Goal: Task Accomplishment & Management: Manage account settings

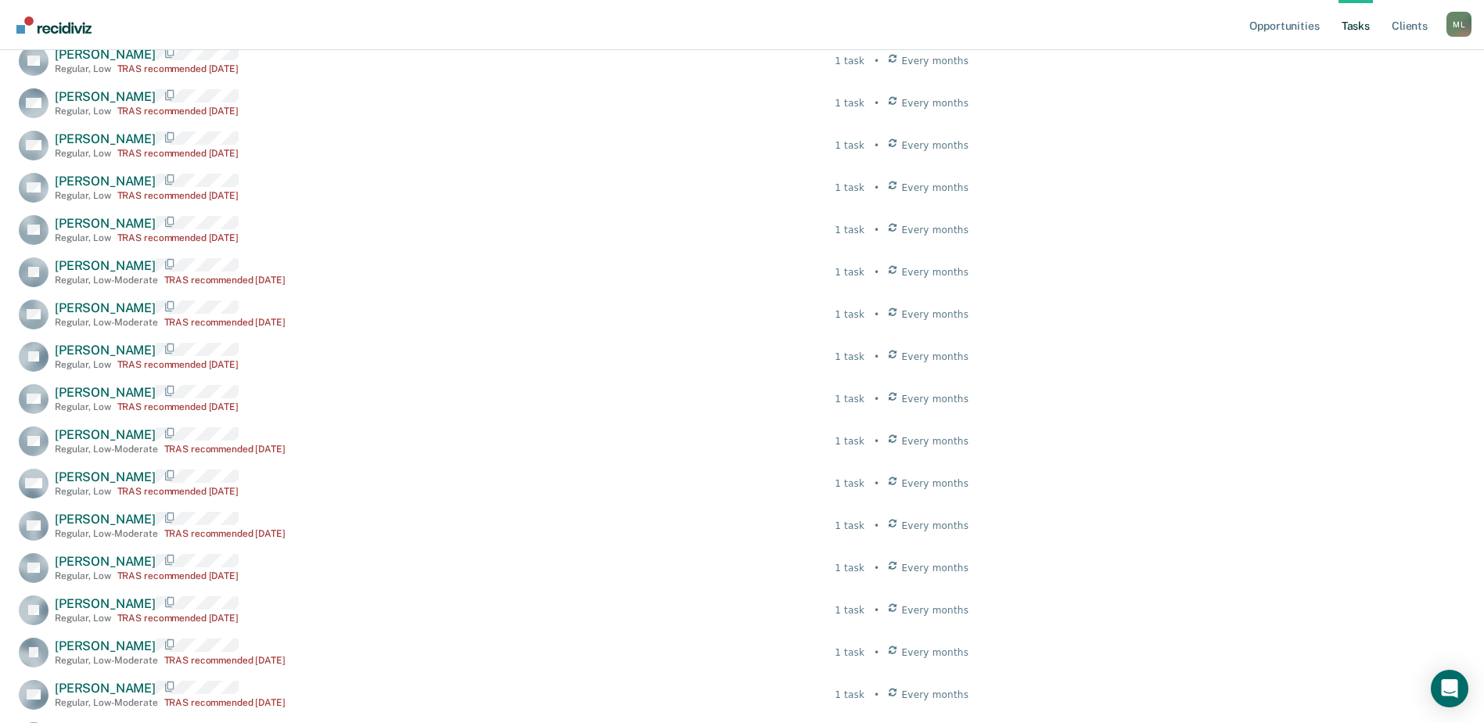
scroll to position [704, 0]
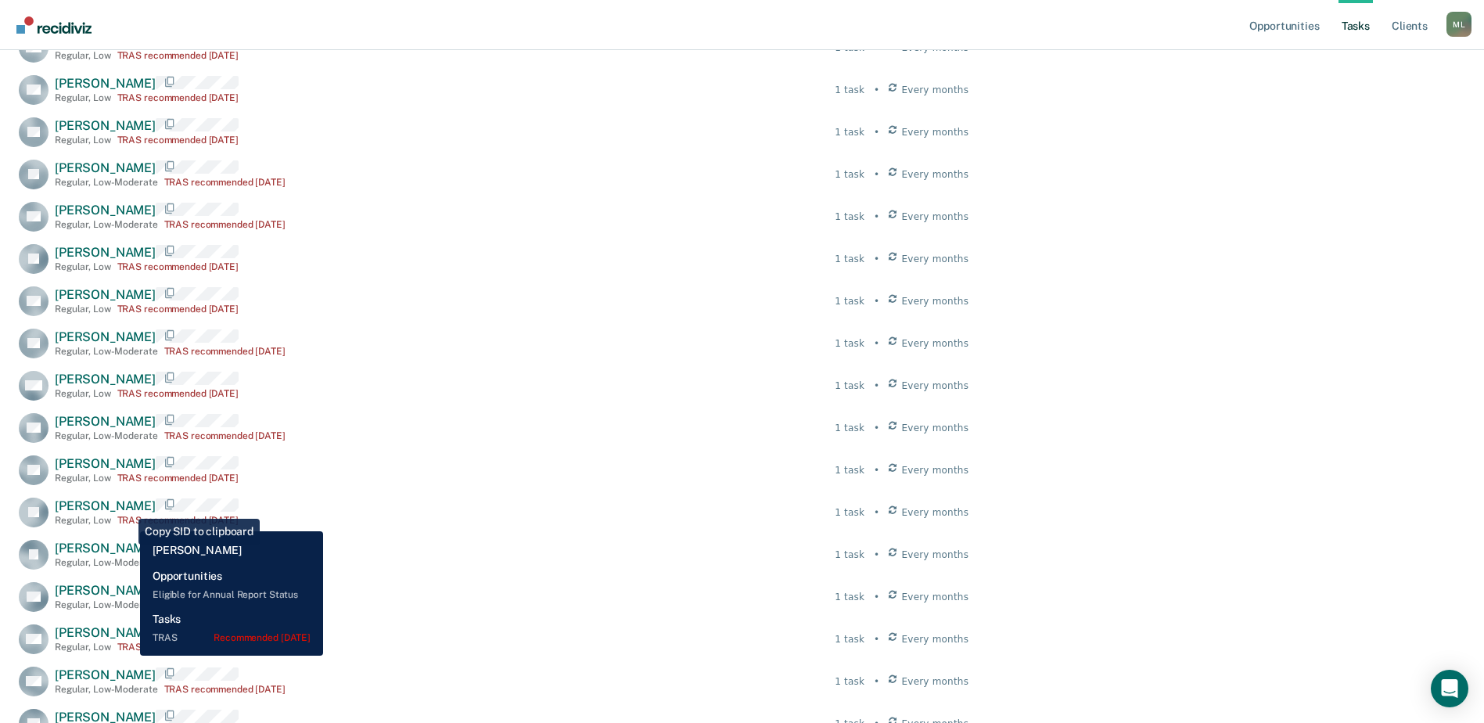
click at [128, 519] on div "Juan Aguirre Regular , Low TRAS recommended 7 months ago" at bounding box center [147, 511] width 184 height 27
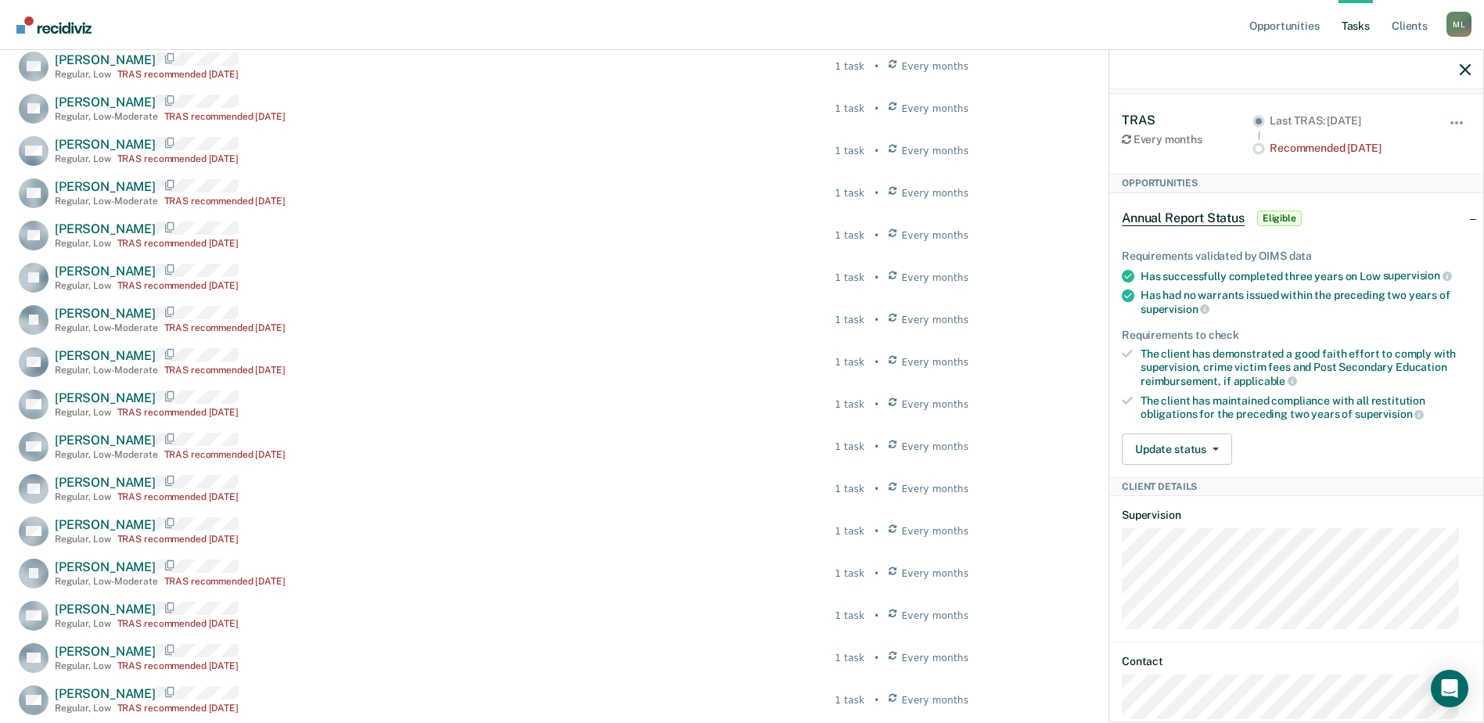
scroll to position [0, 0]
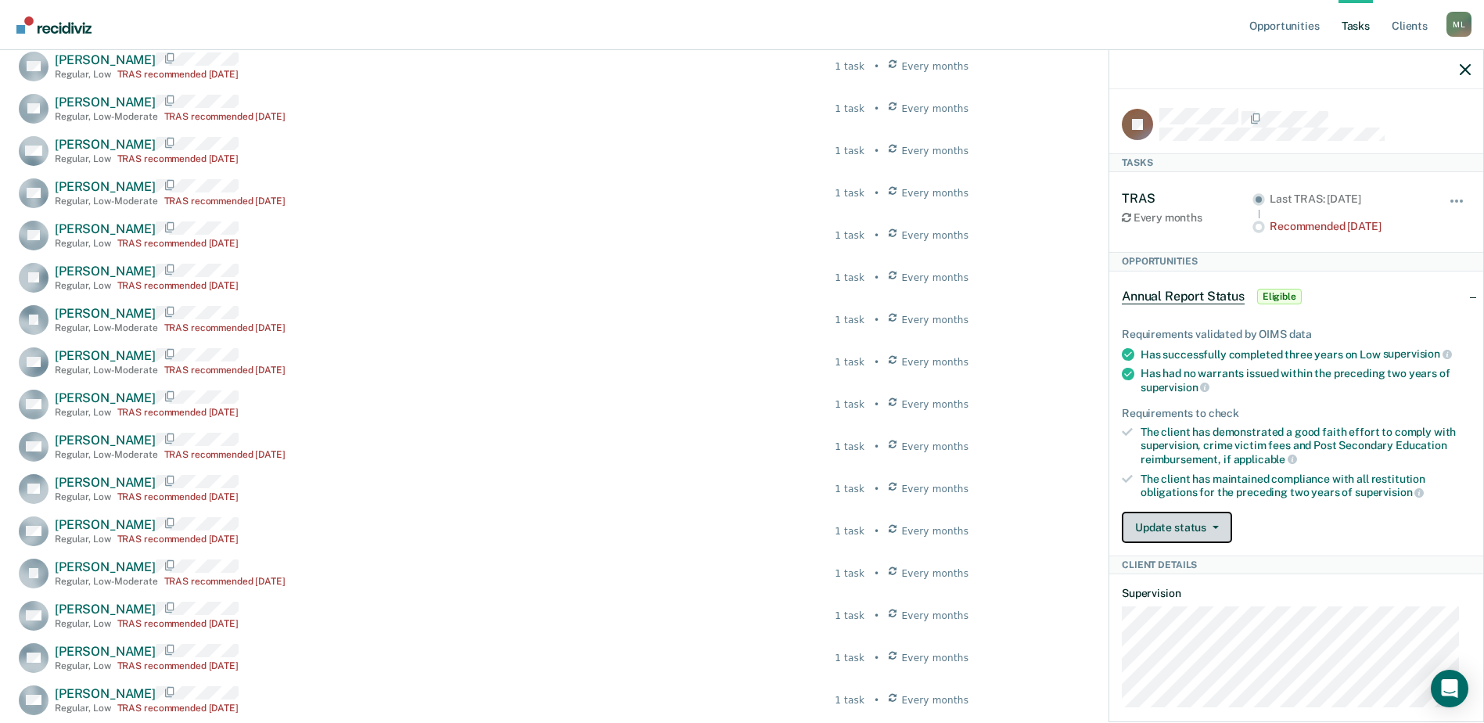
click at [1153, 526] on button "Update status" at bounding box center [1177, 526] width 110 height 31
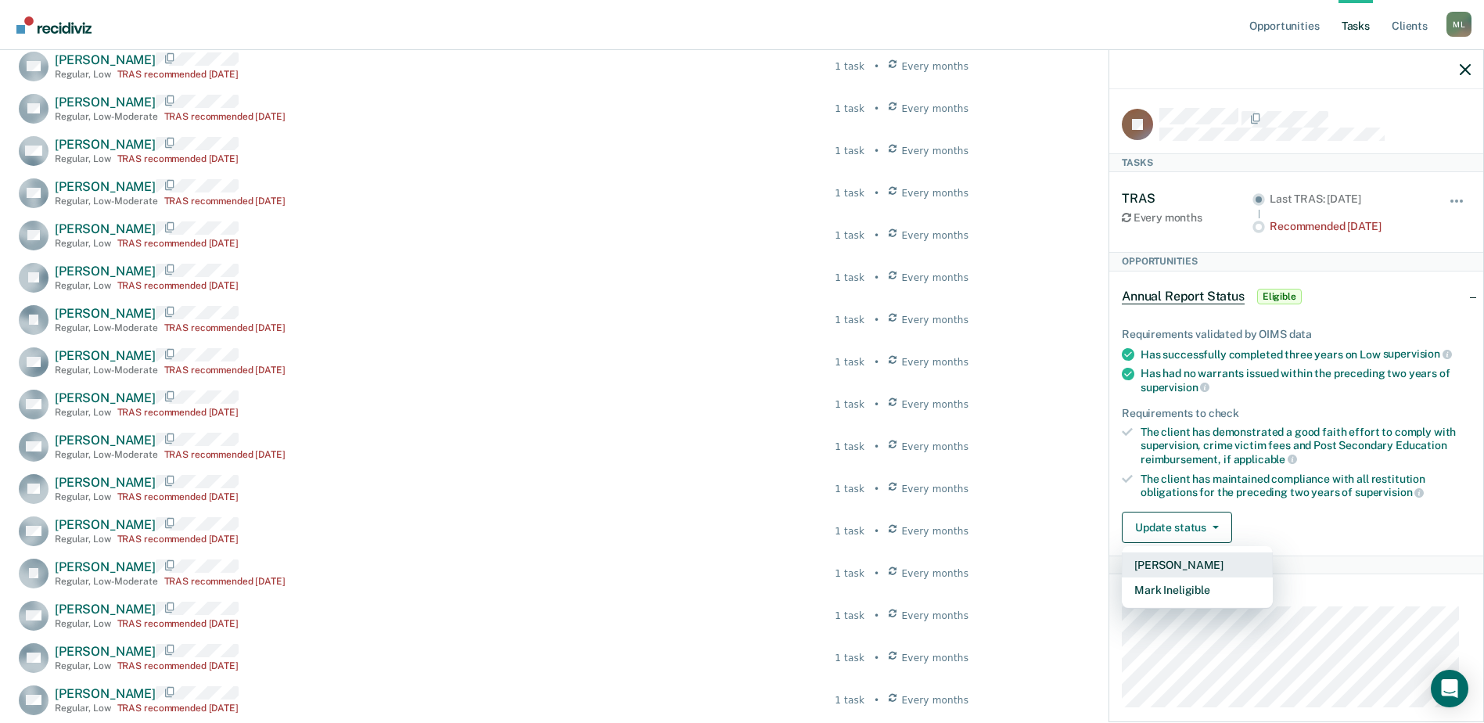
click at [1181, 565] on button "[PERSON_NAME]" at bounding box center [1197, 564] width 151 height 25
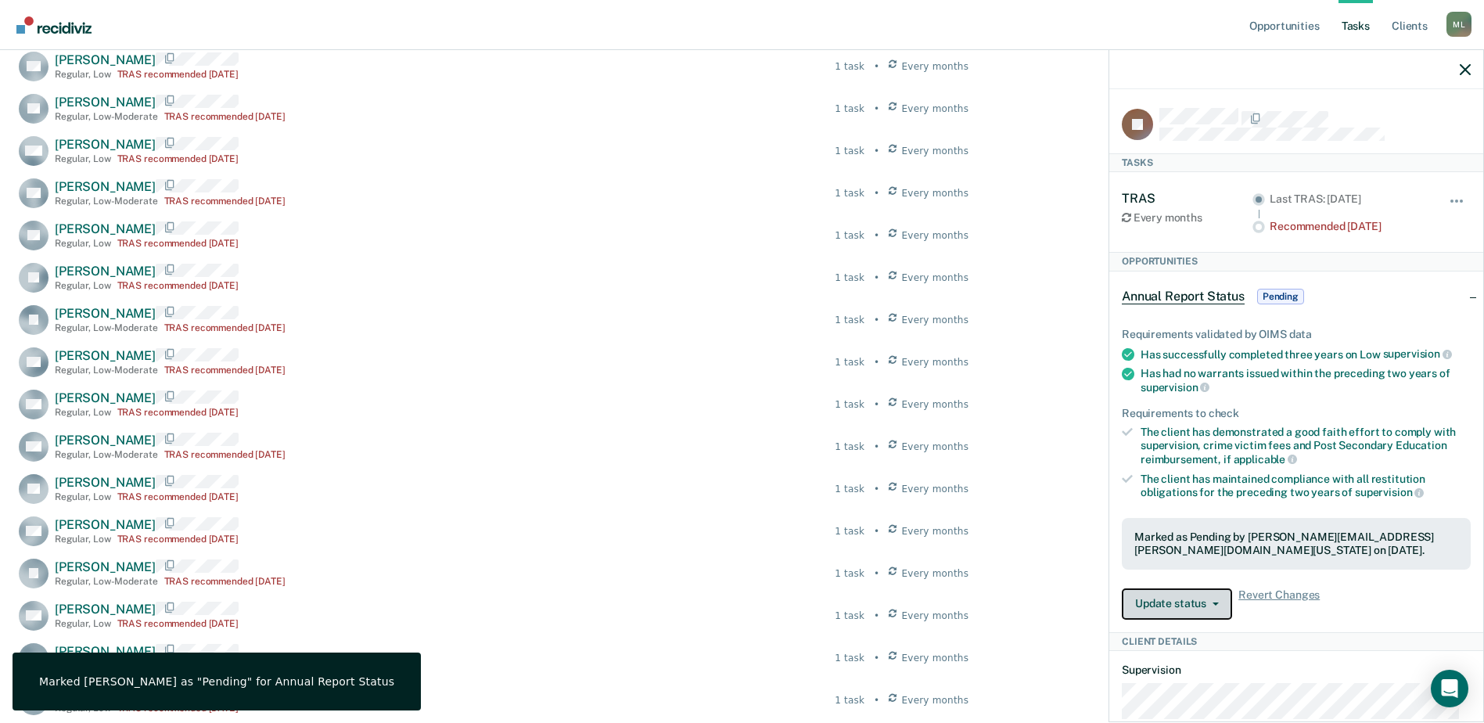
click at [1179, 600] on button "Update status" at bounding box center [1177, 603] width 110 height 31
click at [1177, 600] on button "Update status" at bounding box center [1177, 603] width 110 height 31
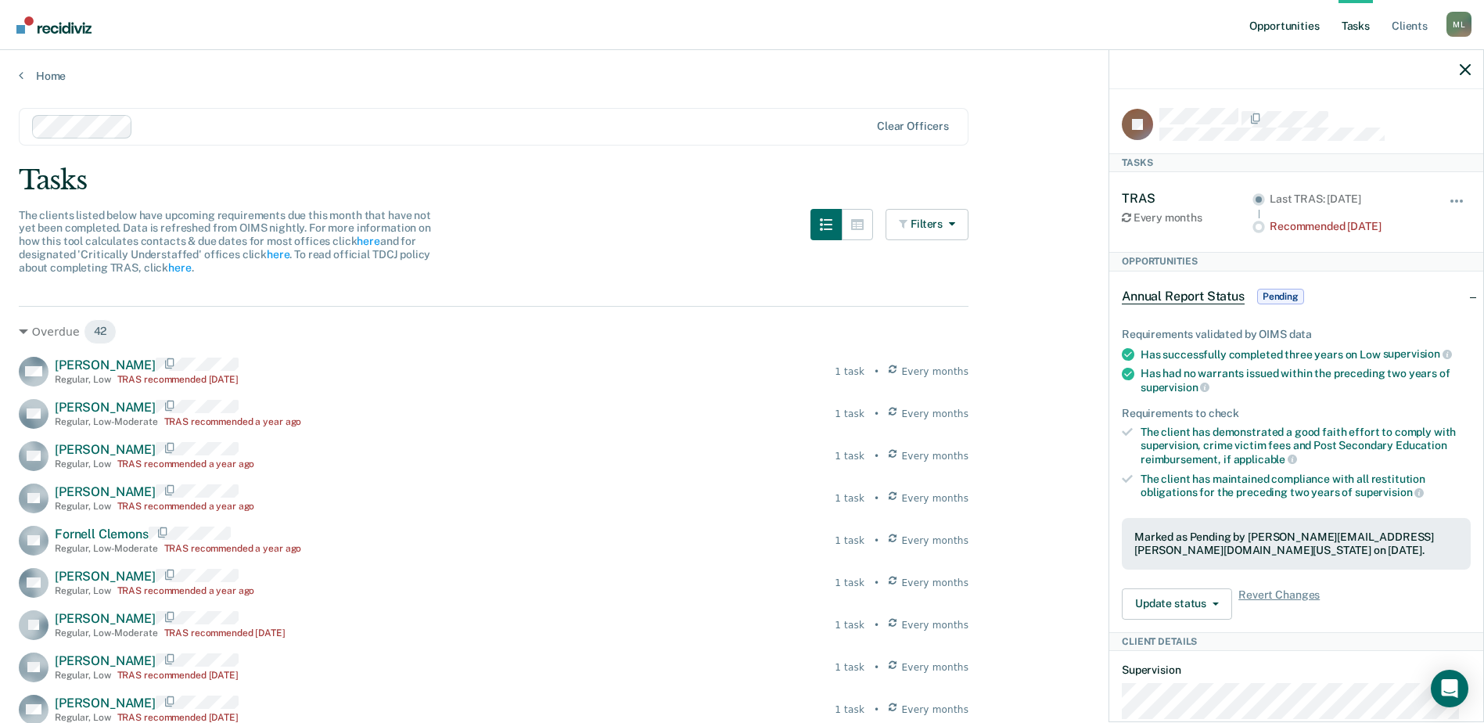
click at [1296, 27] on link "Opportunities" at bounding box center [1284, 25] width 76 height 50
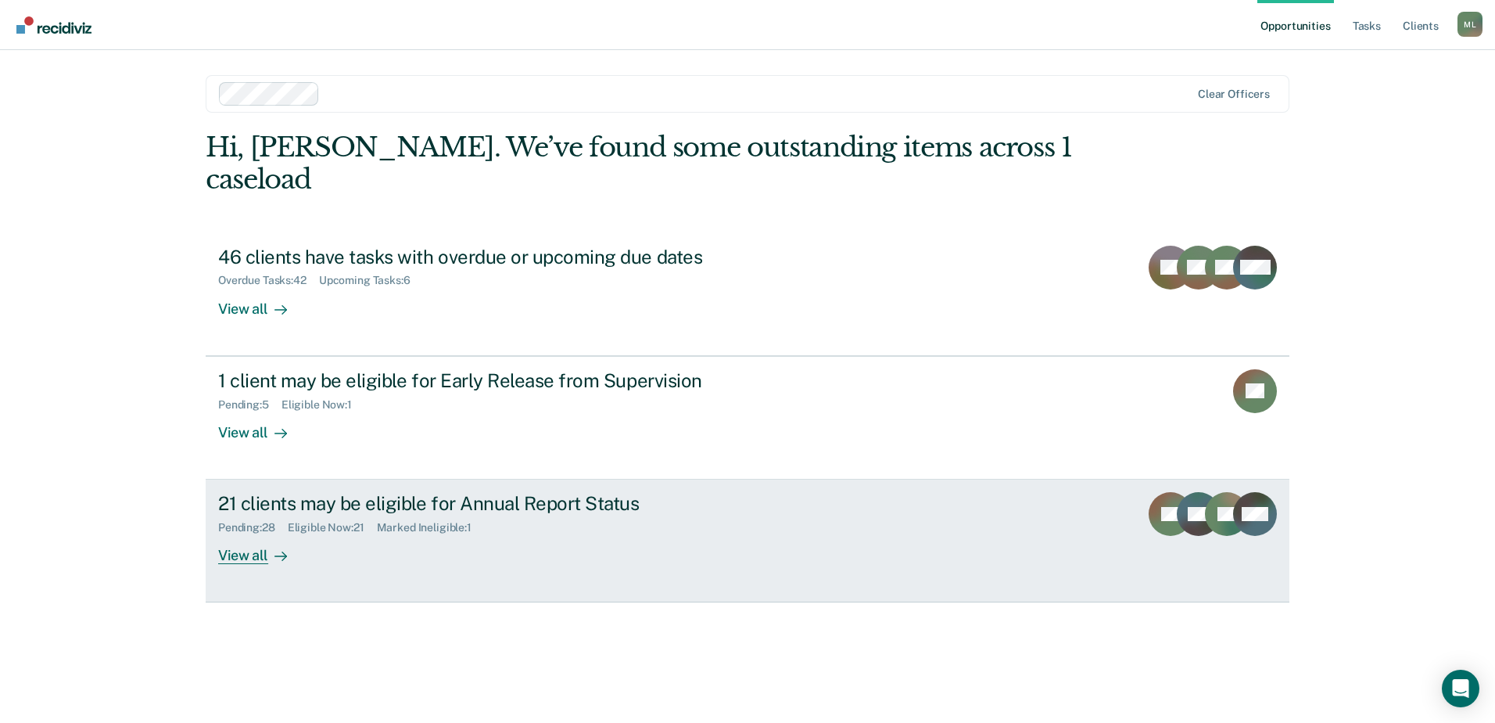
click at [351, 492] on div "21 clients may be eligible for Annual Report Status" at bounding box center [492, 503] width 549 height 23
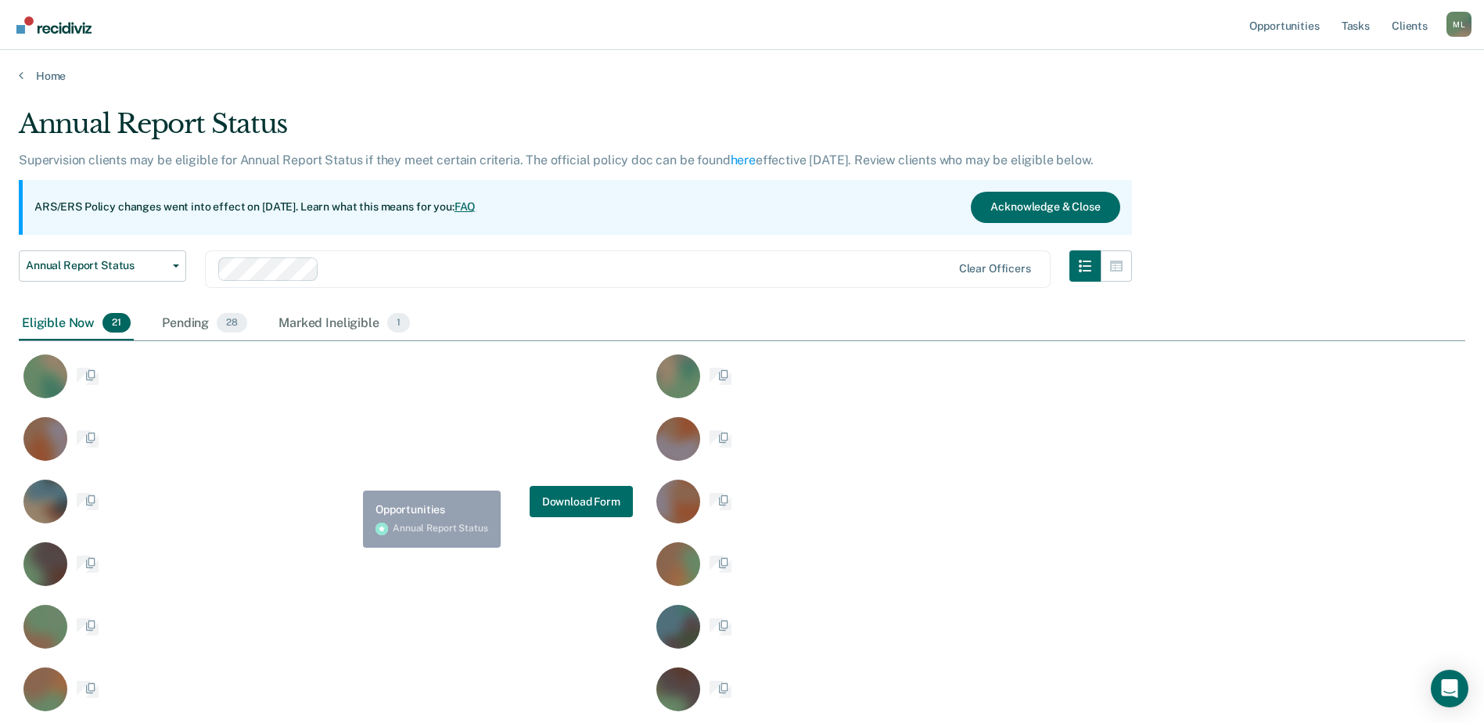
scroll to position [918, 1434]
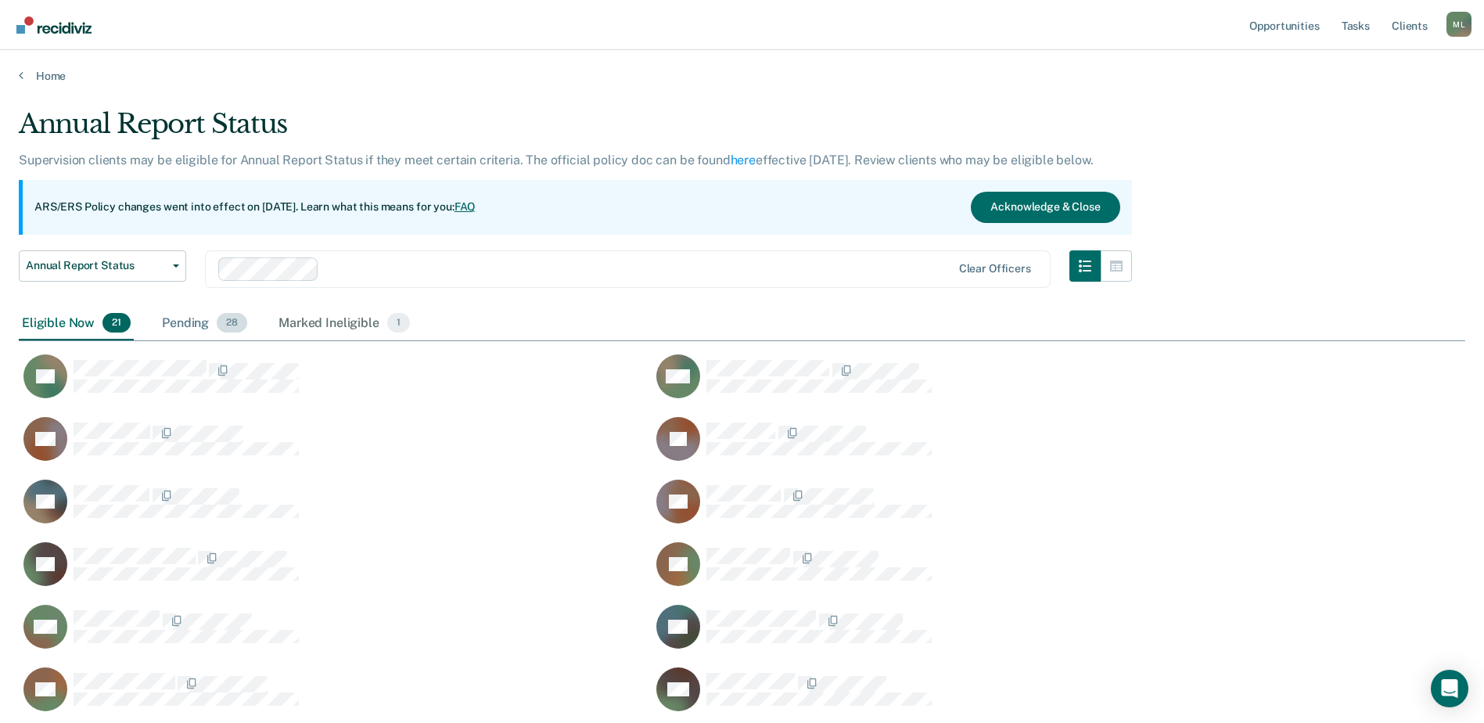
click at [217, 332] on div "Pending 28" at bounding box center [205, 324] width 92 height 34
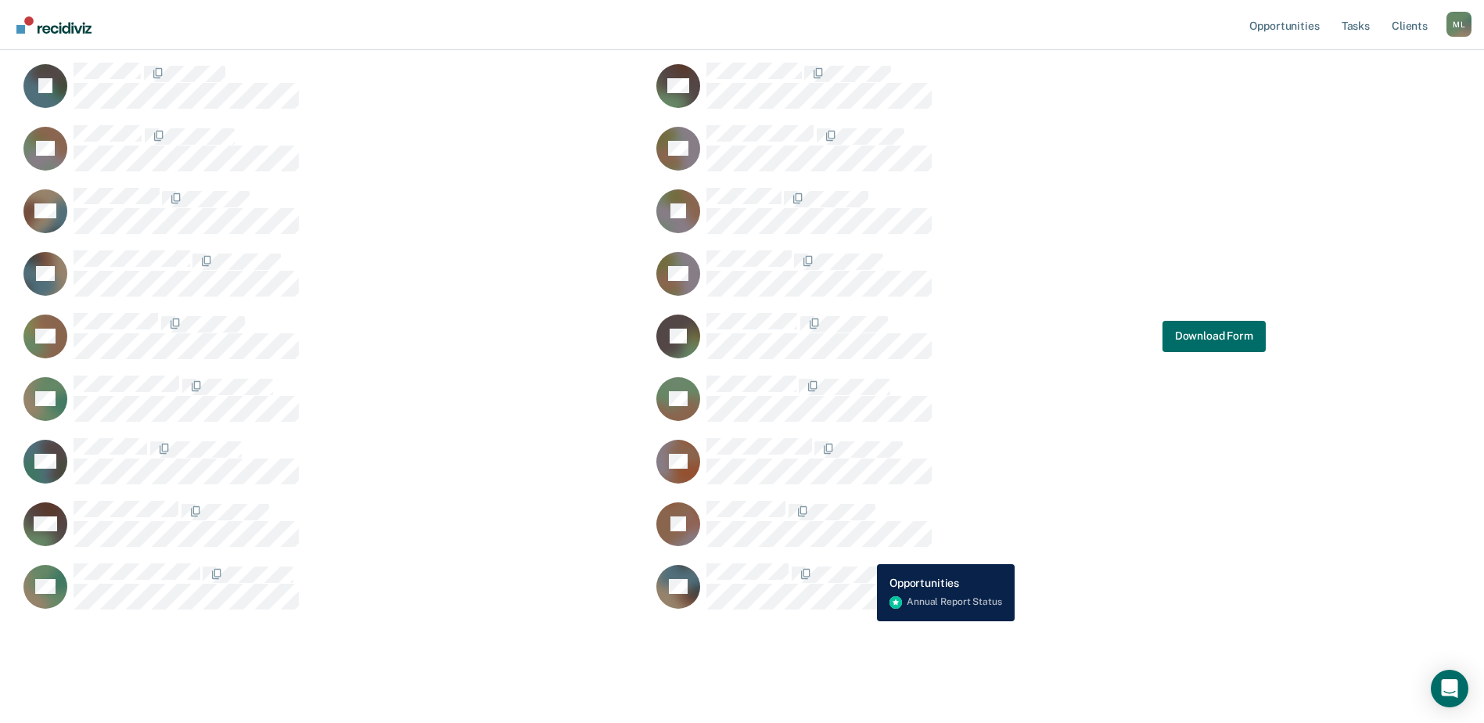
scroll to position [619, 0]
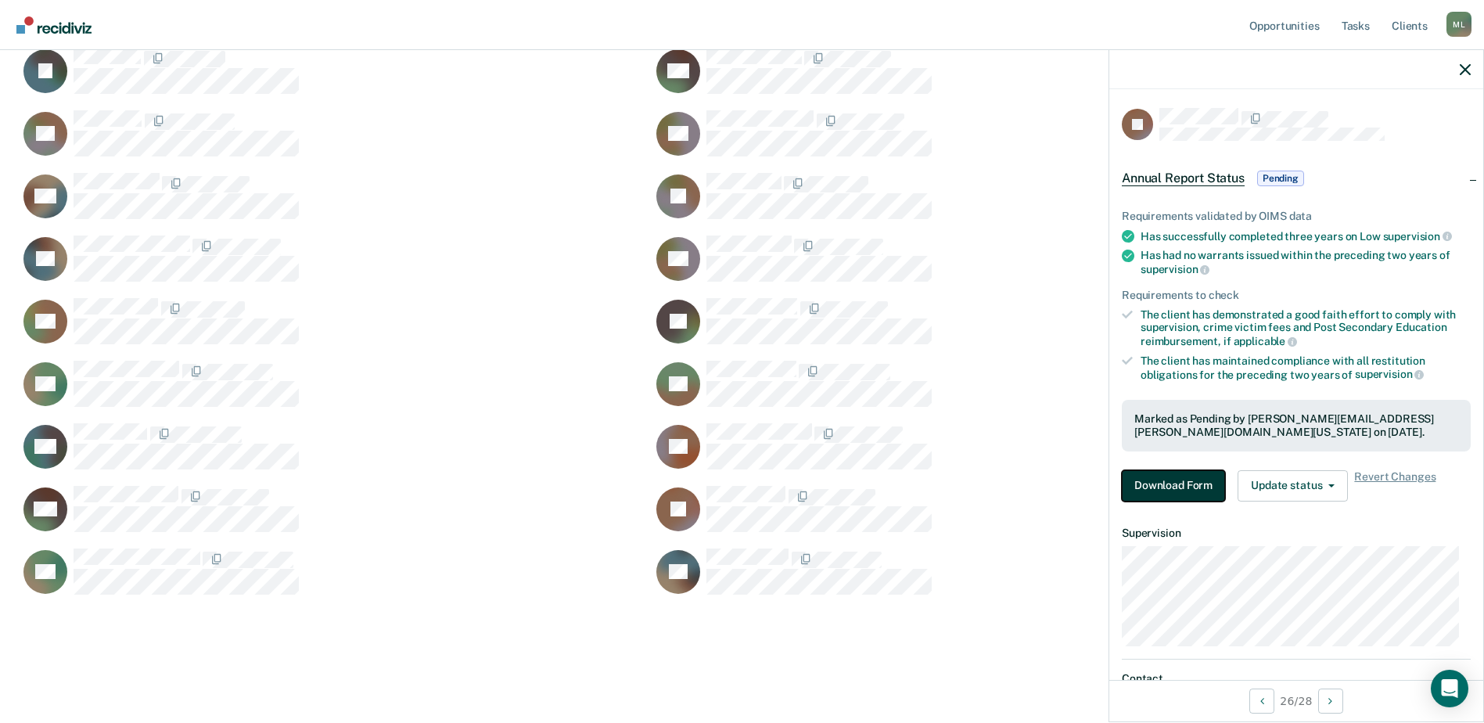
click at [1201, 483] on button "Download Form" at bounding box center [1173, 485] width 103 height 31
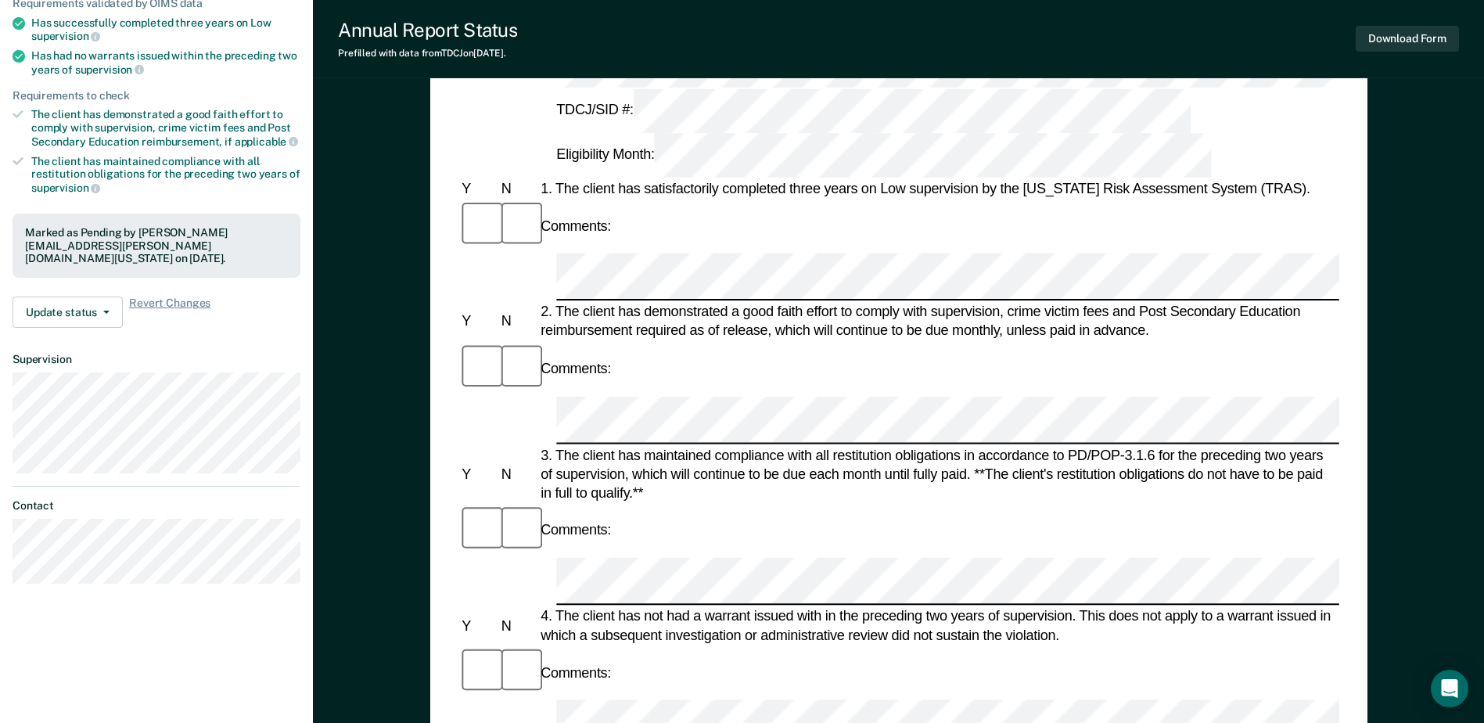
scroll to position [235, 0]
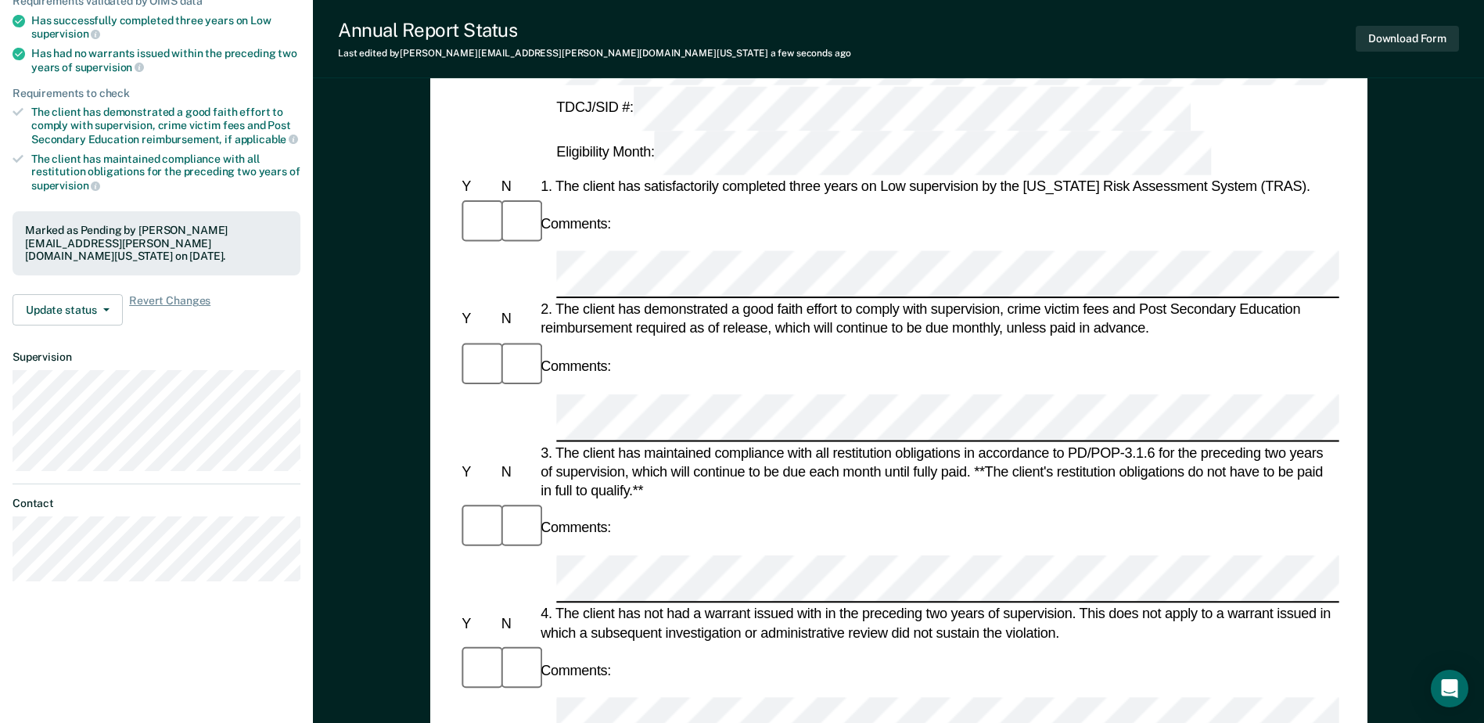
scroll to position [0, 0]
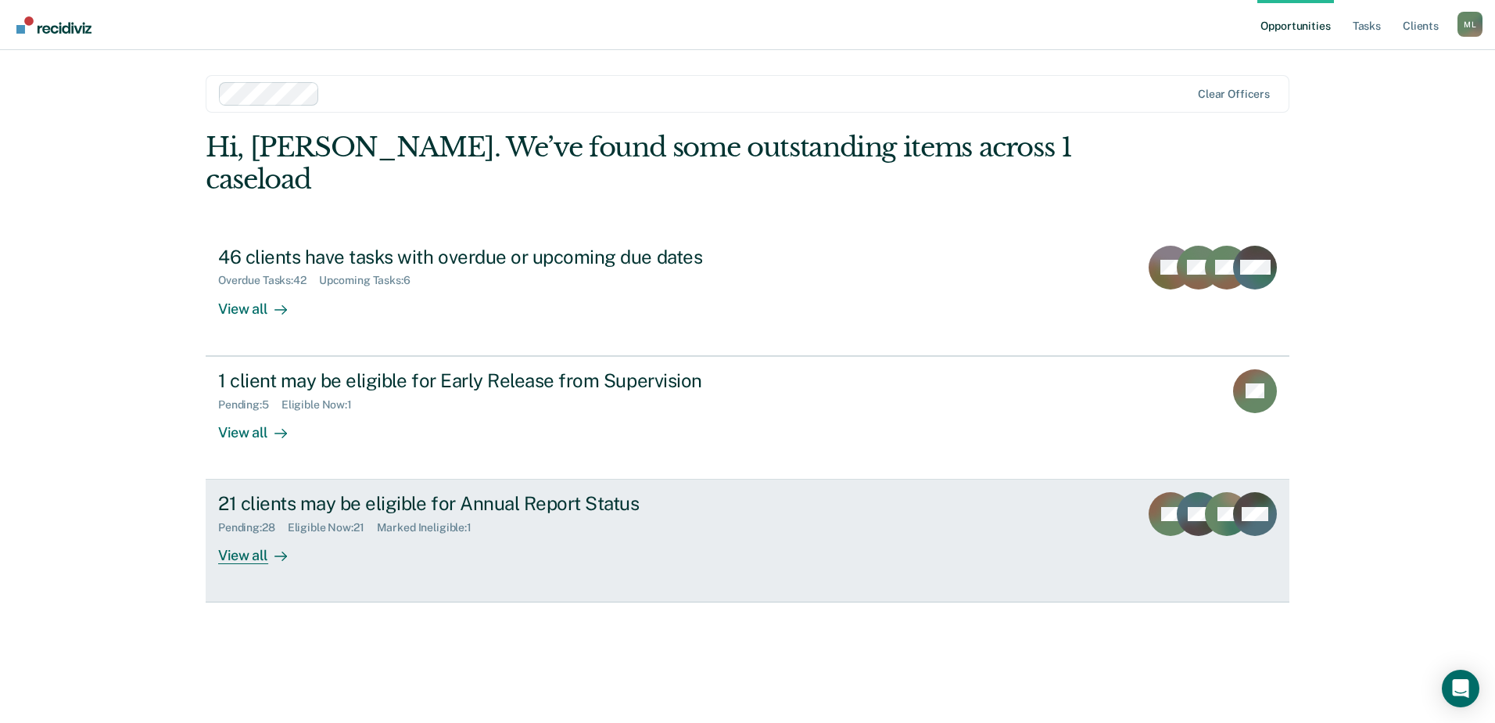
click at [542, 540] on link "21 clients may be eligible for Annual Report Status Pending : 28 Eligible Now :…" at bounding box center [748, 540] width 1084 height 123
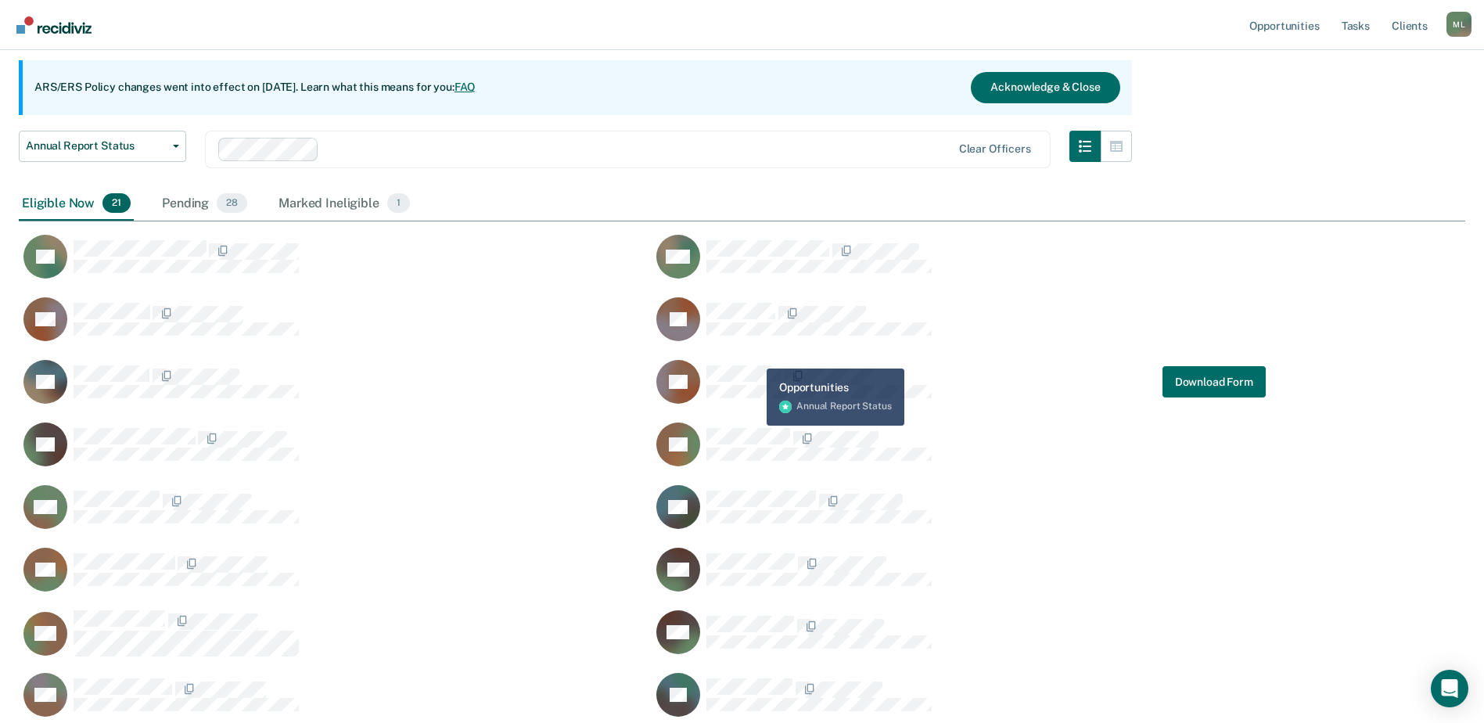
scroll to position [119, 0]
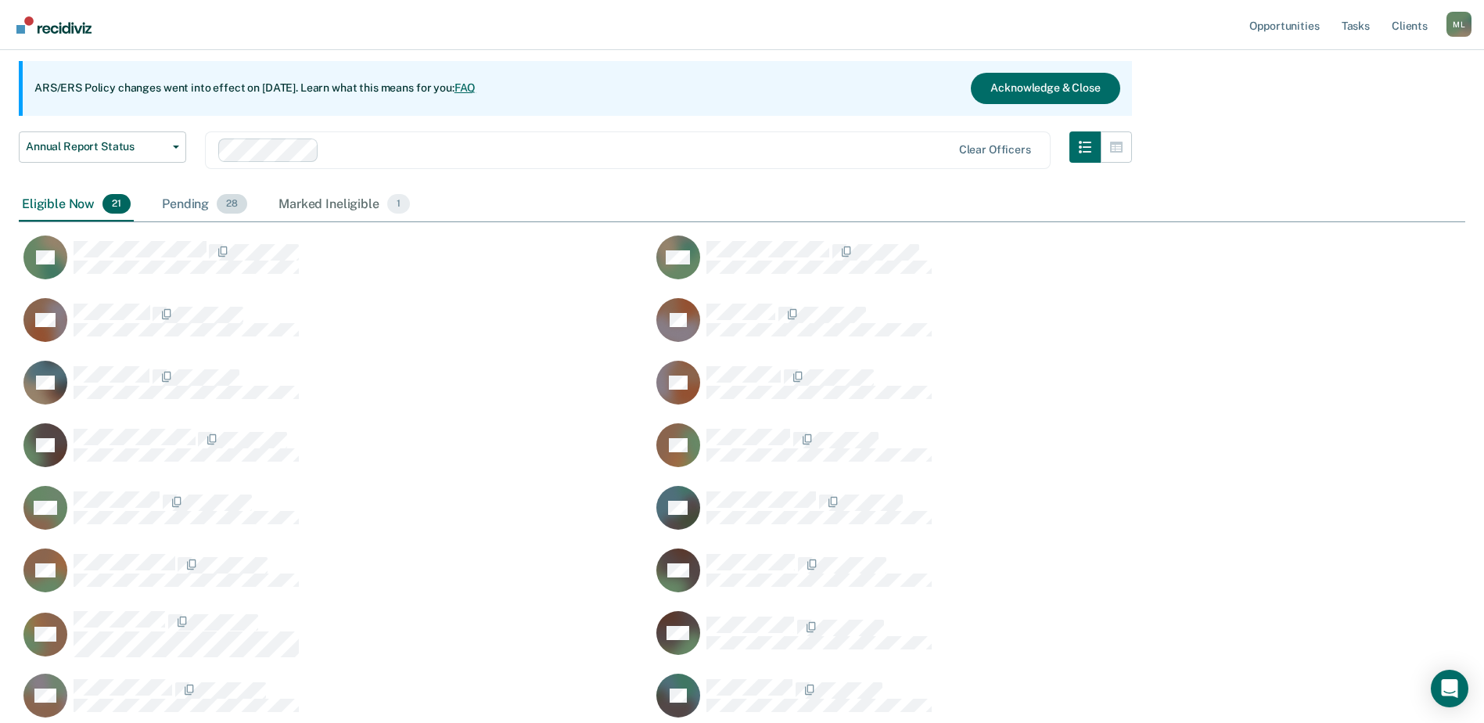
click at [202, 202] on div "Pending 28" at bounding box center [205, 205] width 92 height 34
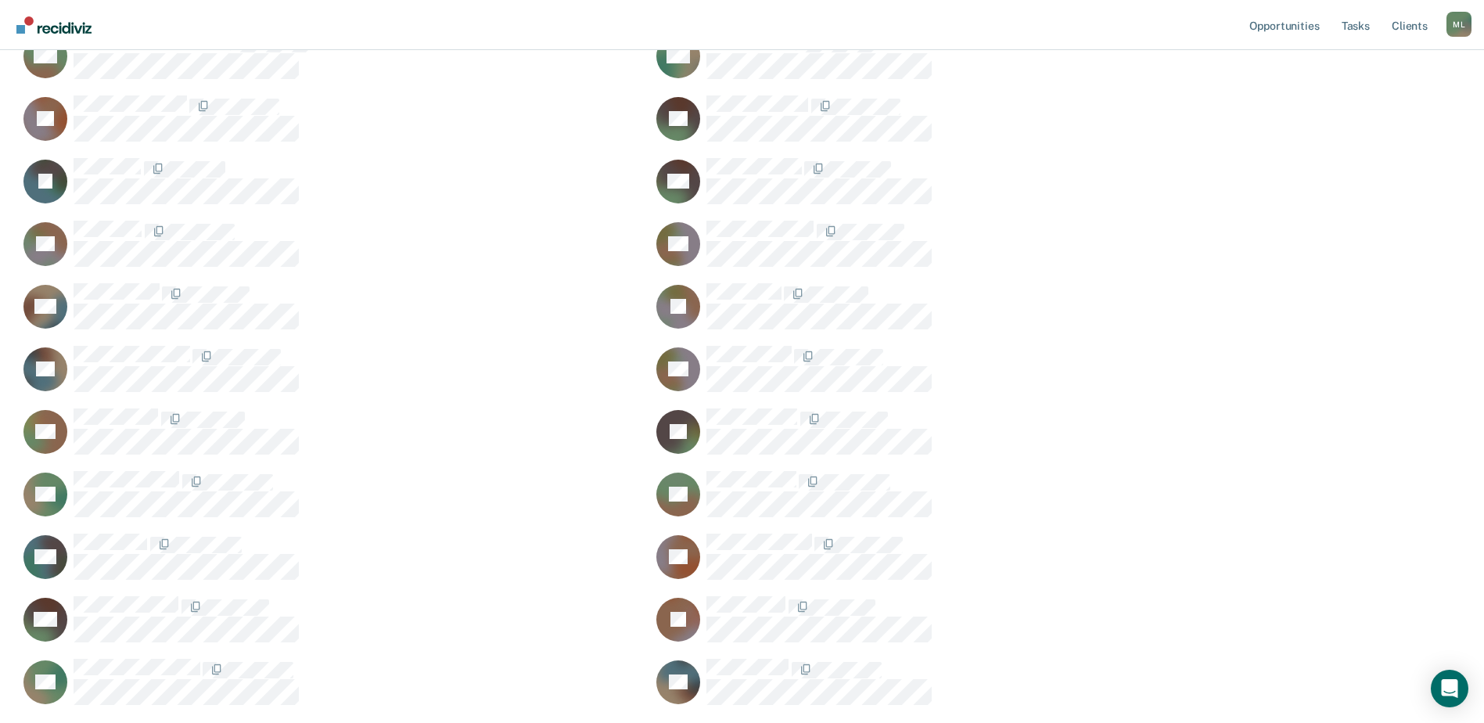
scroll to position [510, 0]
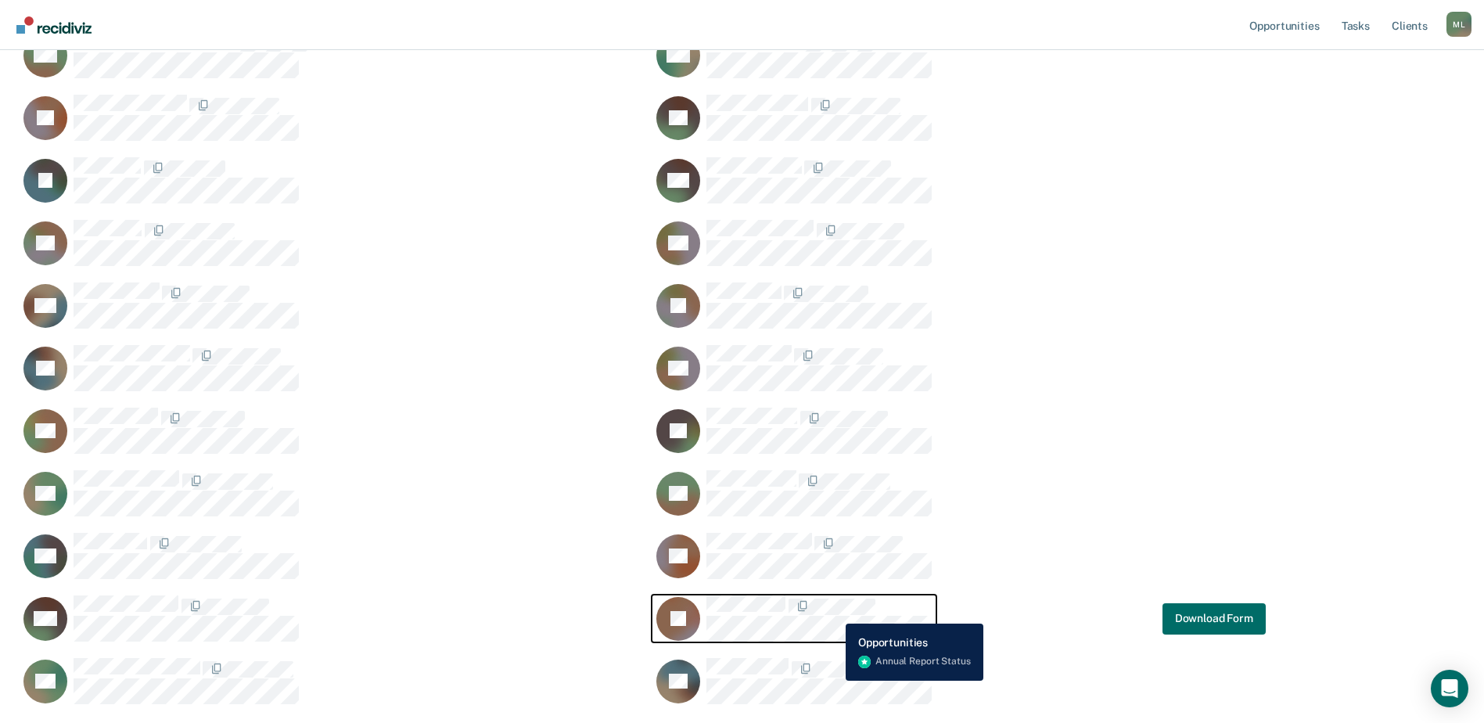
click at [834, 612] on div "CaseloadOpportunityCell-06316347" at bounding box center [818, 618] width 225 height 46
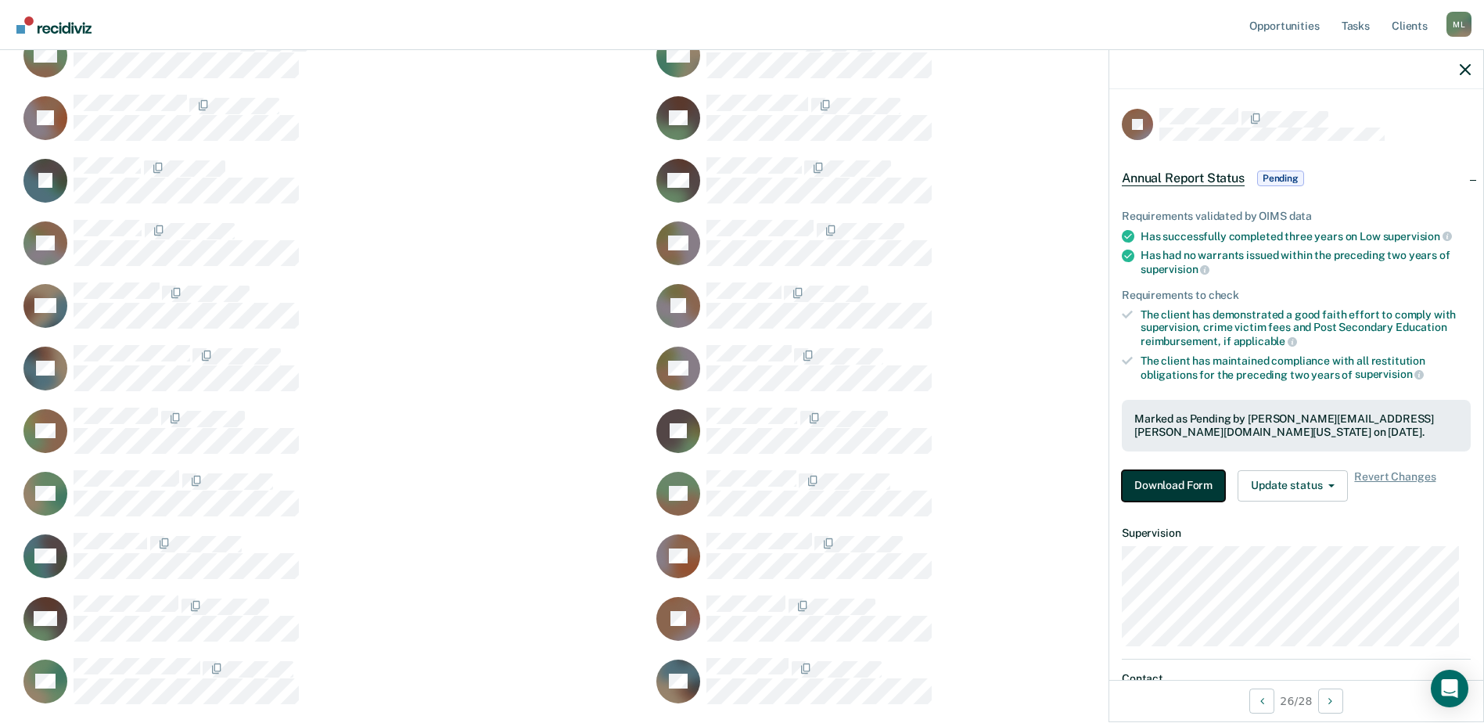
click at [1197, 486] on button "Download Form" at bounding box center [1173, 485] width 103 height 31
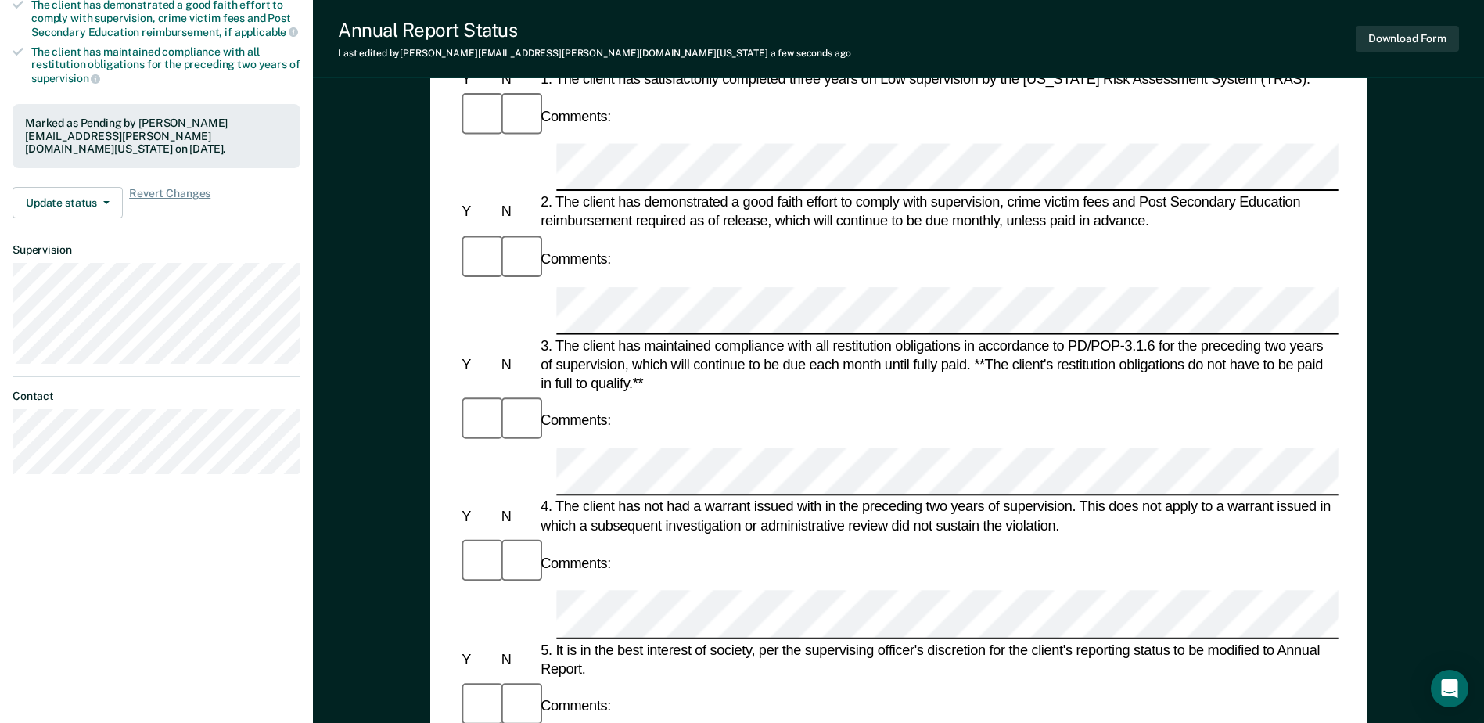
scroll to position [281, 0]
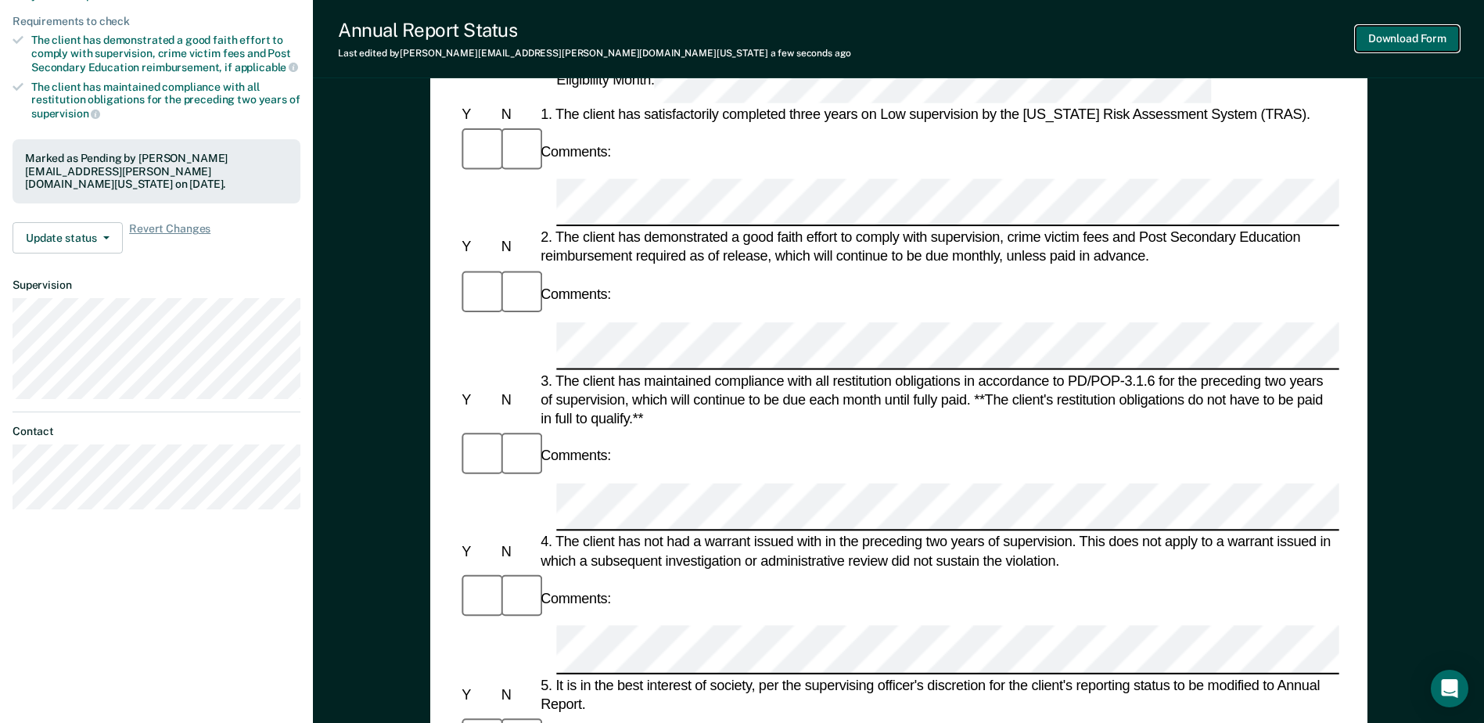
click at [1407, 38] on button "Download Form" at bounding box center [1406, 39] width 103 height 26
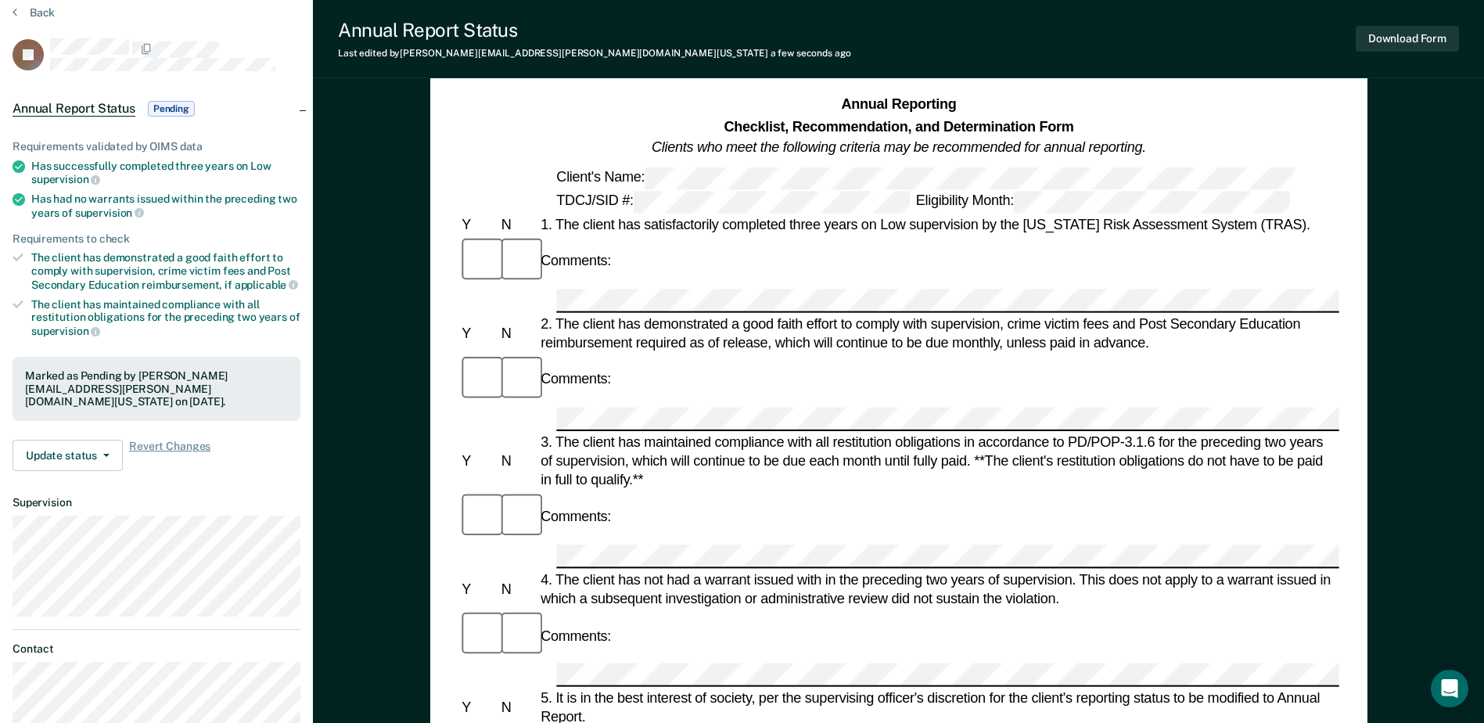
scroll to position [0, 0]
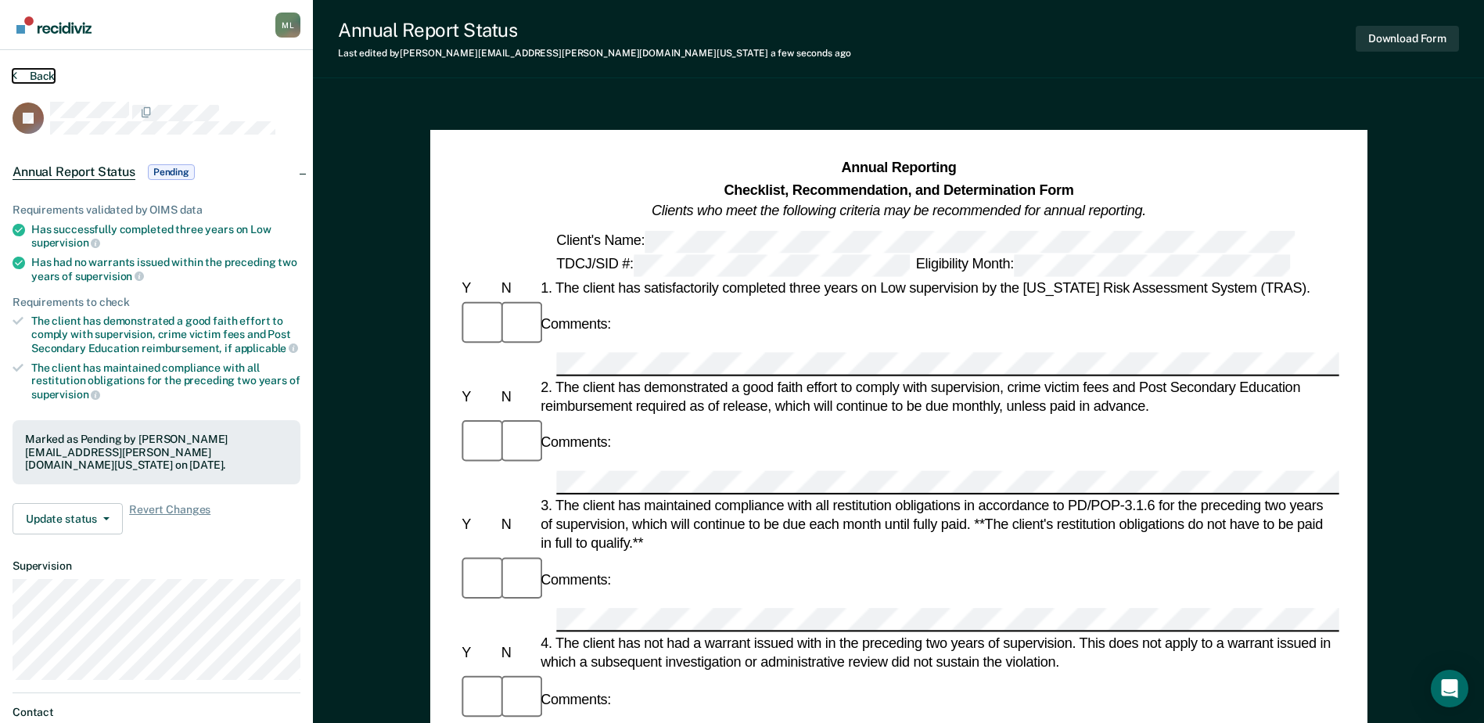
click at [23, 74] on button "Back" at bounding box center [34, 76] width 42 height 14
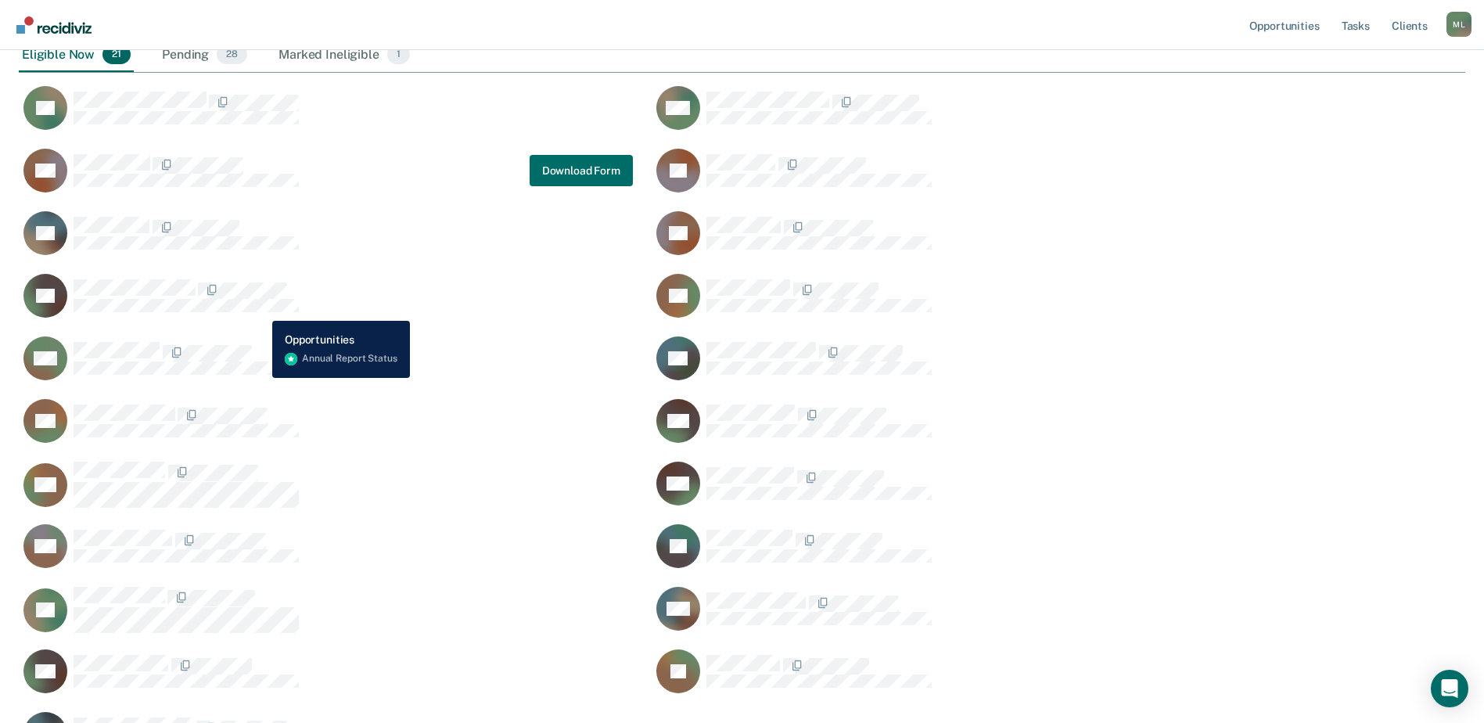
scroll to position [275, 0]
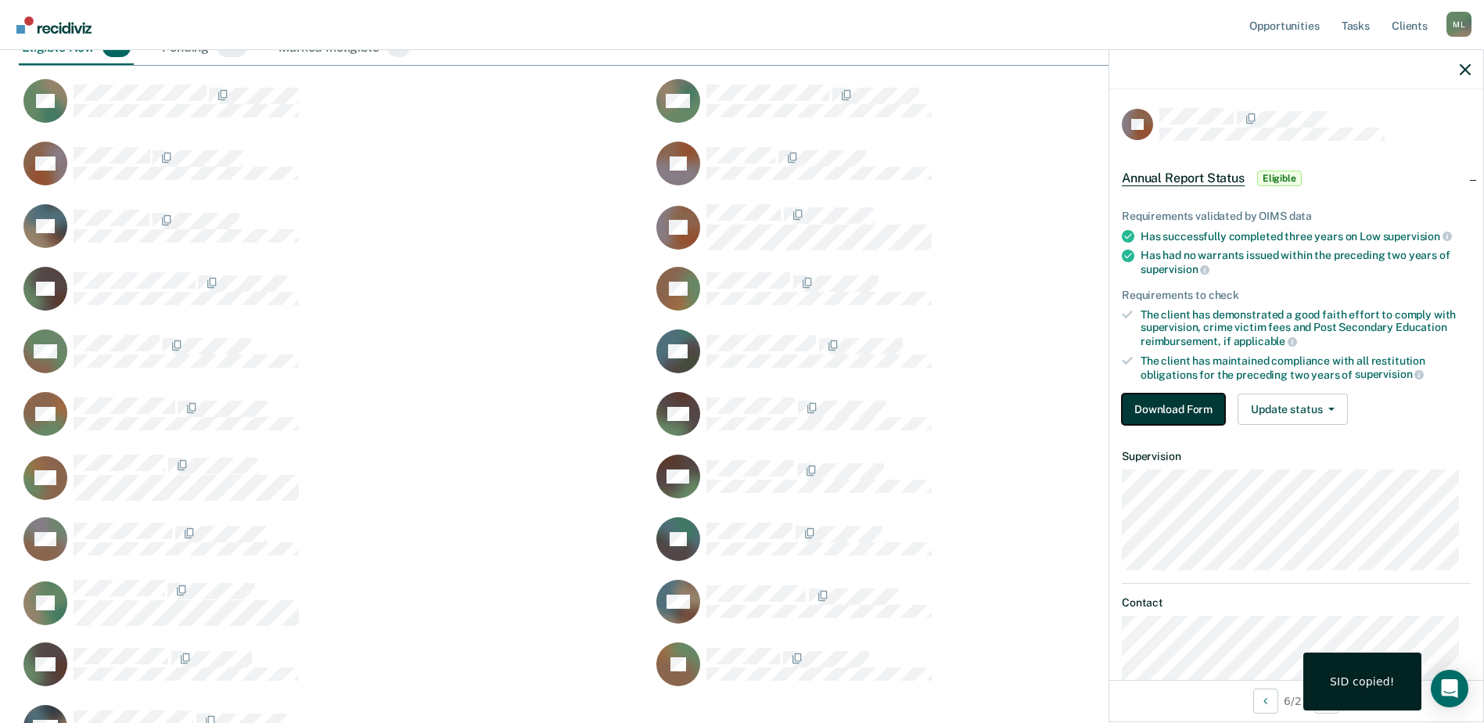
click at [1187, 418] on button "Download Form" at bounding box center [1173, 408] width 103 height 31
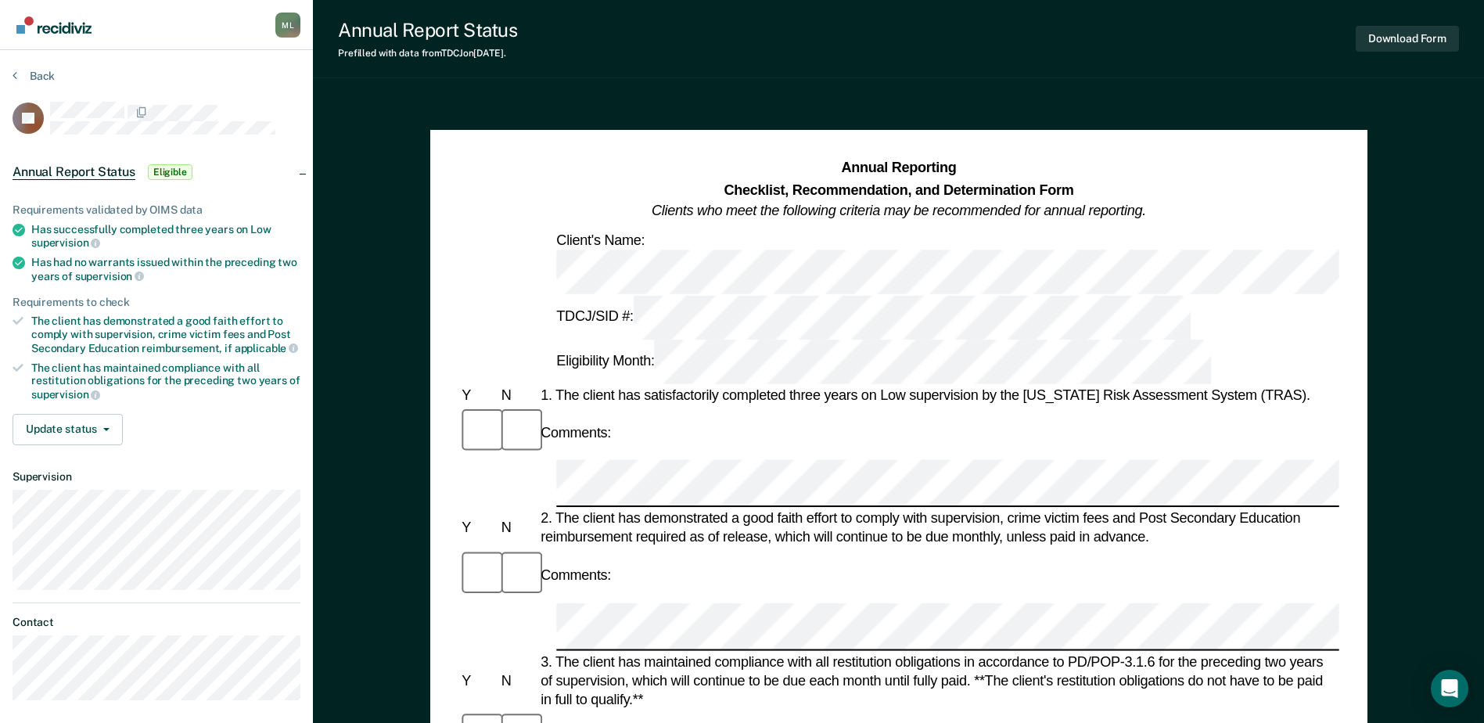
click at [29, 83] on div "Back" at bounding box center [157, 85] width 288 height 33
click at [40, 74] on button "Back" at bounding box center [34, 76] width 42 height 14
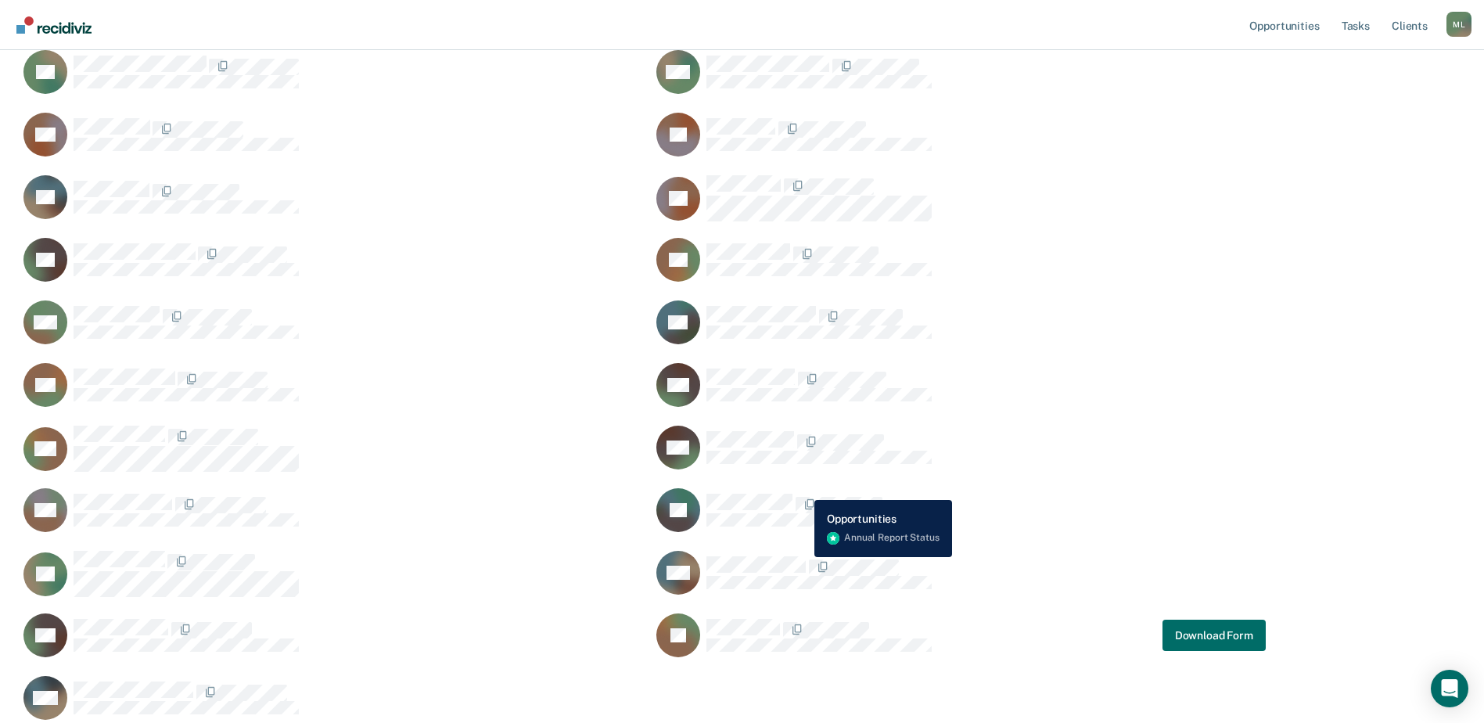
scroll to position [275, 0]
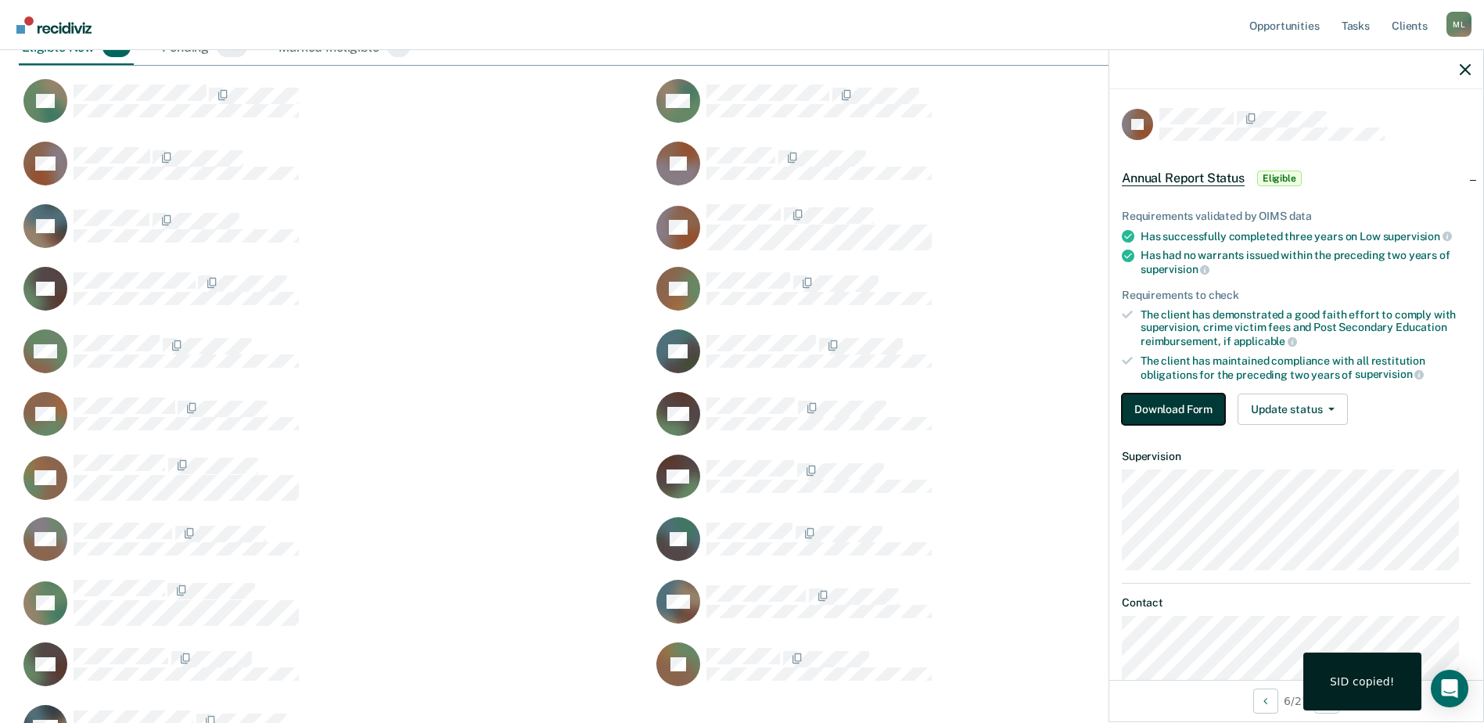
click at [1183, 406] on button "Download Form" at bounding box center [1173, 408] width 103 height 31
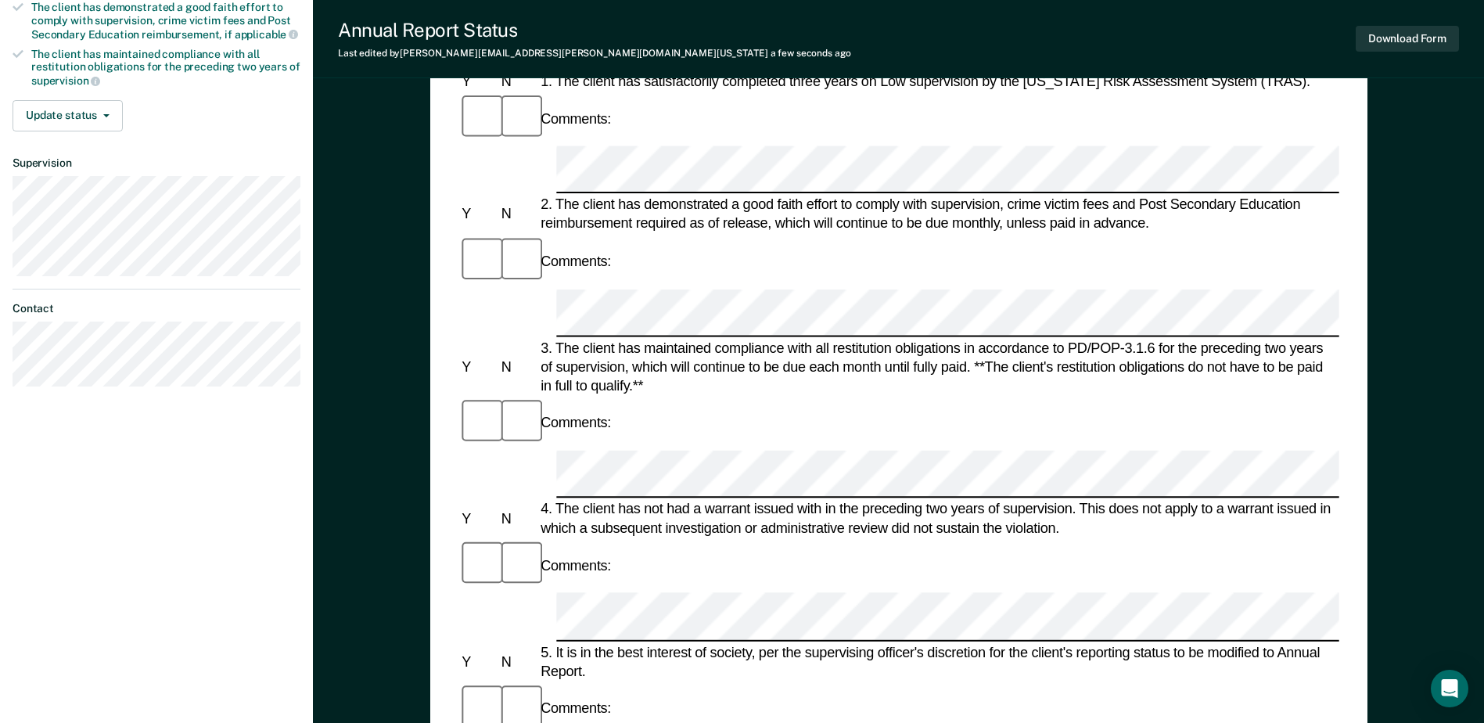
scroll to position [313, 0]
click at [1406, 40] on button "Download Form" at bounding box center [1406, 39] width 103 height 26
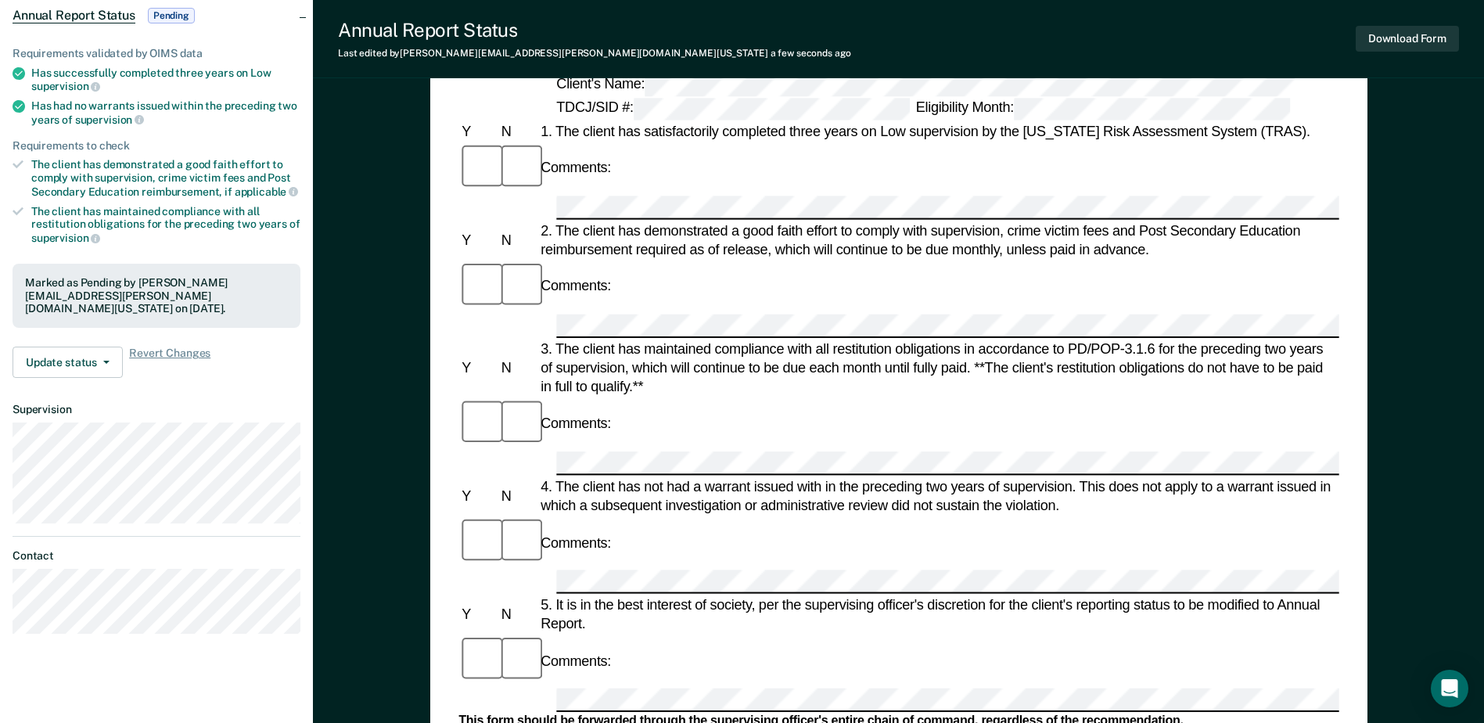
scroll to position [0, 0]
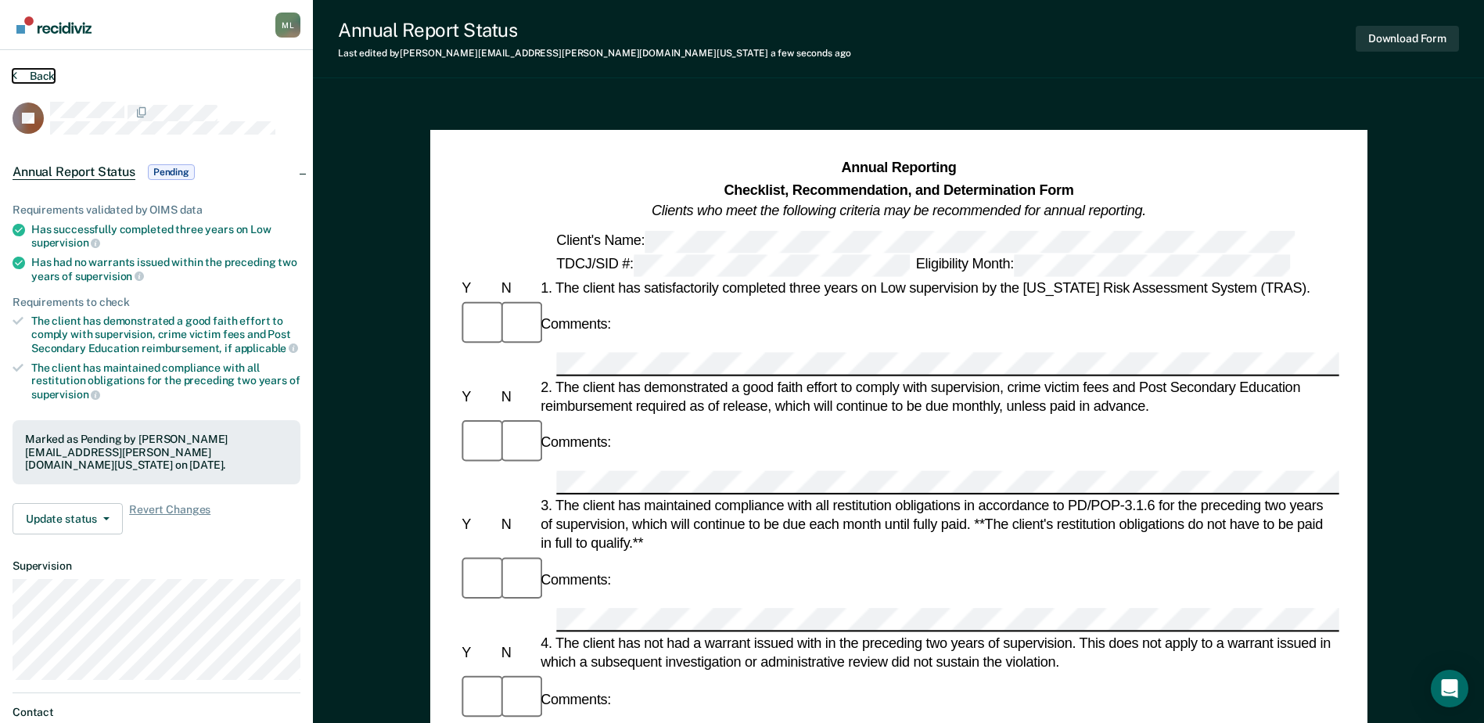
click at [34, 74] on button "Back" at bounding box center [34, 76] width 42 height 14
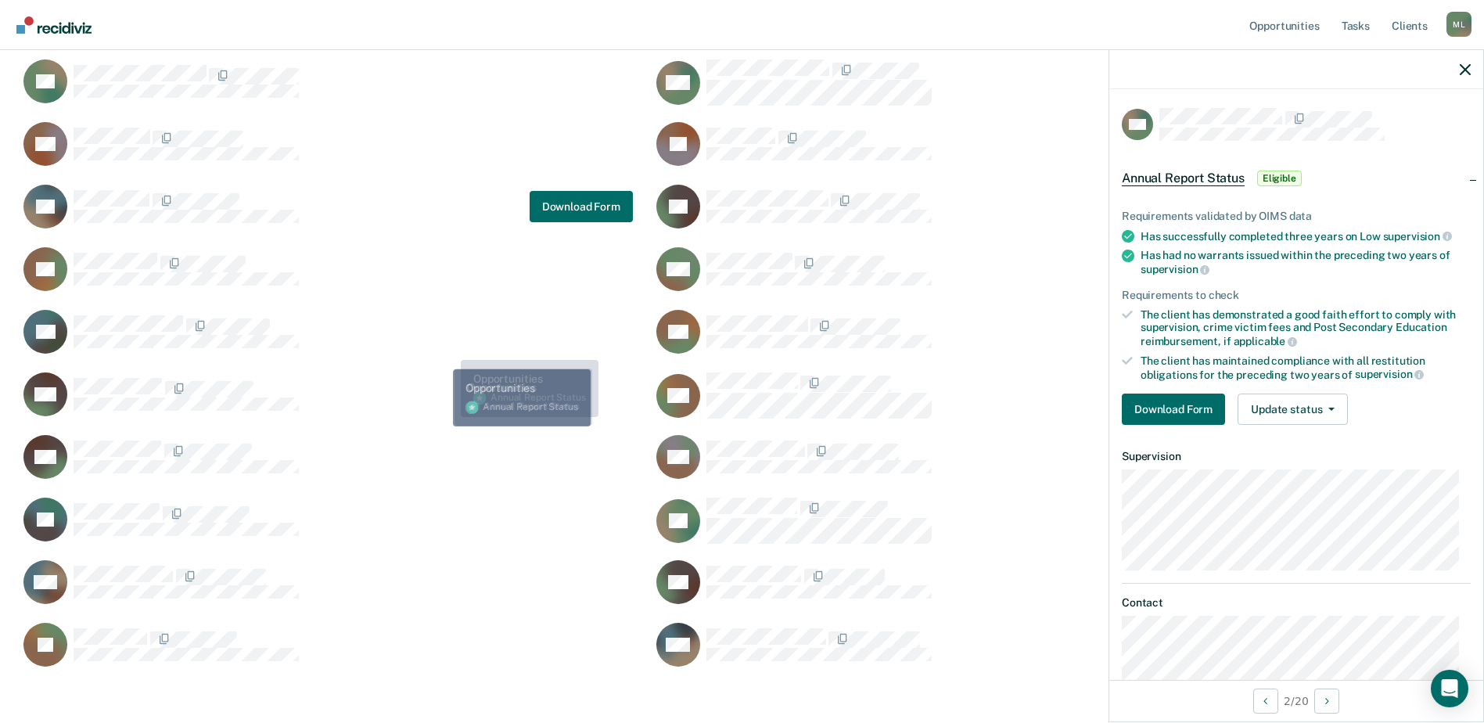
scroll to position [135, 0]
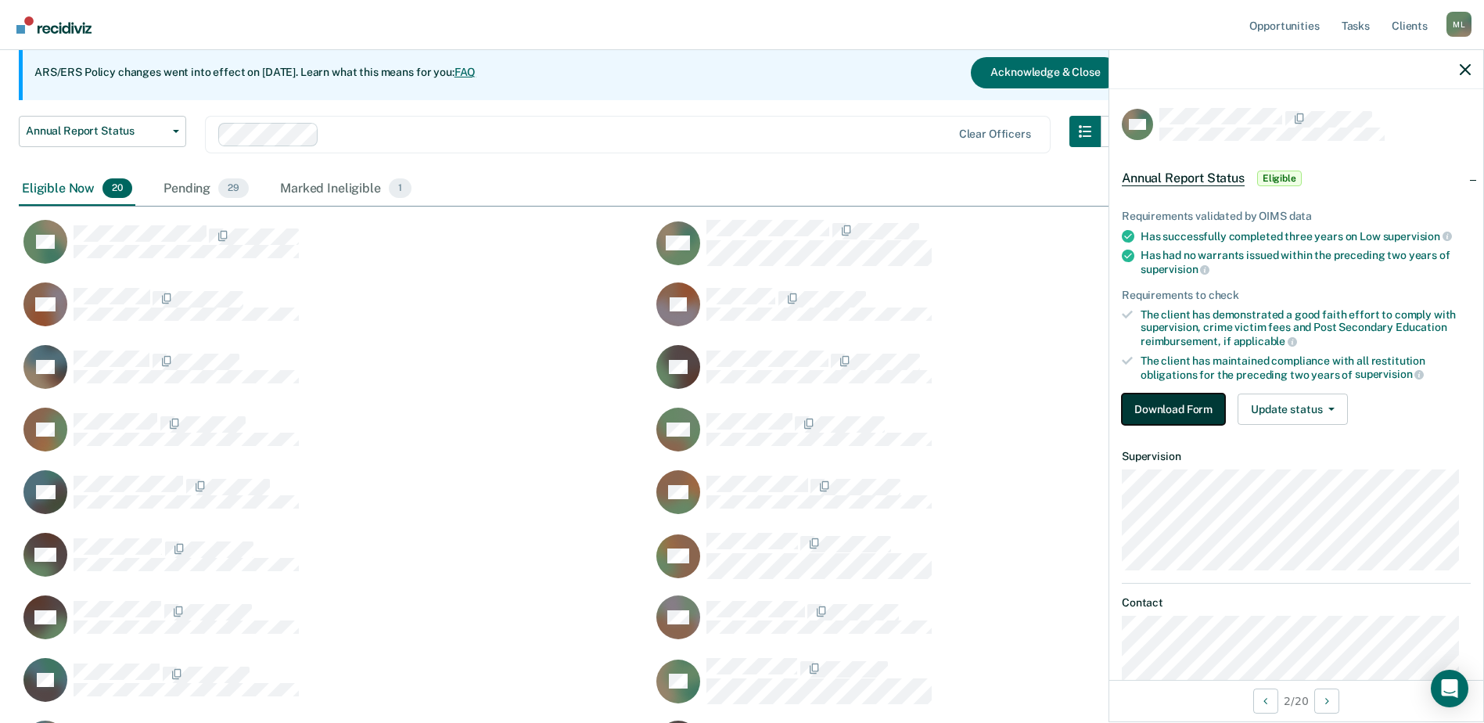
click at [1191, 413] on button "Download Form" at bounding box center [1173, 408] width 103 height 31
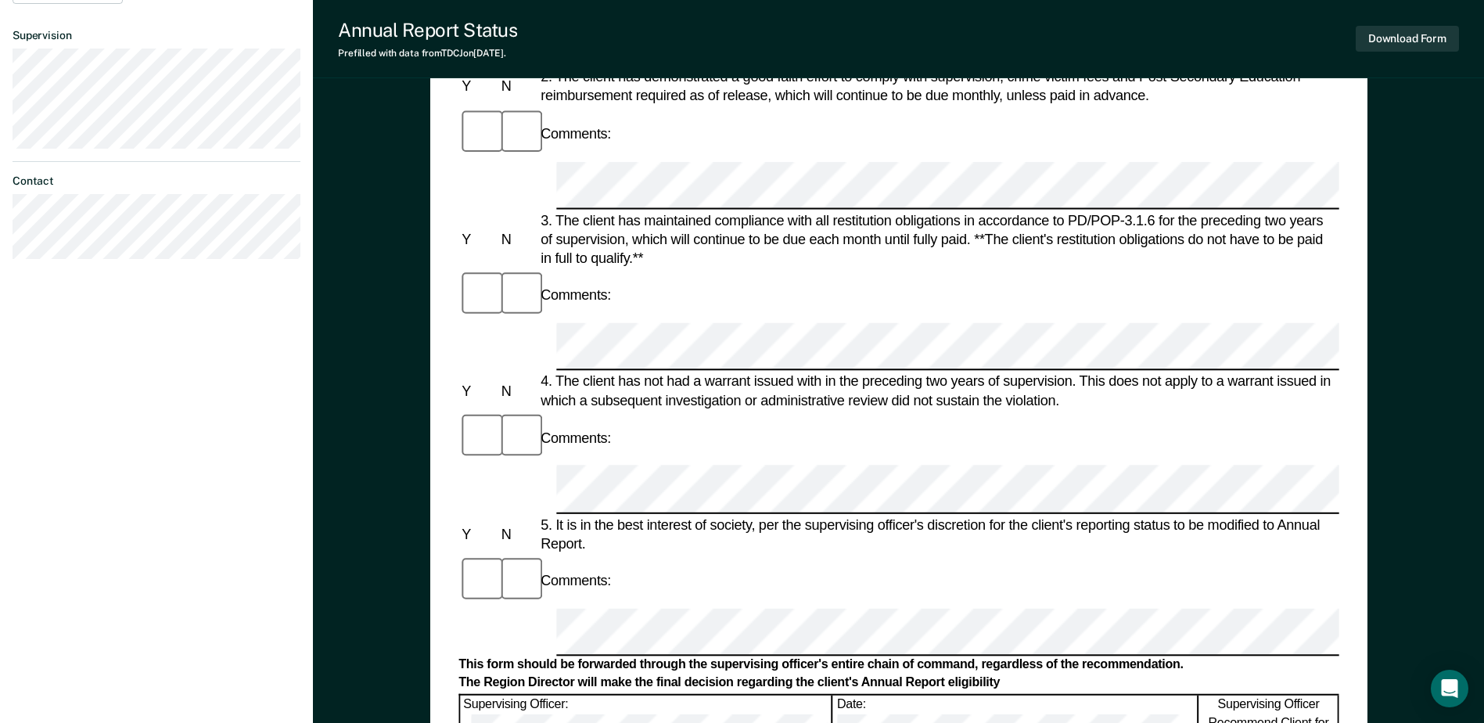
scroll to position [469, 0]
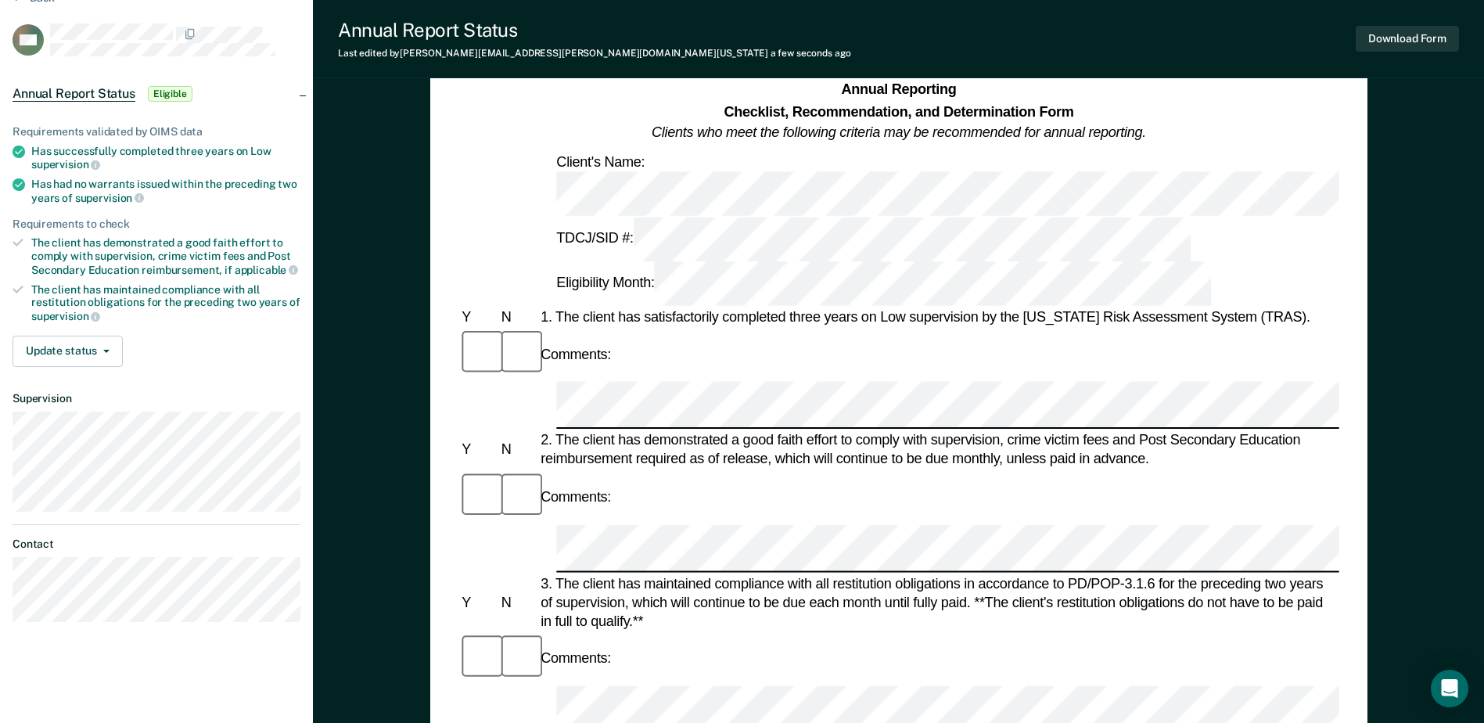
scroll to position [0, 0]
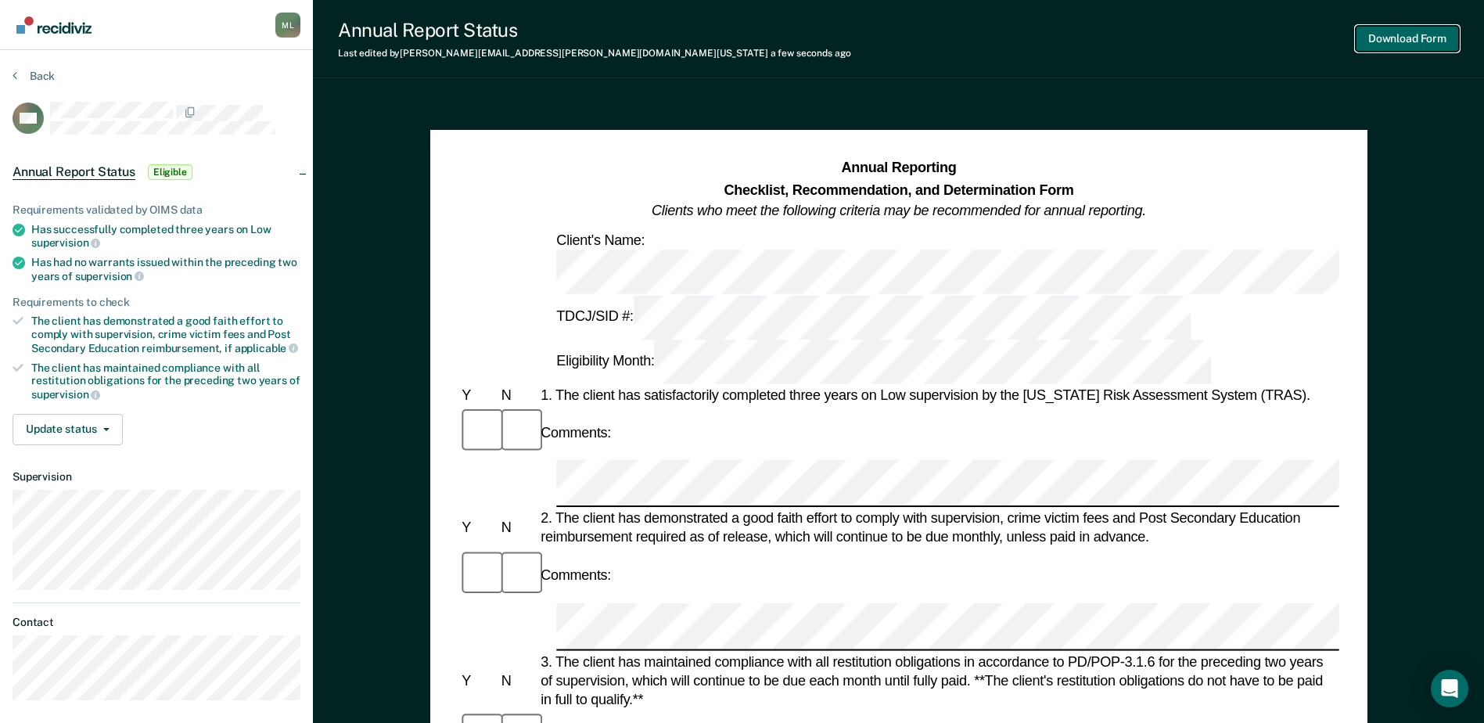
click at [1401, 41] on button "Download Form" at bounding box center [1406, 39] width 103 height 26
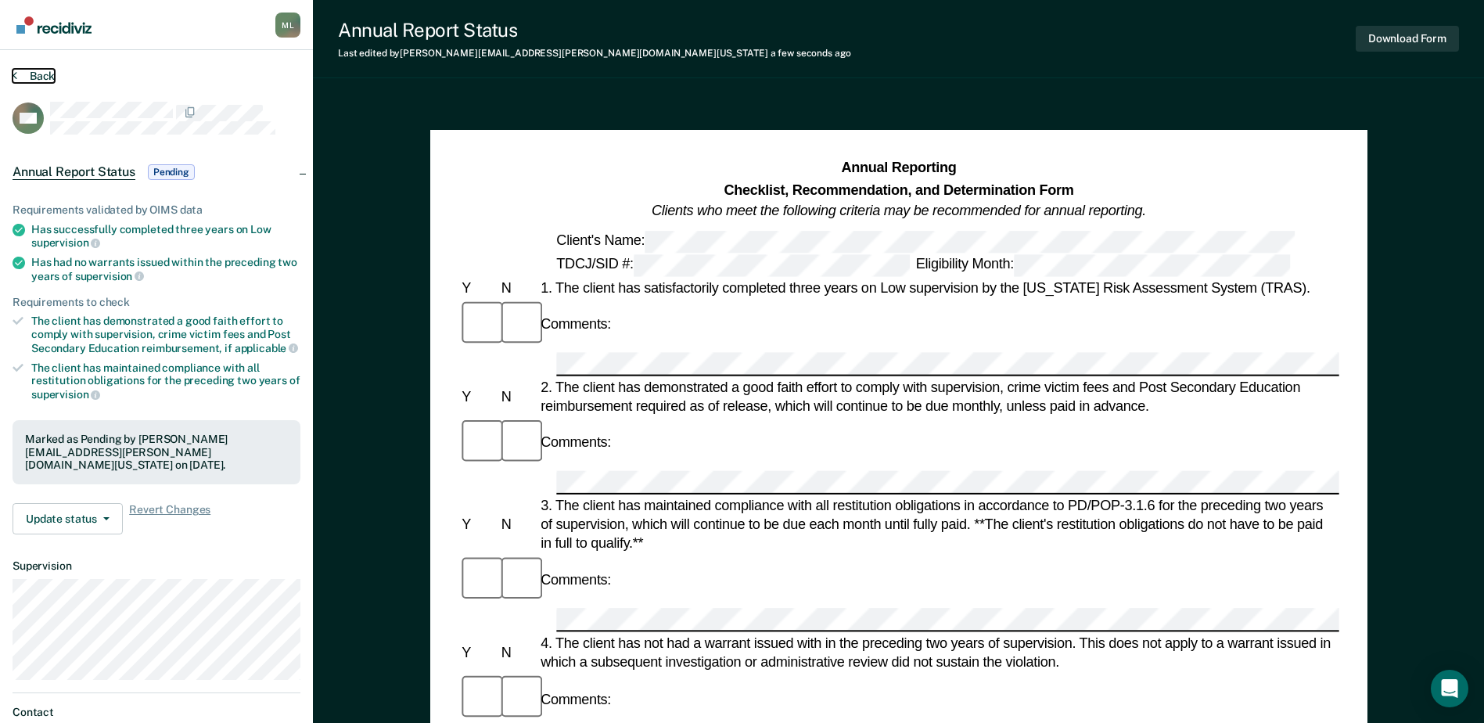
click at [41, 73] on button "Back" at bounding box center [34, 76] width 42 height 14
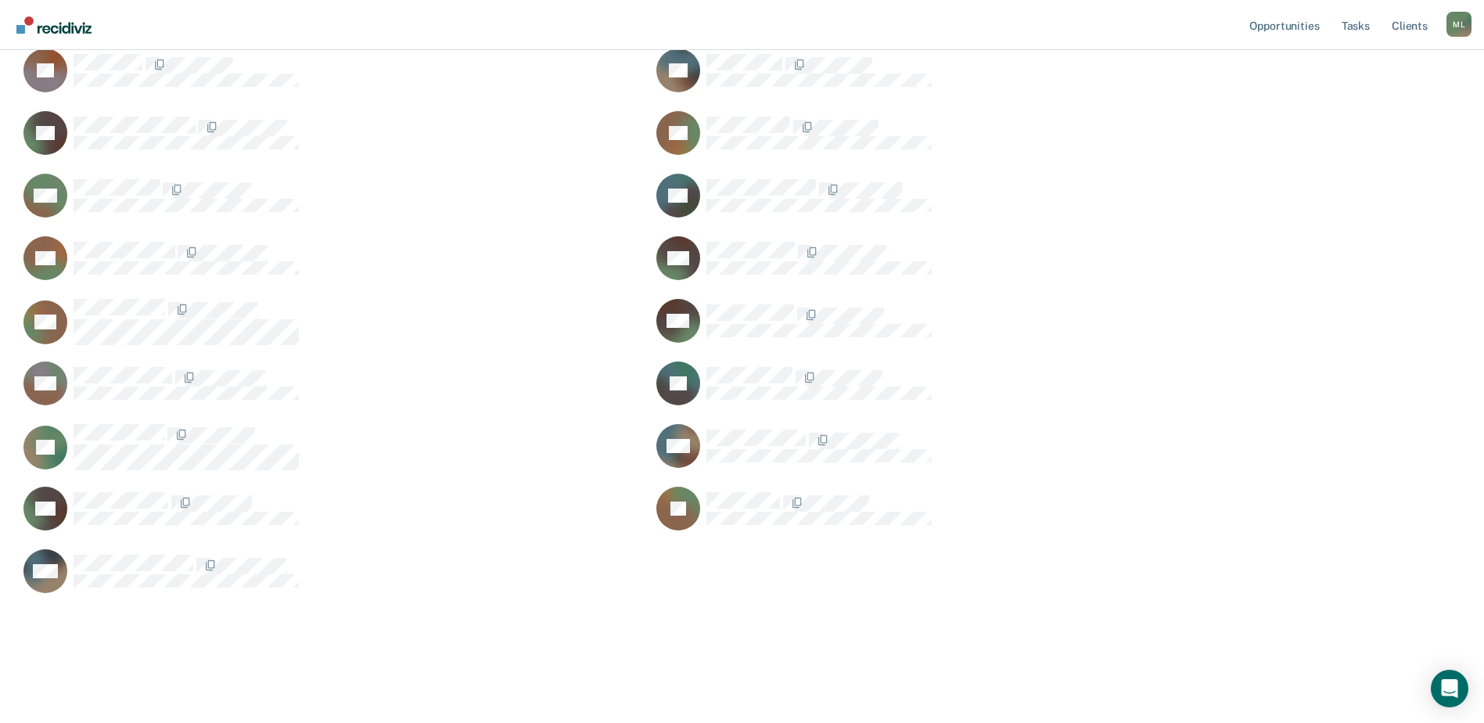
scroll to position [369, 0]
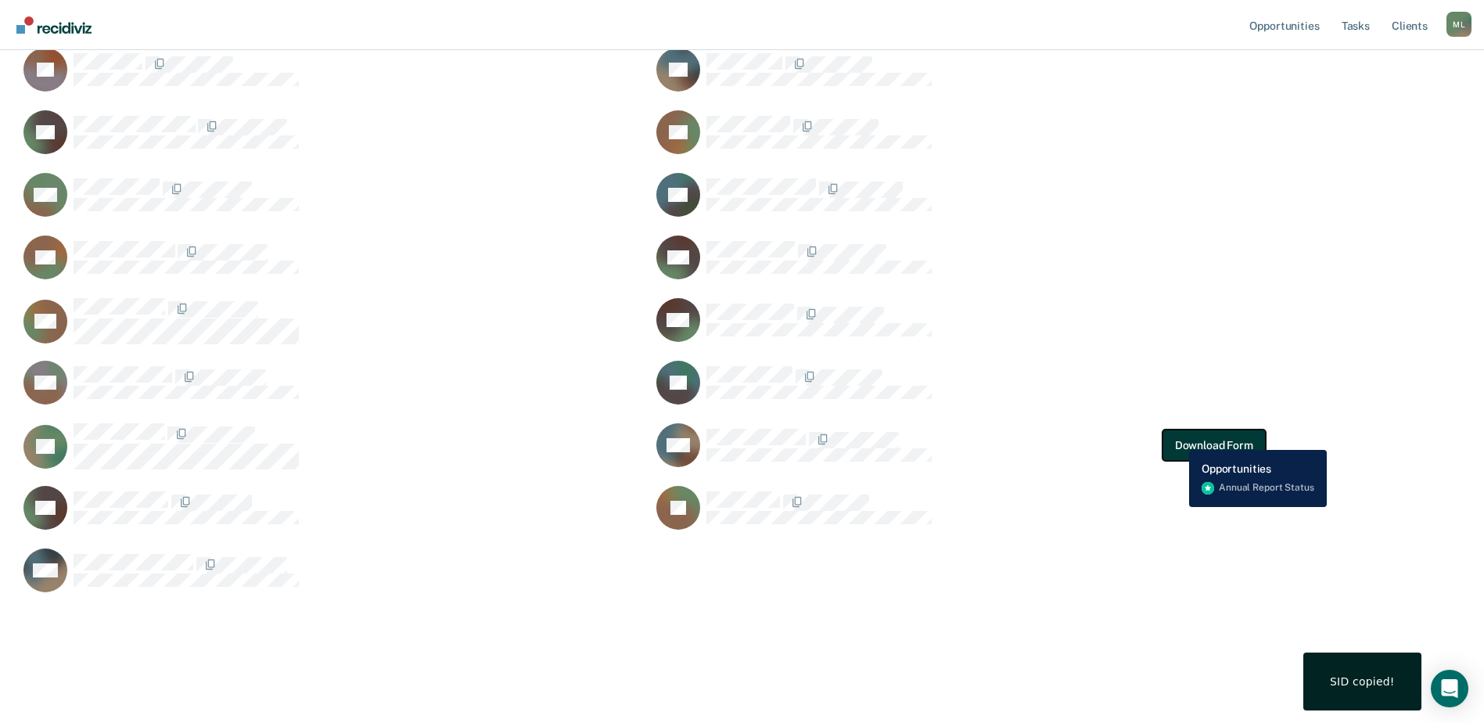
click at [1177, 438] on button "Download Form" at bounding box center [1213, 444] width 103 height 31
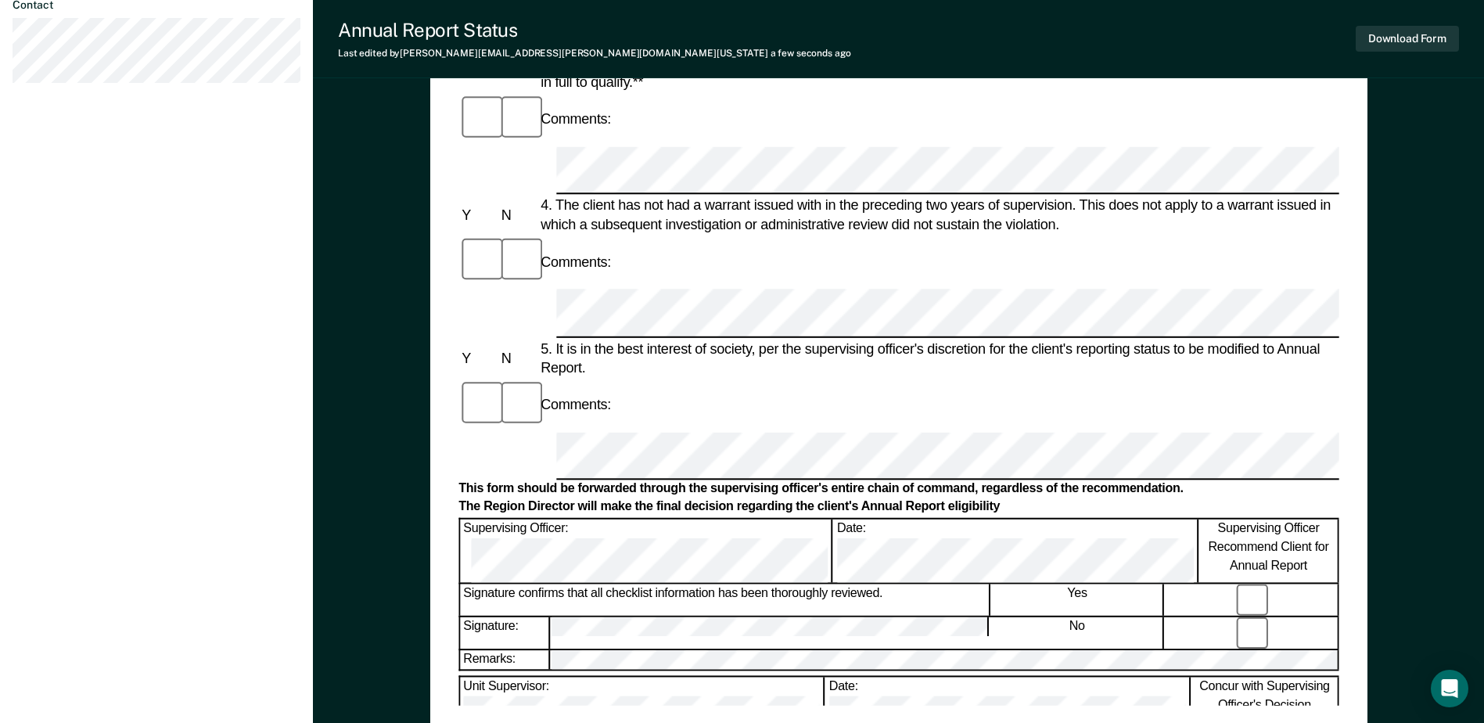
scroll to position [626, 0]
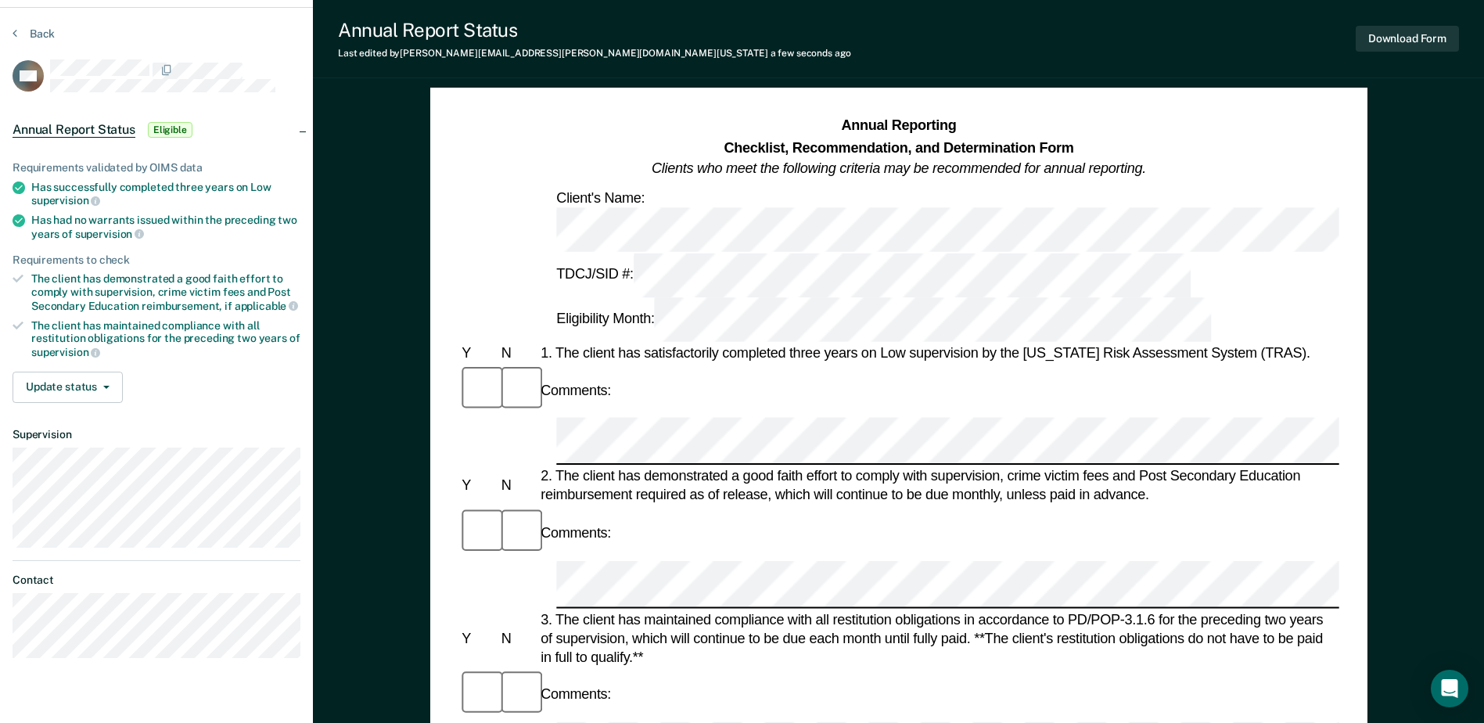
scroll to position [0, 0]
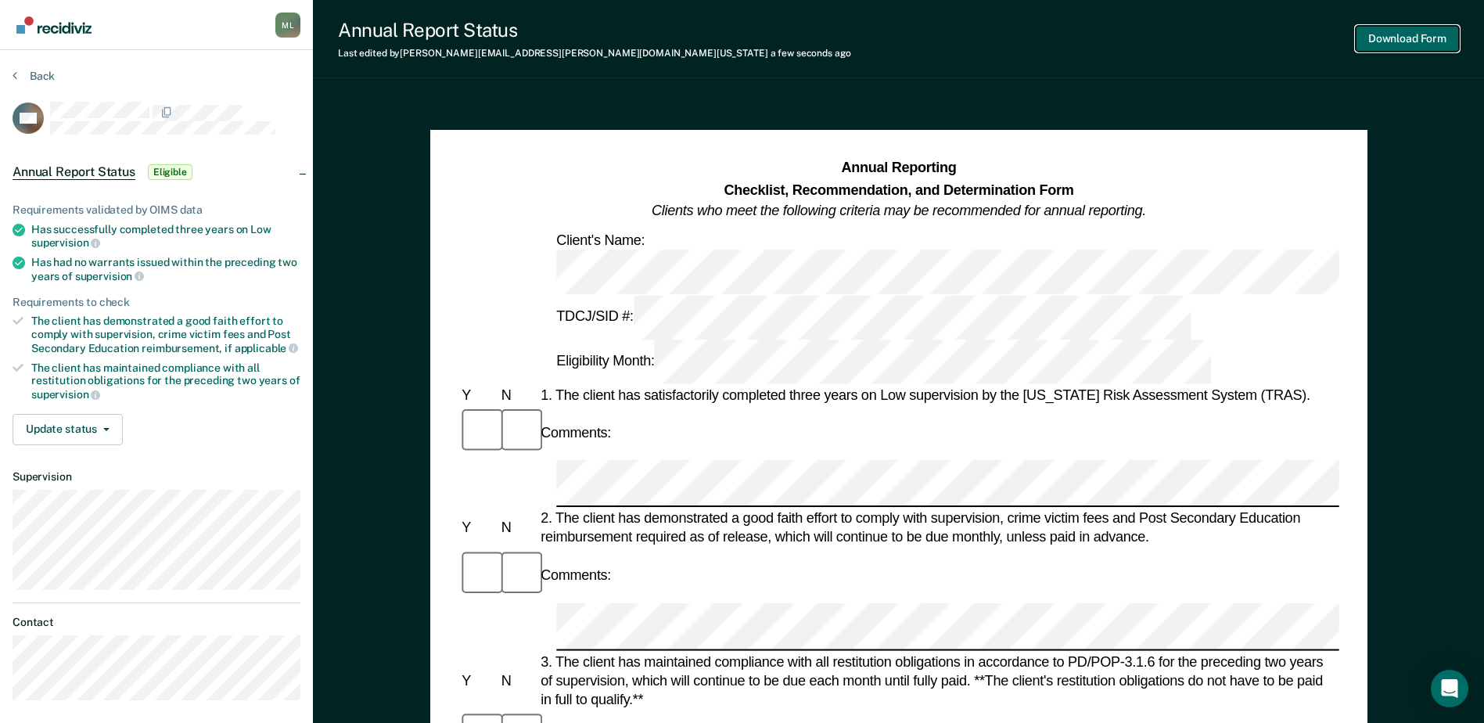
click at [1384, 38] on button "Download Form" at bounding box center [1406, 39] width 103 height 26
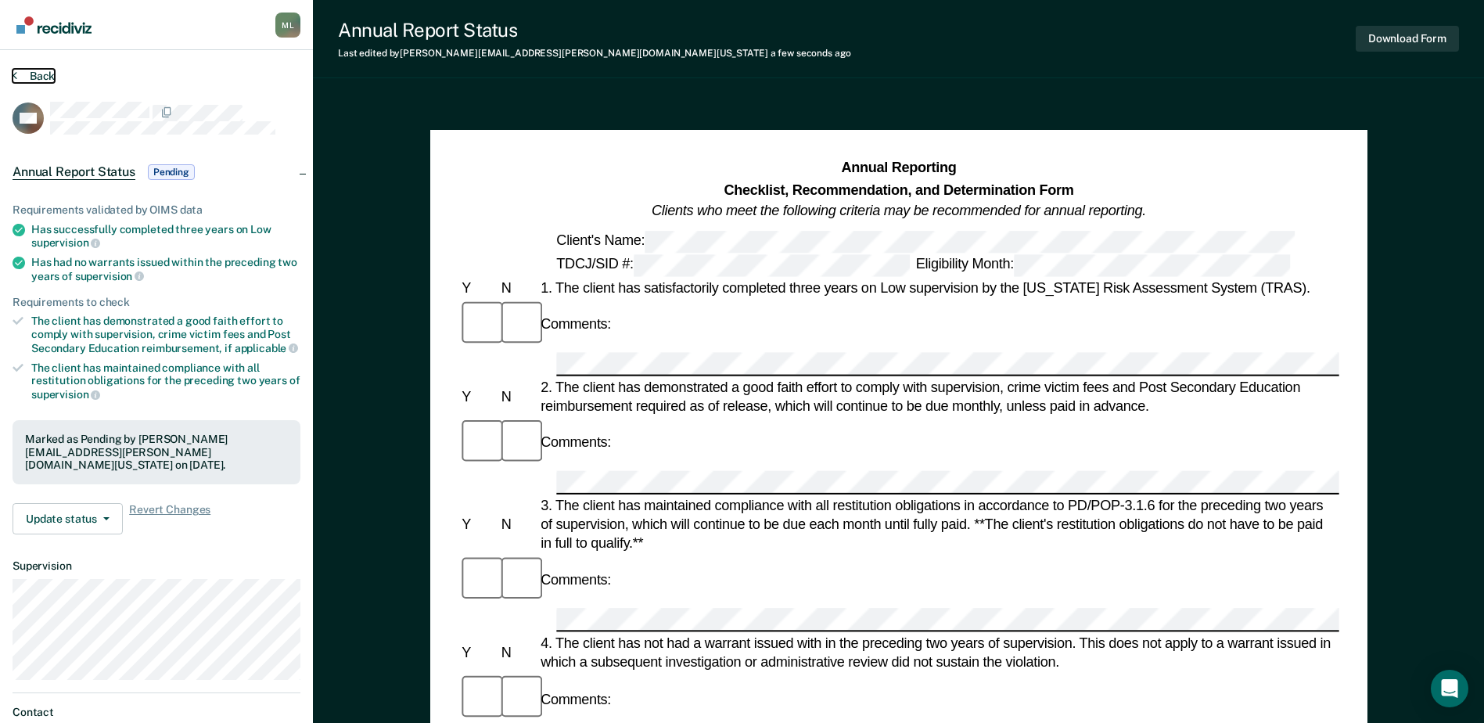
click at [38, 81] on button "Back" at bounding box center [34, 76] width 42 height 14
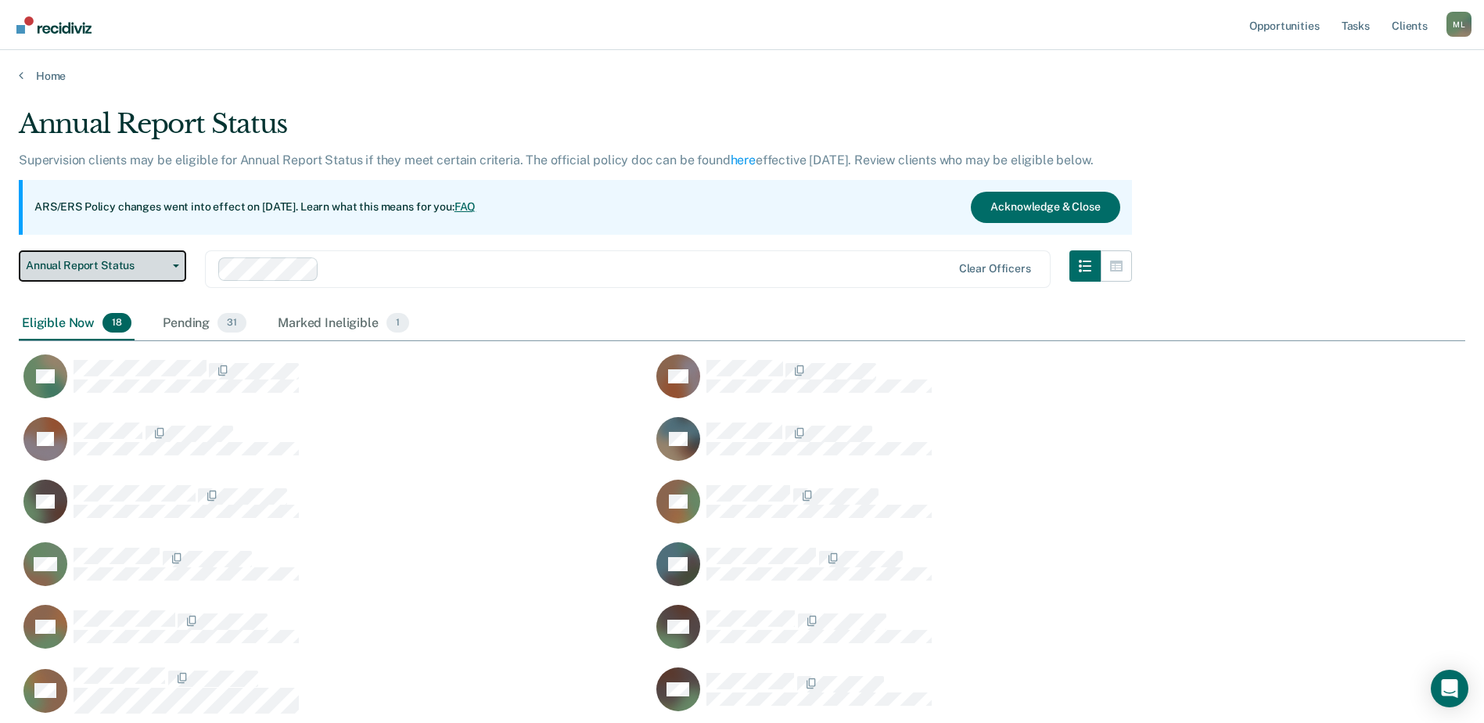
click at [95, 264] on span "Annual Report Status" at bounding box center [96, 265] width 141 height 13
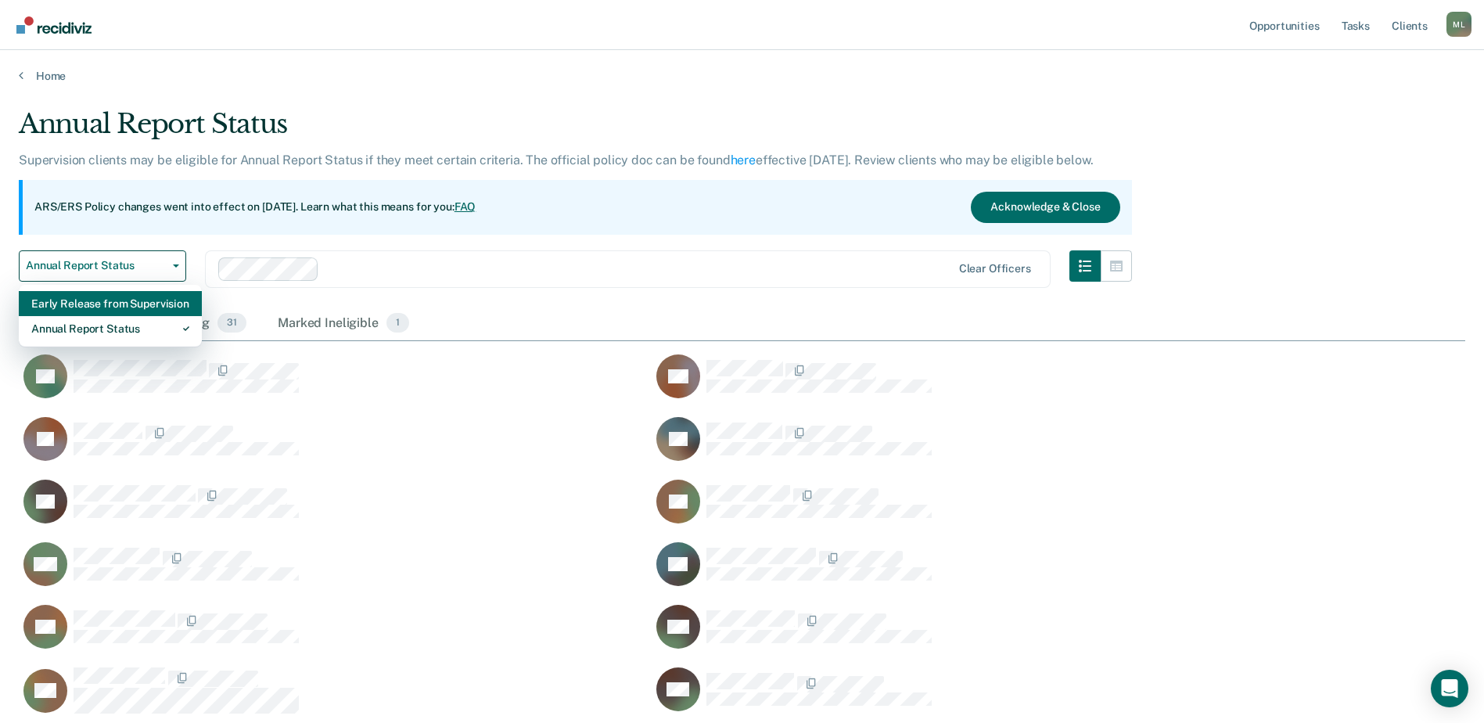
click at [100, 303] on div "Early Release from Supervision" at bounding box center [110, 303] width 158 height 25
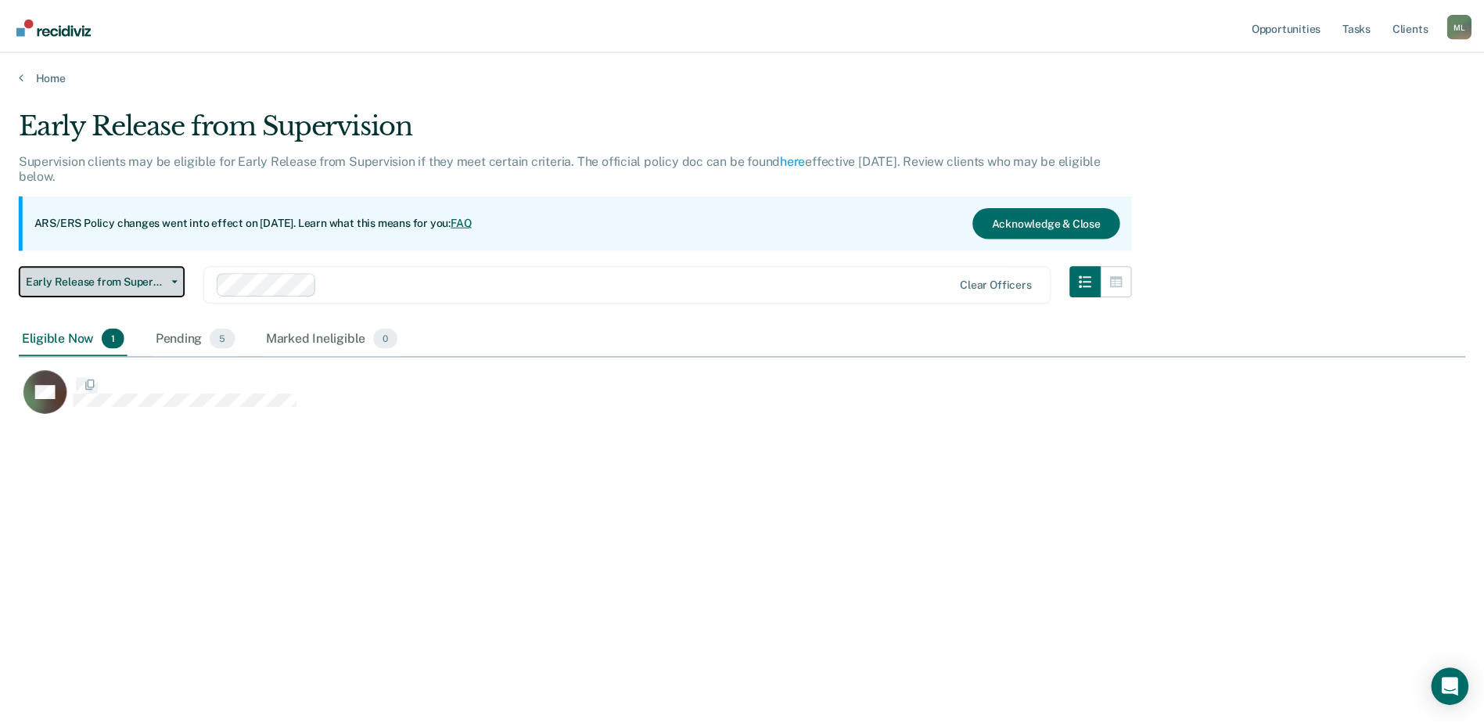
scroll to position [13, 13]
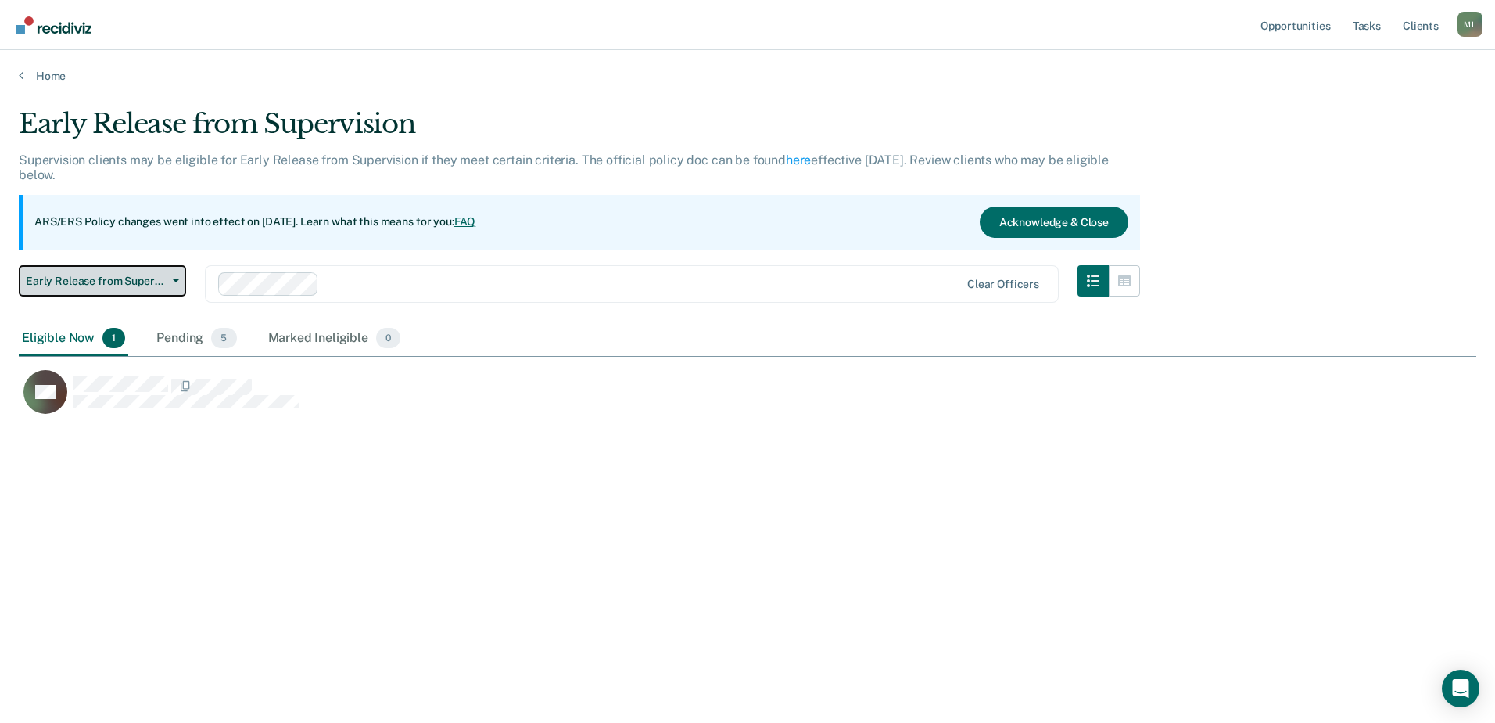
click at [123, 267] on button "Early Release from Supervision" at bounding box center [102, 280] width 167 height 31
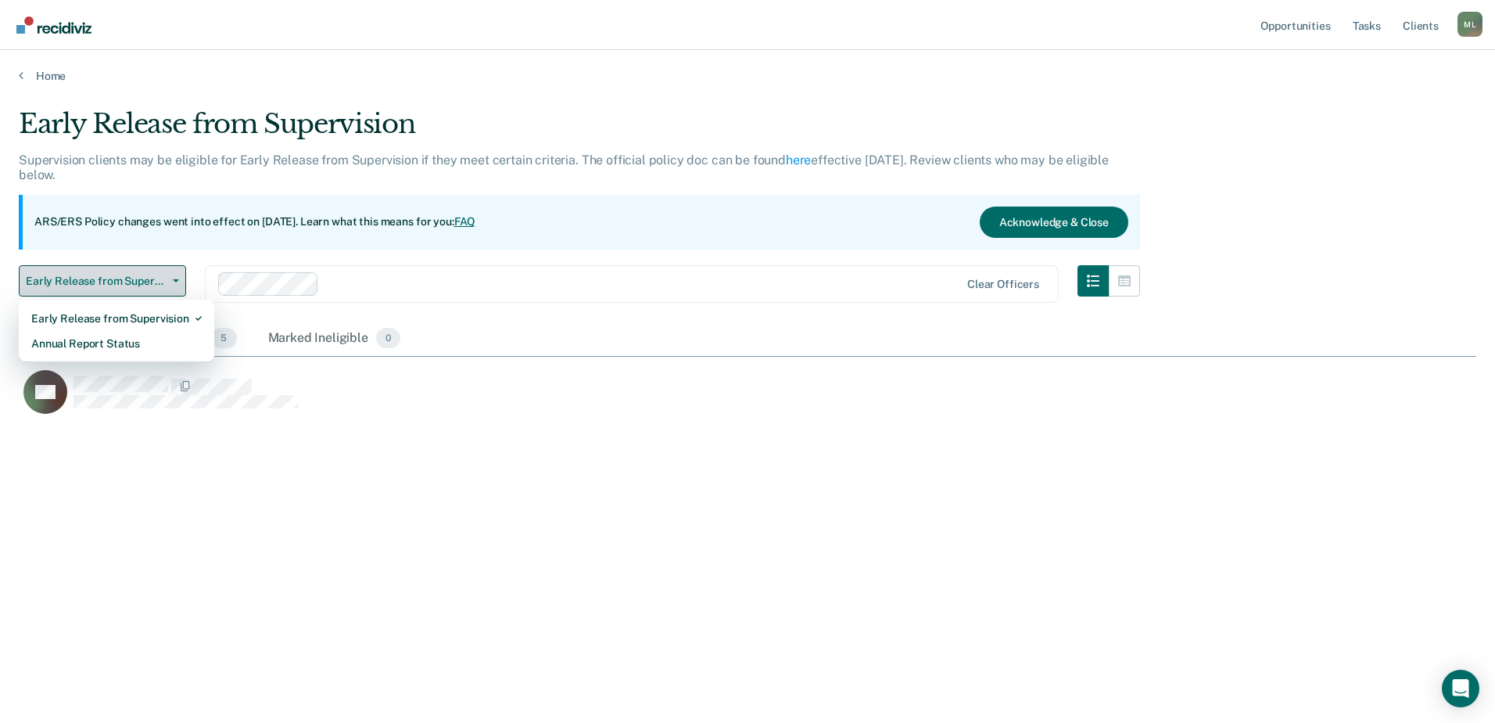
click at [122, 282] on span "Early Release from Supervision" at bounding box center [96, 281] width 141 height 13
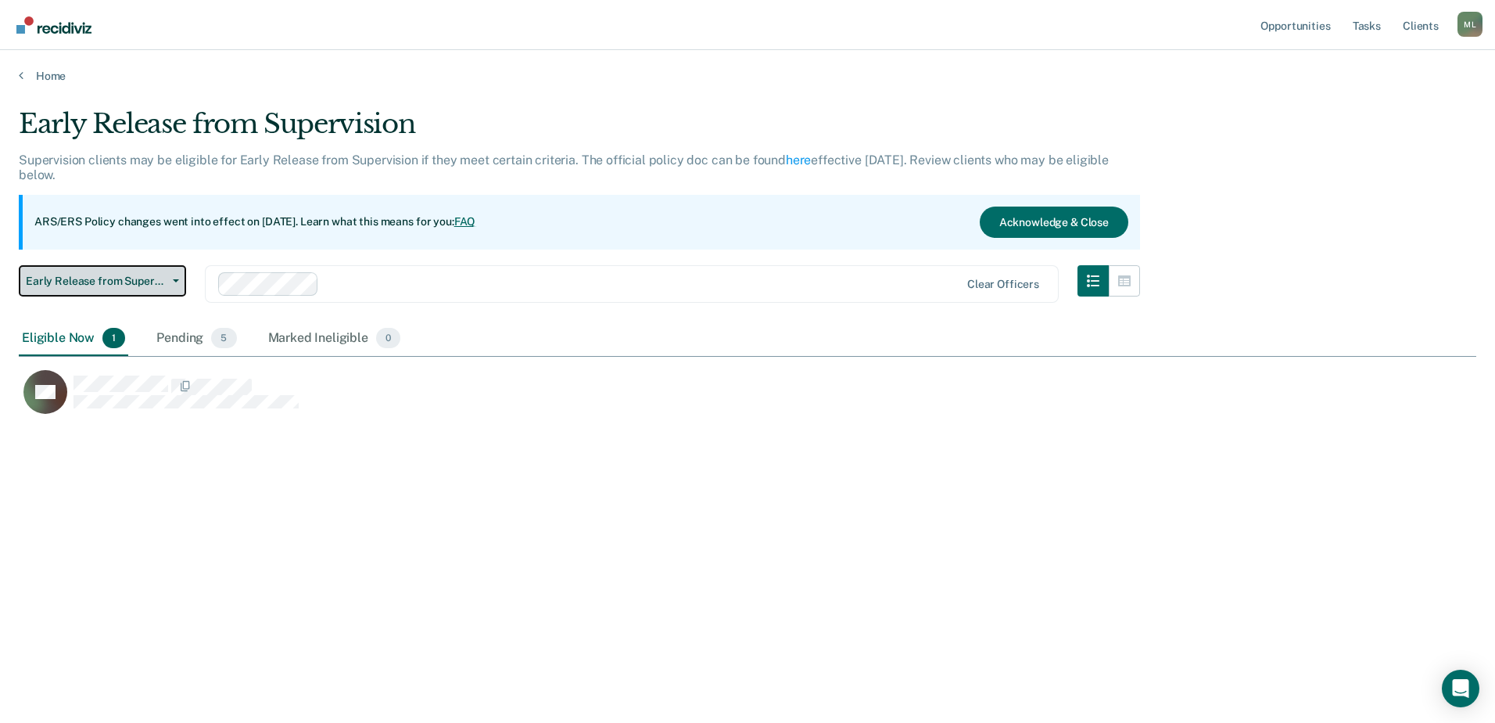
click at [121, 281] on span "Early Release from Supervision" at bounding box center [96, 281] width 141 height 13
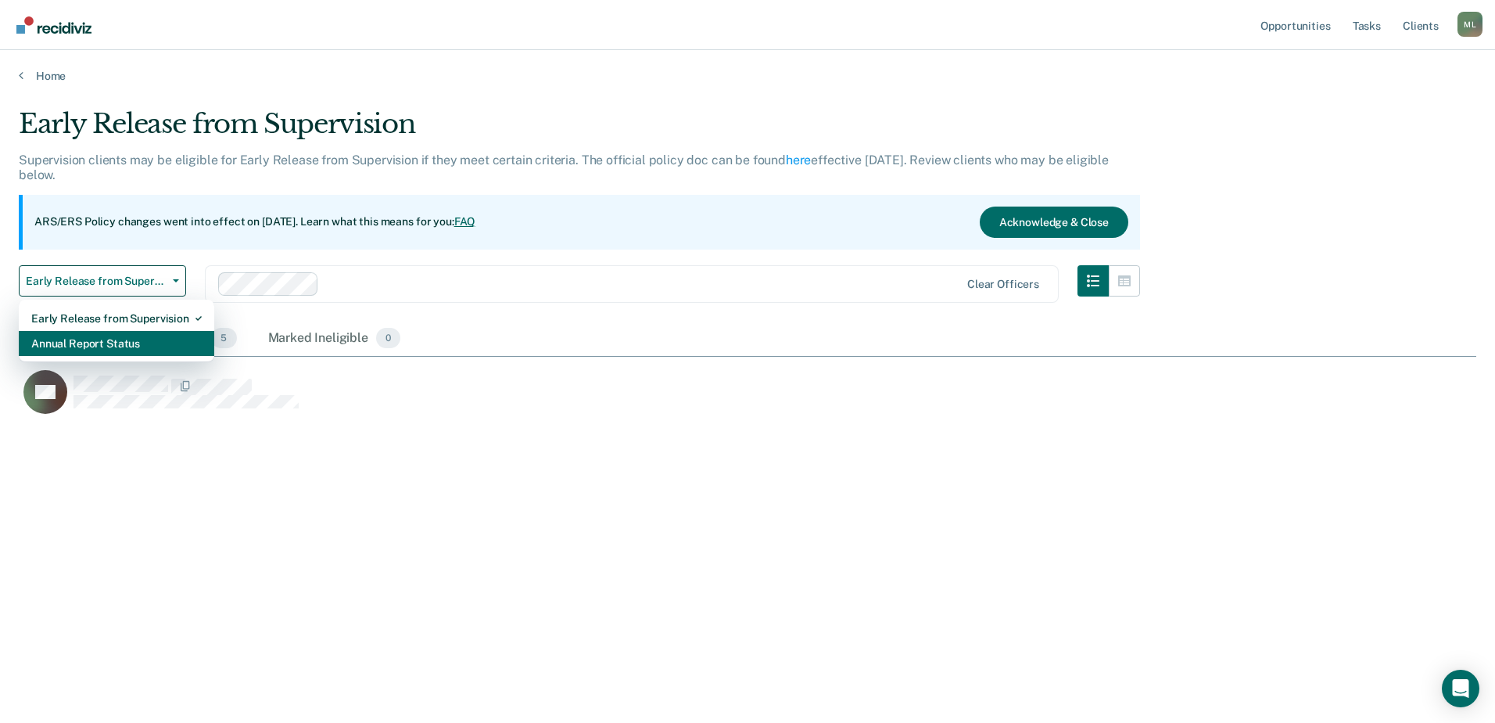
click at [113, 336] on div "Annual Report Status" at bounding box center [116, 343] width 170 height 25
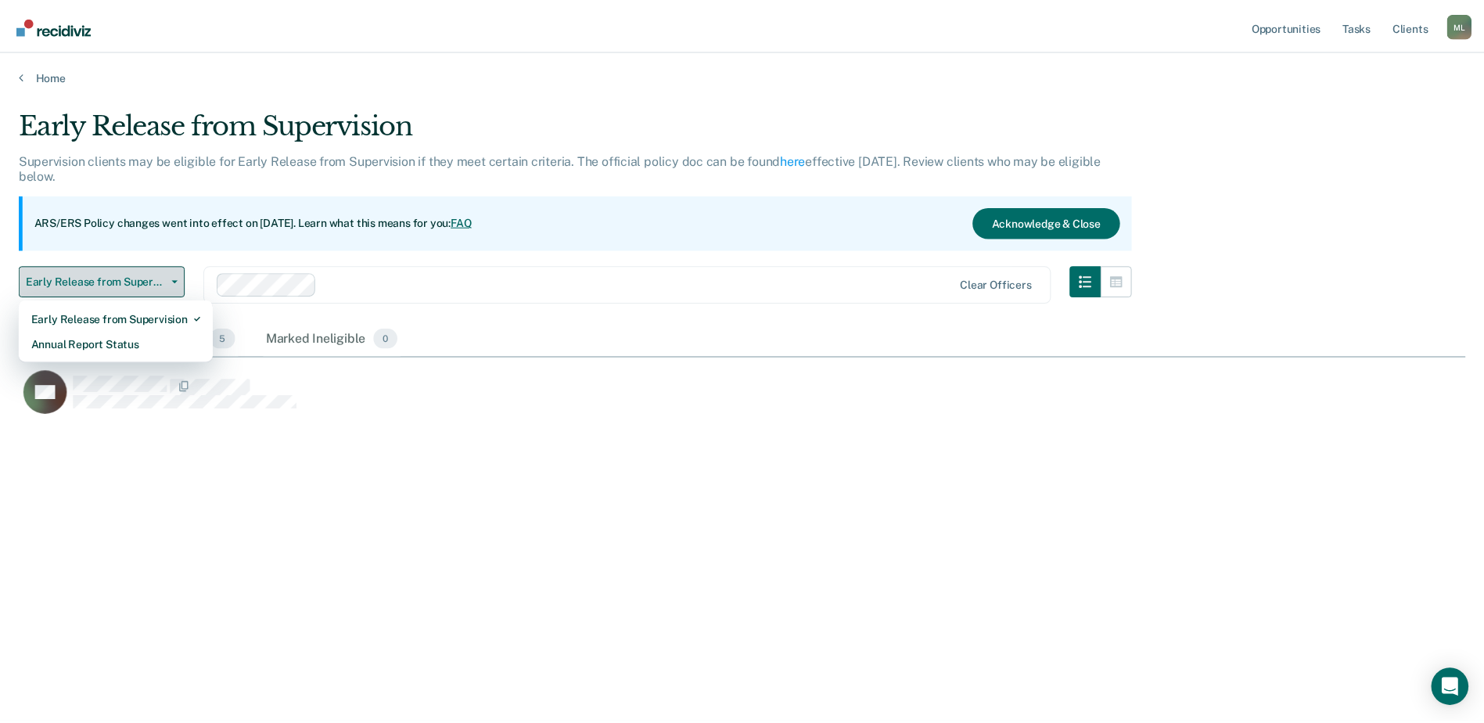
scroll to position [793, 1434]
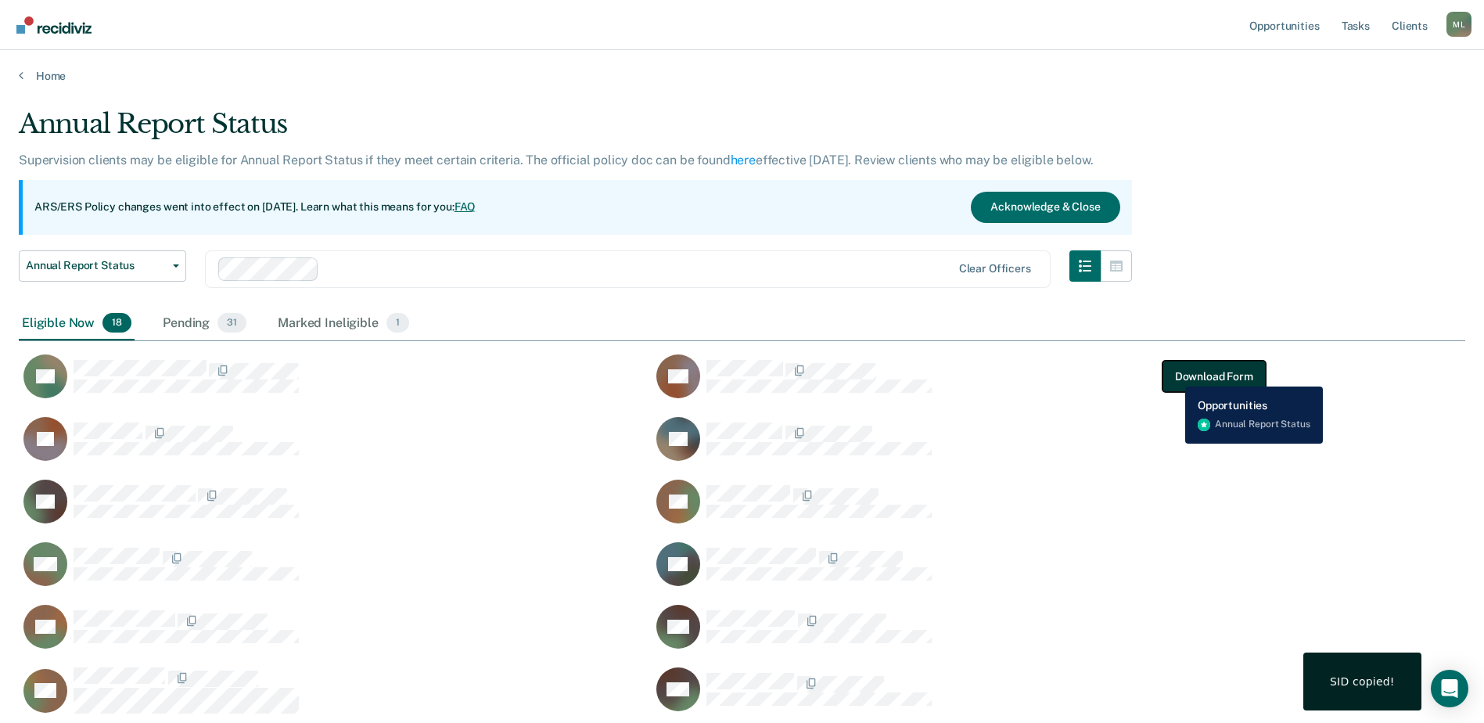
click at [1173, 375] on button "Download Form" at bounding box center [1213, 376] width 103 height 31
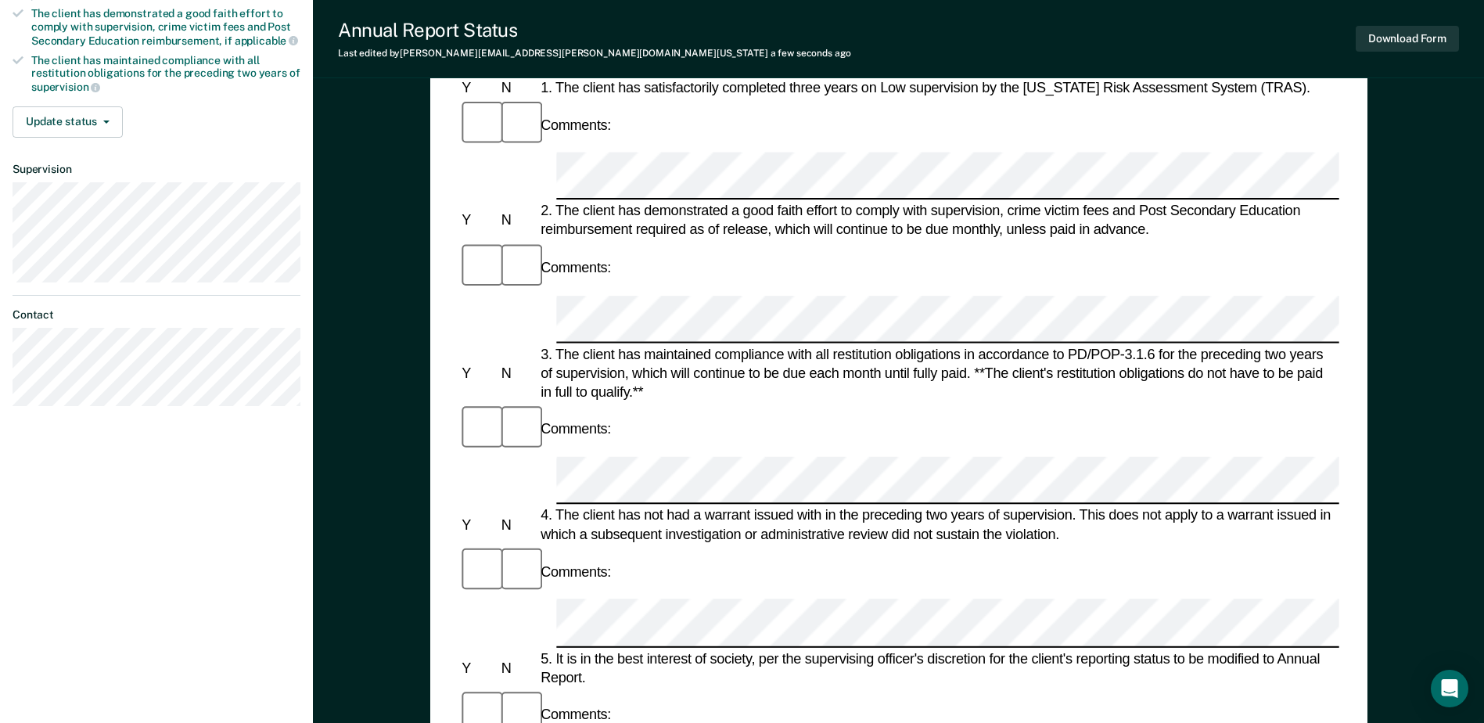
scroll to position [391, 0]
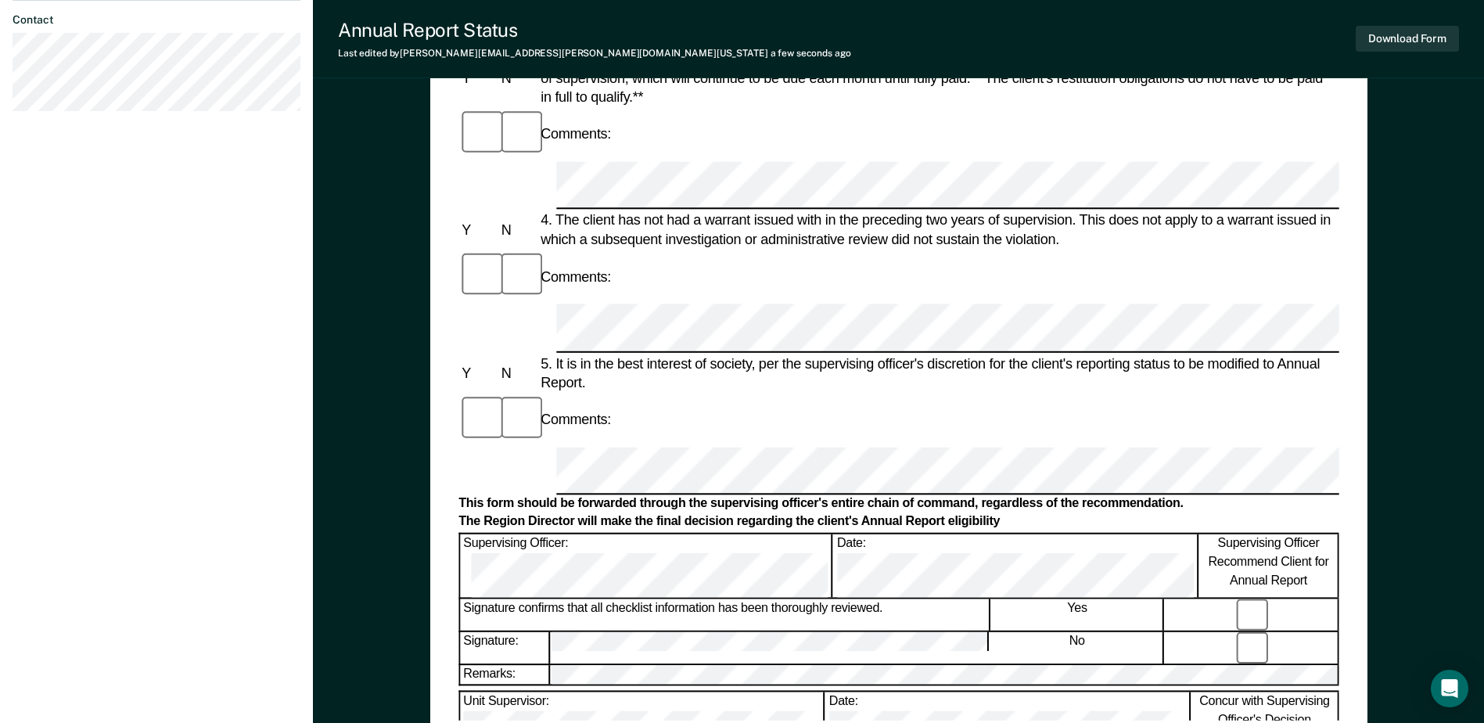
scroll to position [750, 0]
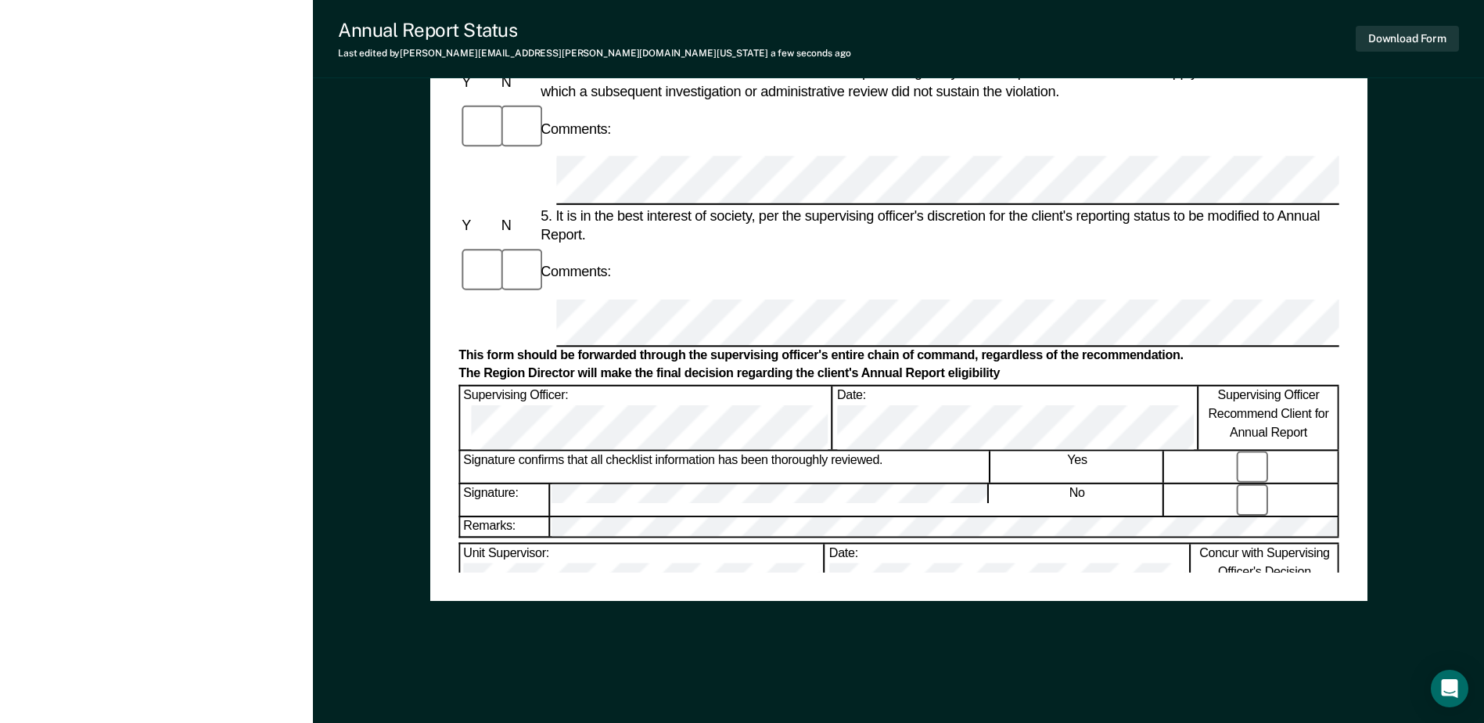
click at [768, 609] on div "Annual Reporting Checklist, Recommendation, and Determination Form Clients who …" at bounding box center [898, 35] width 937 height 1326
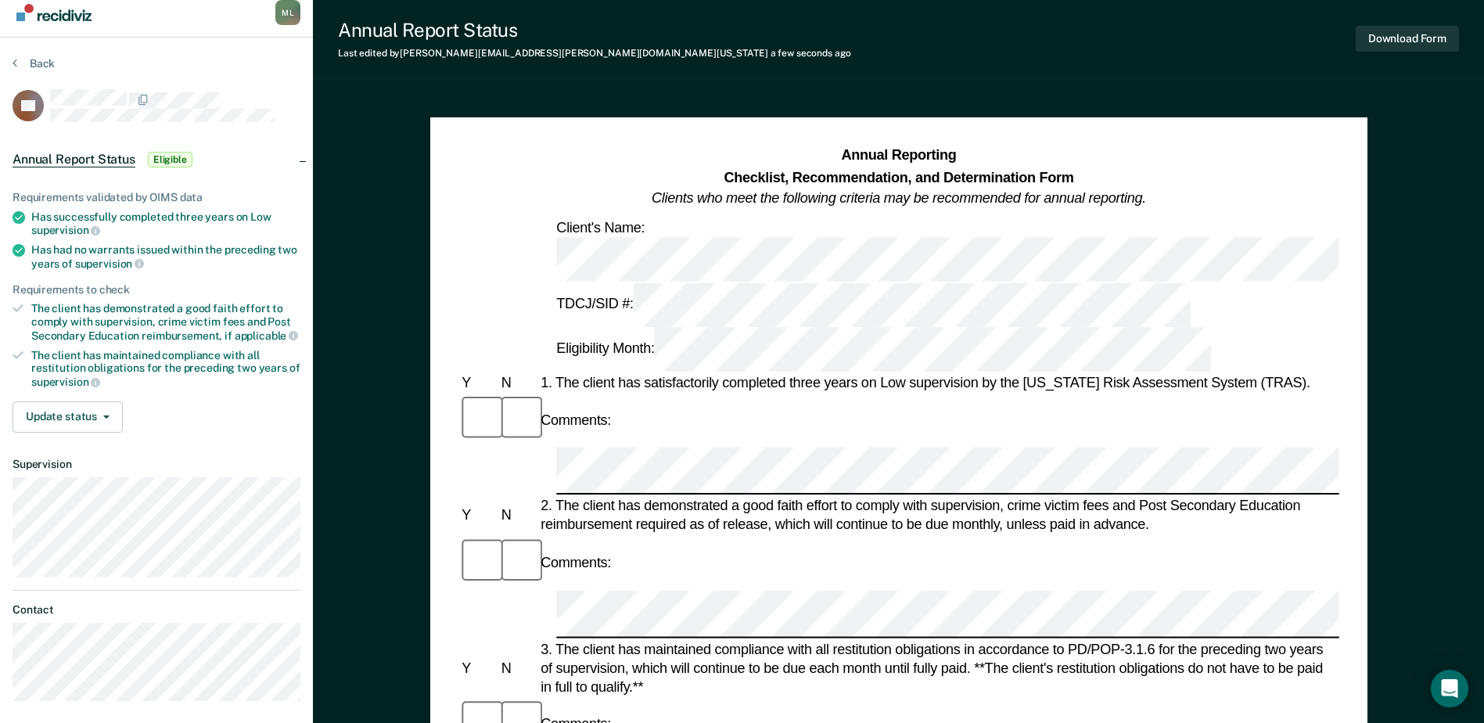
scroll to position [0, 0]
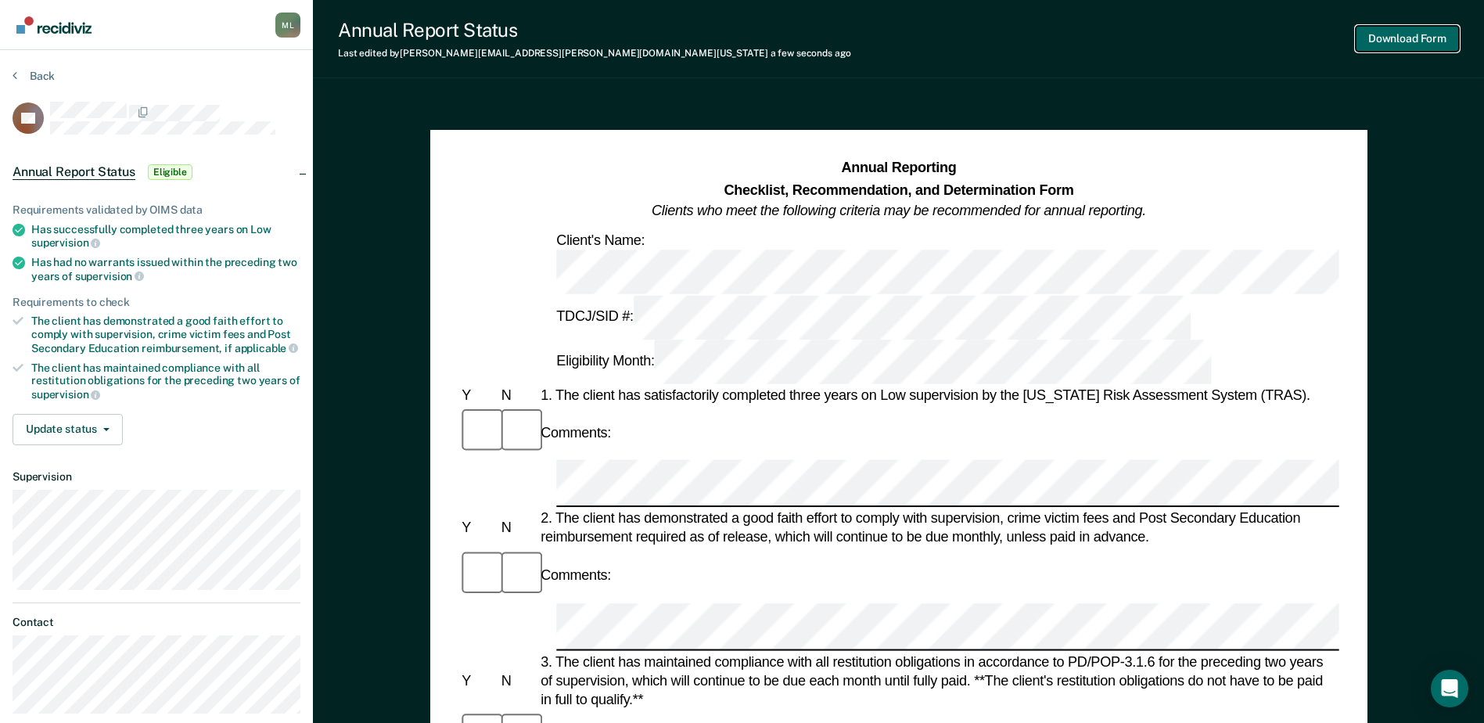
click at [1401, 42] on button "Download Form" at bounding box center [1406, 39] width 103 height 26
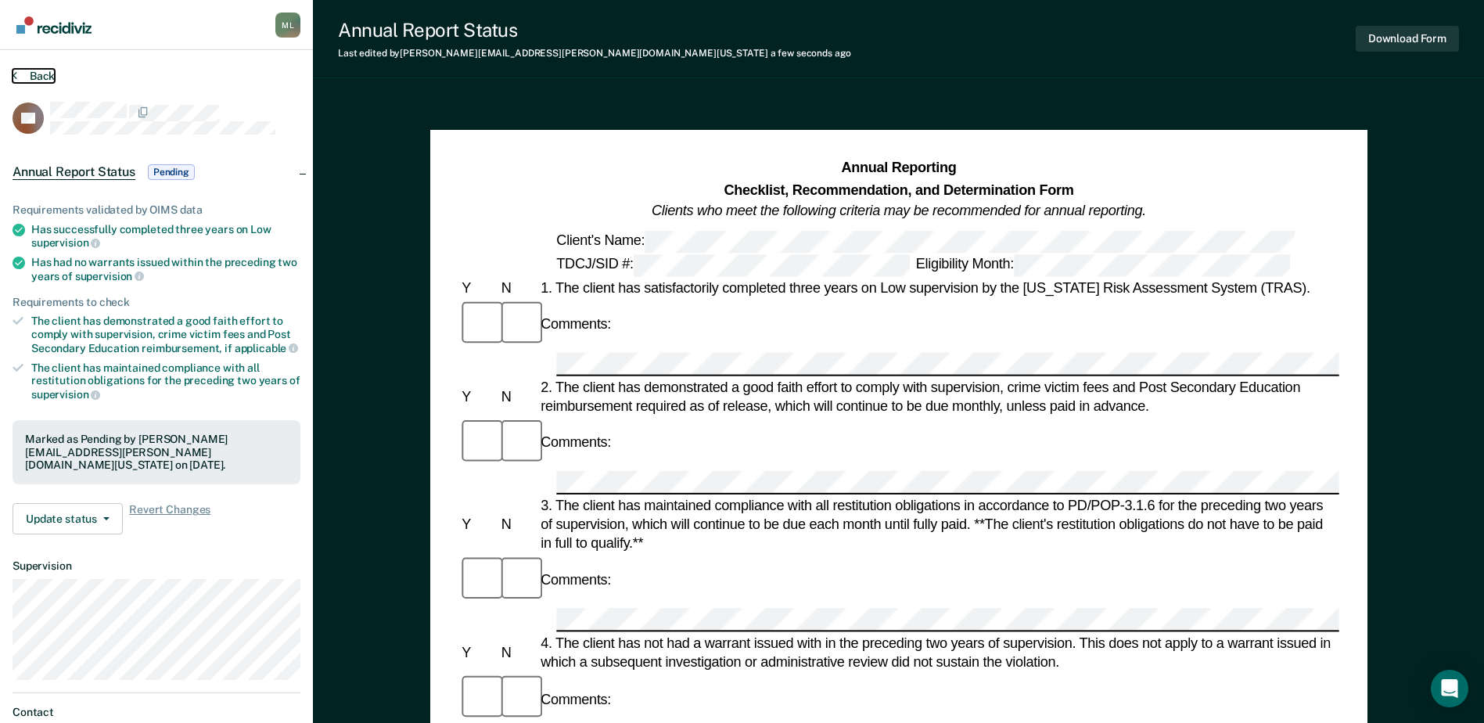
click at [34, 75] on button "Back" at bounding box center [34, 76] width 42 height 14
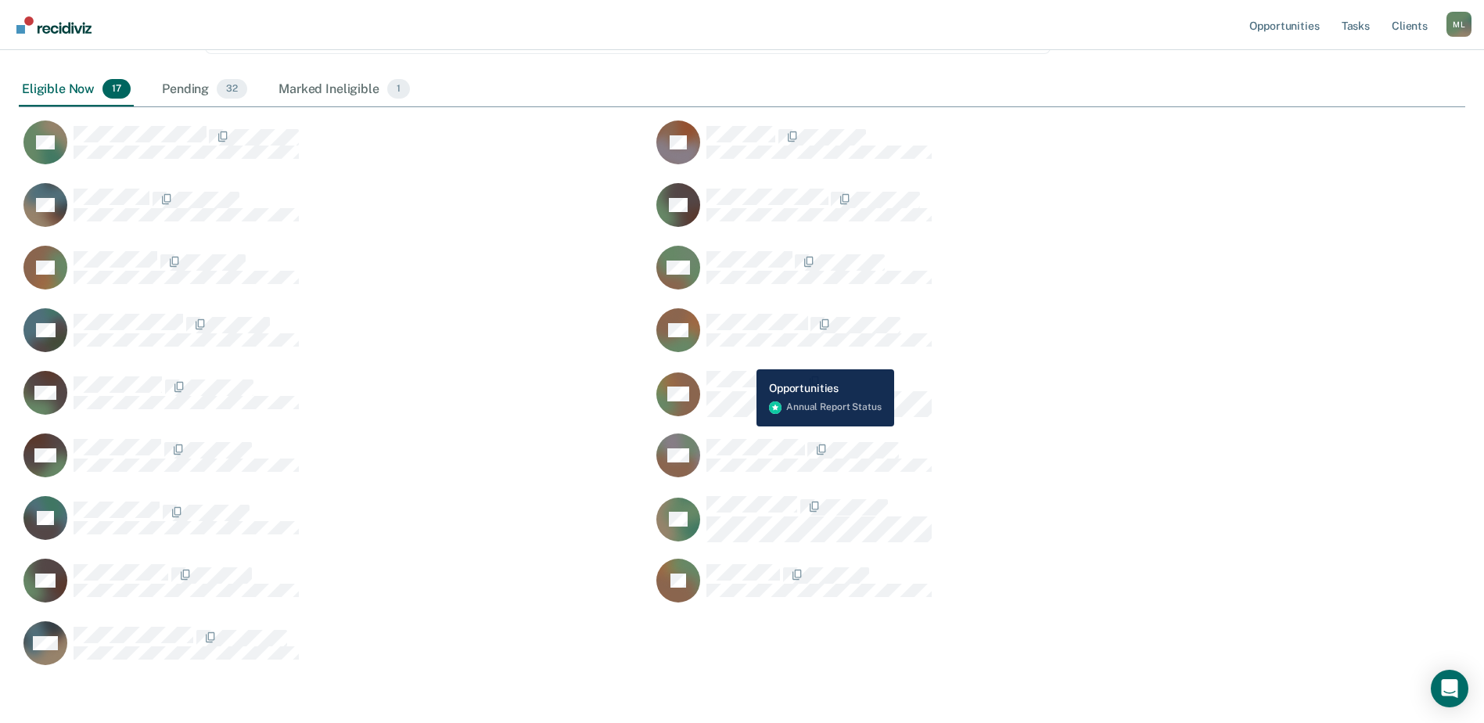
scroll to position [235, 0]
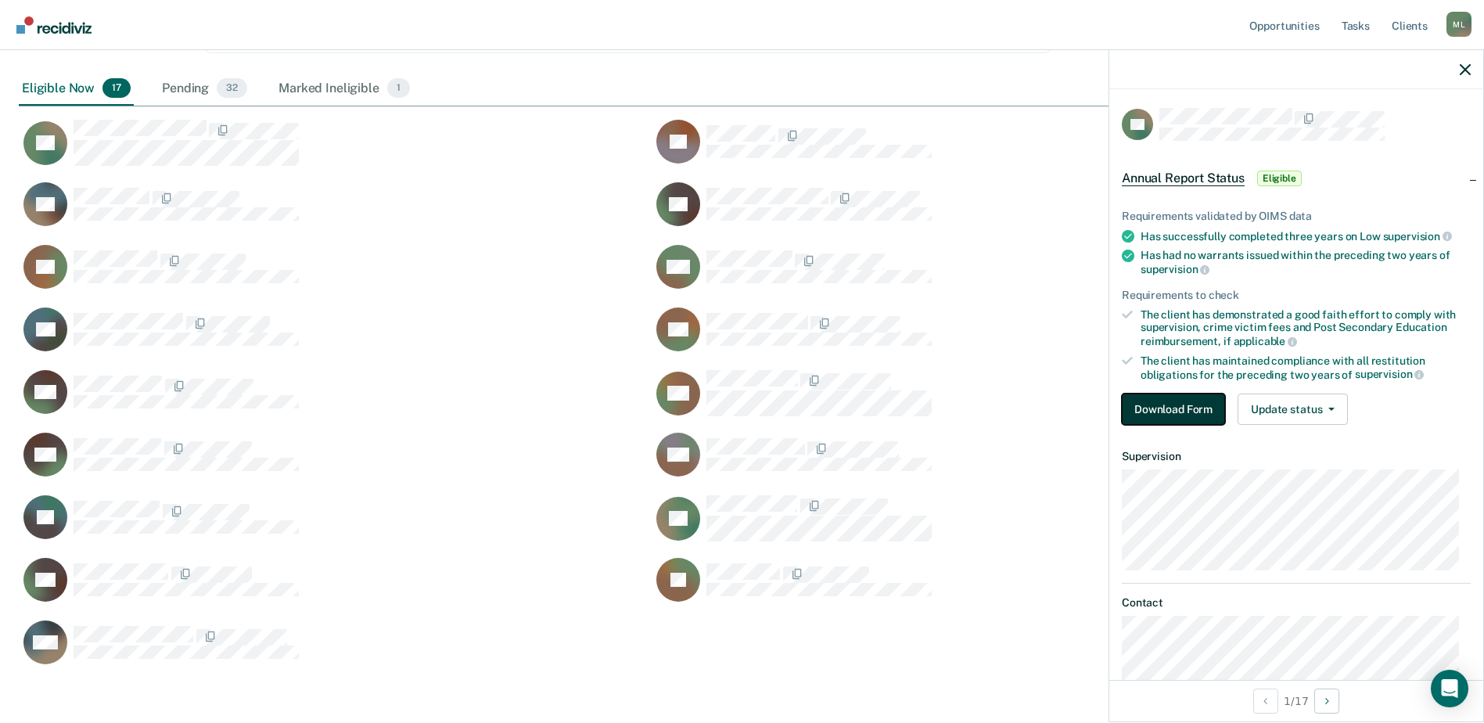
click at [1180, 400] on button "Download Form" at bounding box center [1173, 408] width 103 height 31
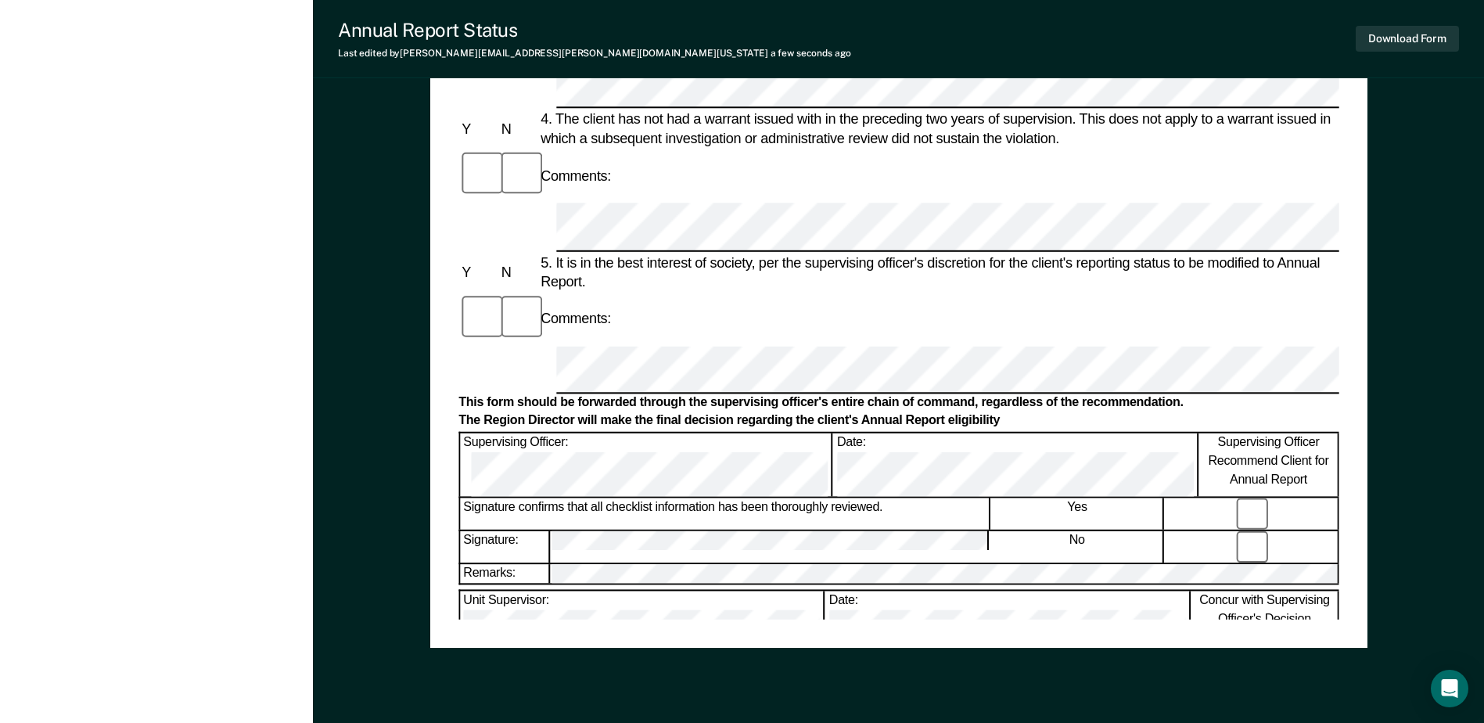
scroll to position [750, 0]
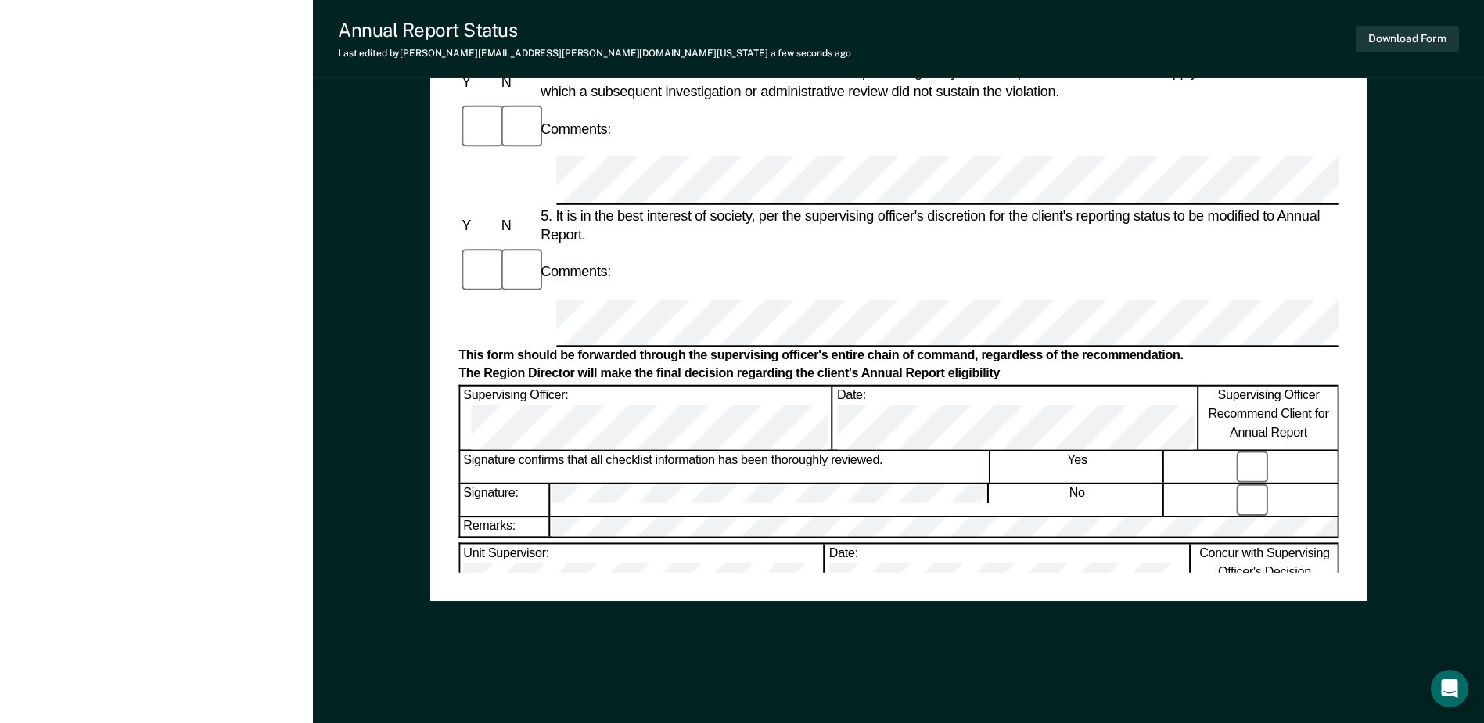
click at [1401, 37] on button "Download Form" at bounding box center [1406, 39] width 103 height 26
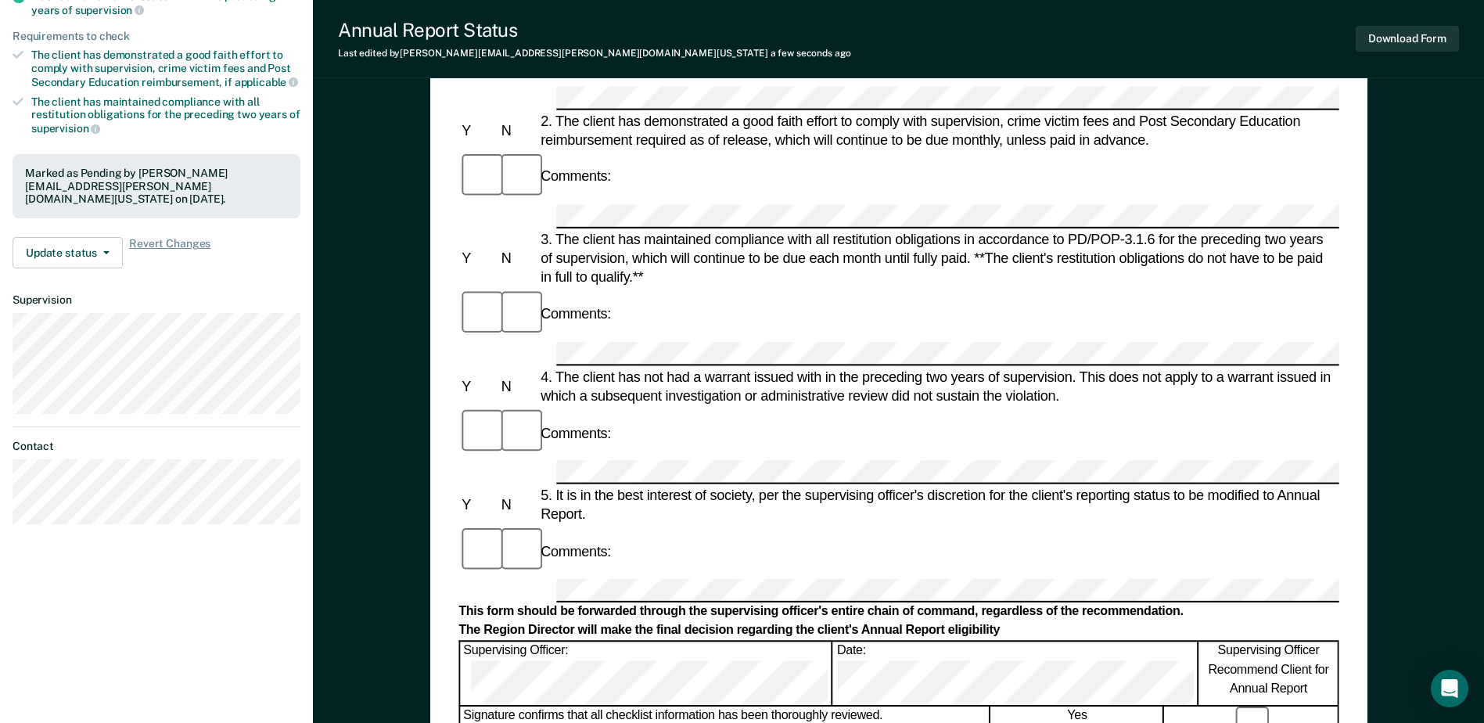
scroll to position [46, 0]
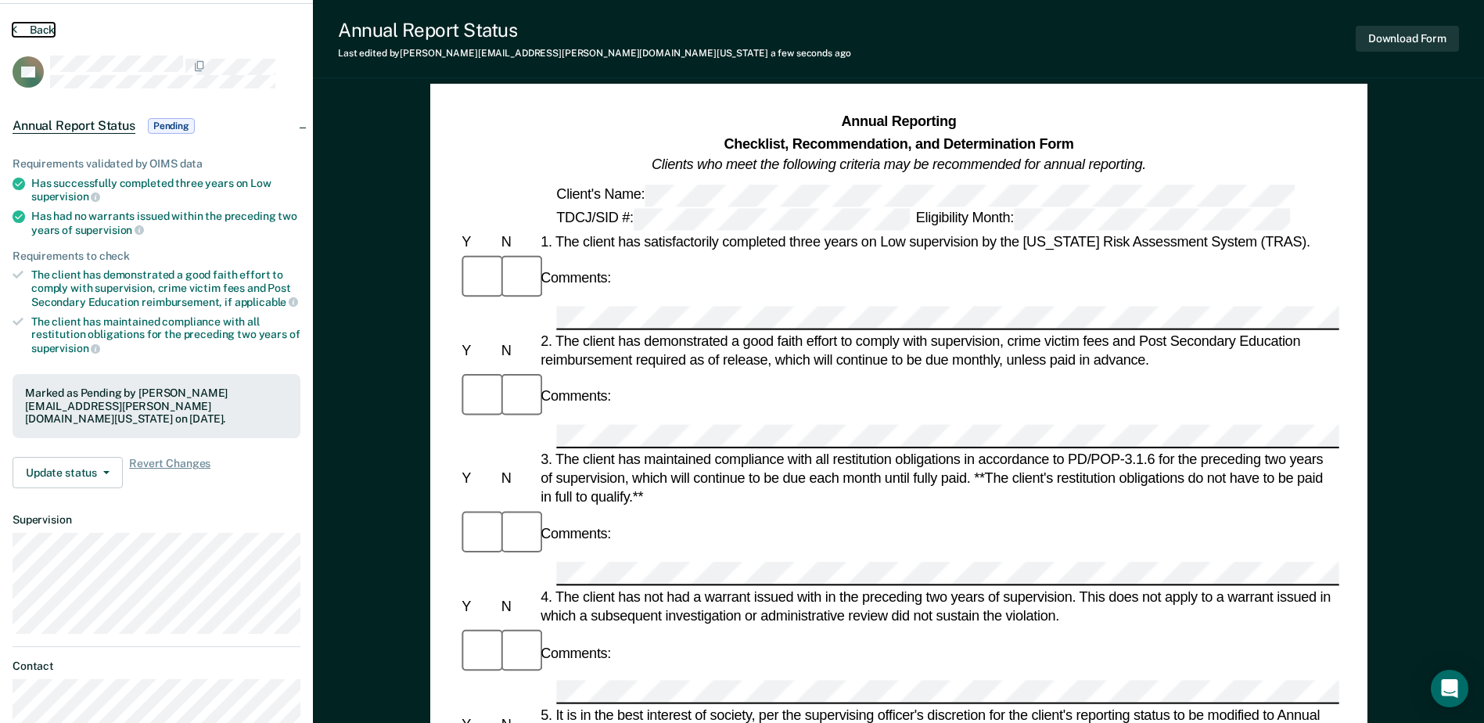
click at [30, 31] on button "Back" at bounding box center [34, 30] width 42 height 14
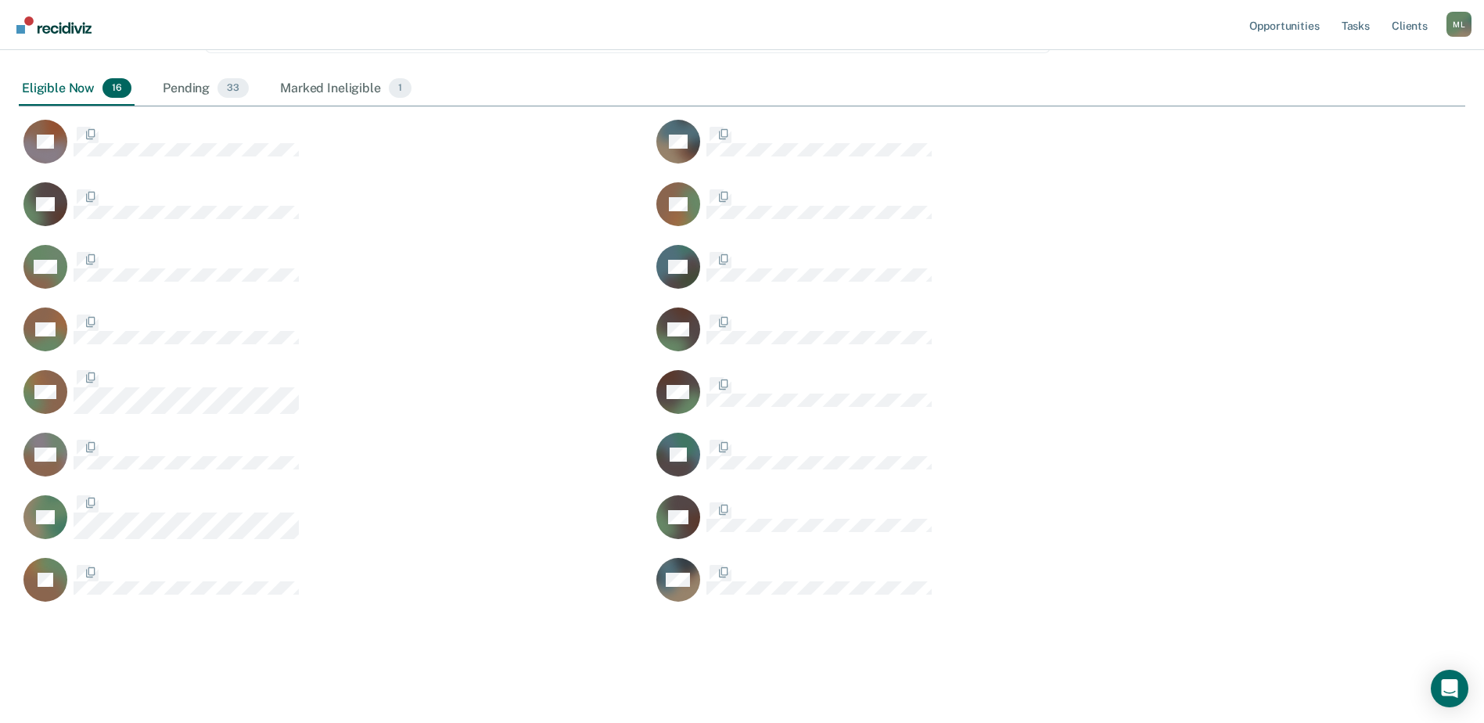
scroll to position [730, 1434]
click at [359, 93] on div "Marked Ineligible 1" at bounding box center [346, 89] width 138 height 34
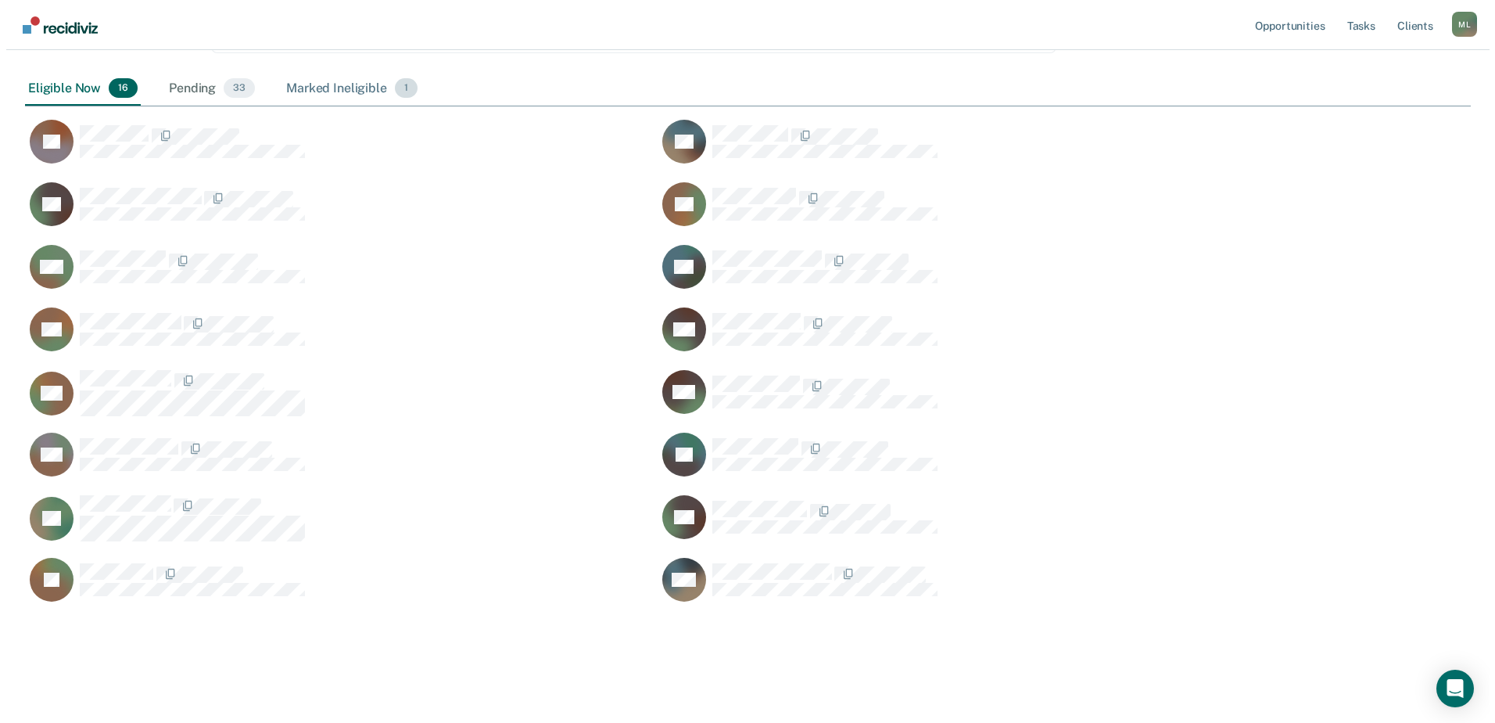
scroll to position [13, 13]
